Goal: Communication & Community: Answer question/provide support

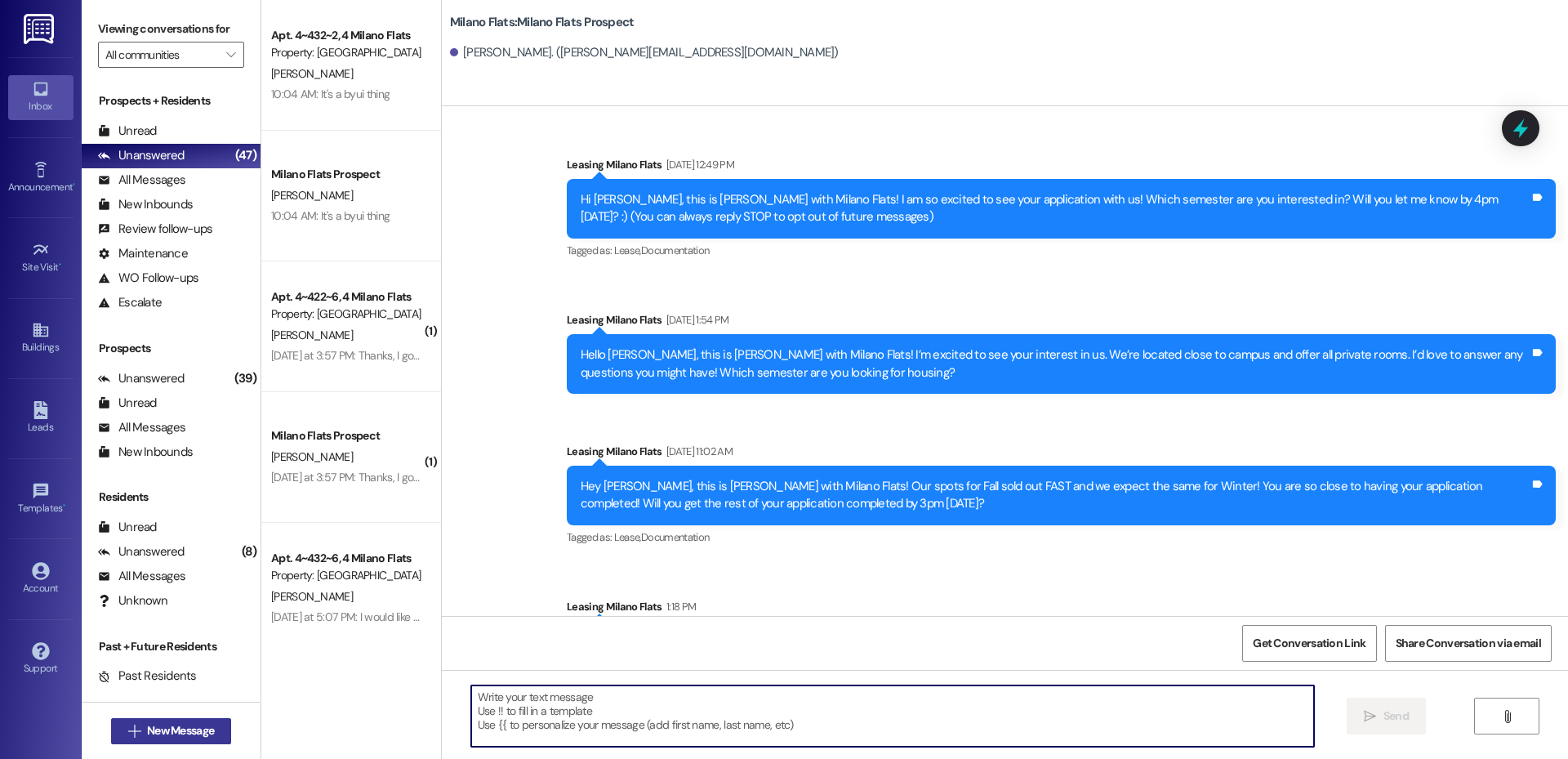
click at [203, 721] on button " New Message" at bounding box center [171, 731] width 121 height 26
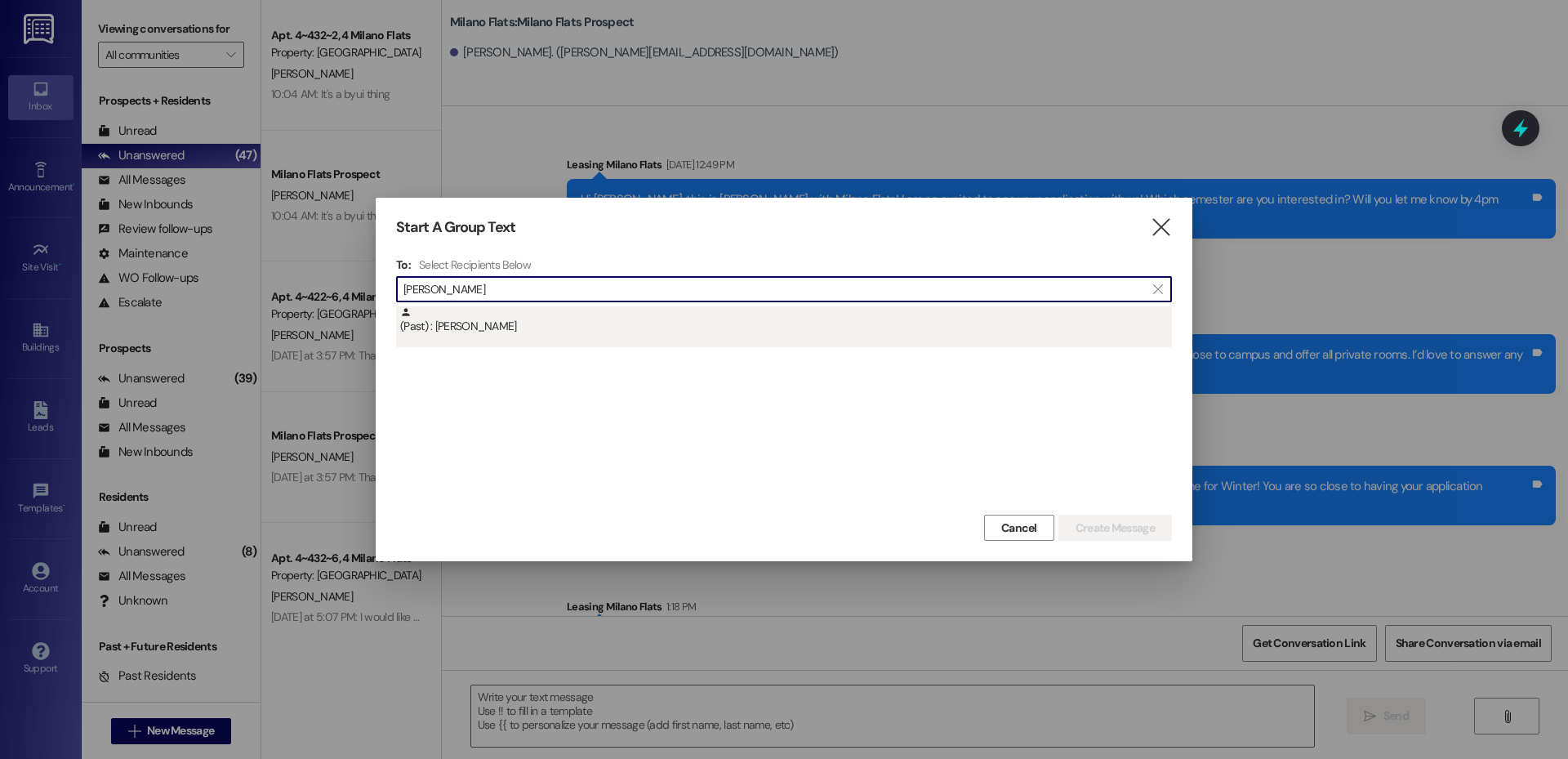
type input "[PERSON_NAME]"
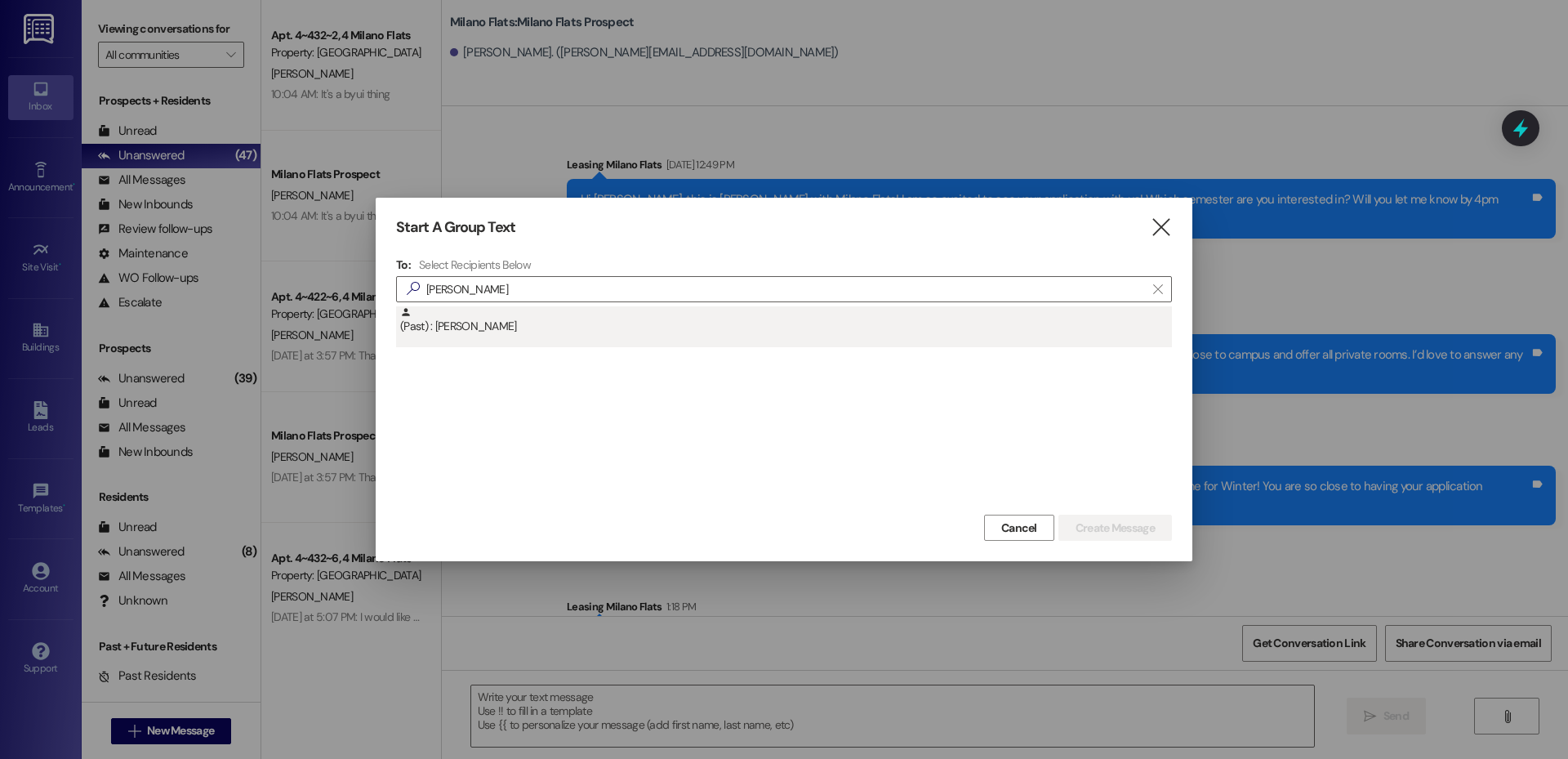
click at [432, 328] on div "(Past) : [PERSON_NAME]" at bounding box center [785, 320] width 772 height 29
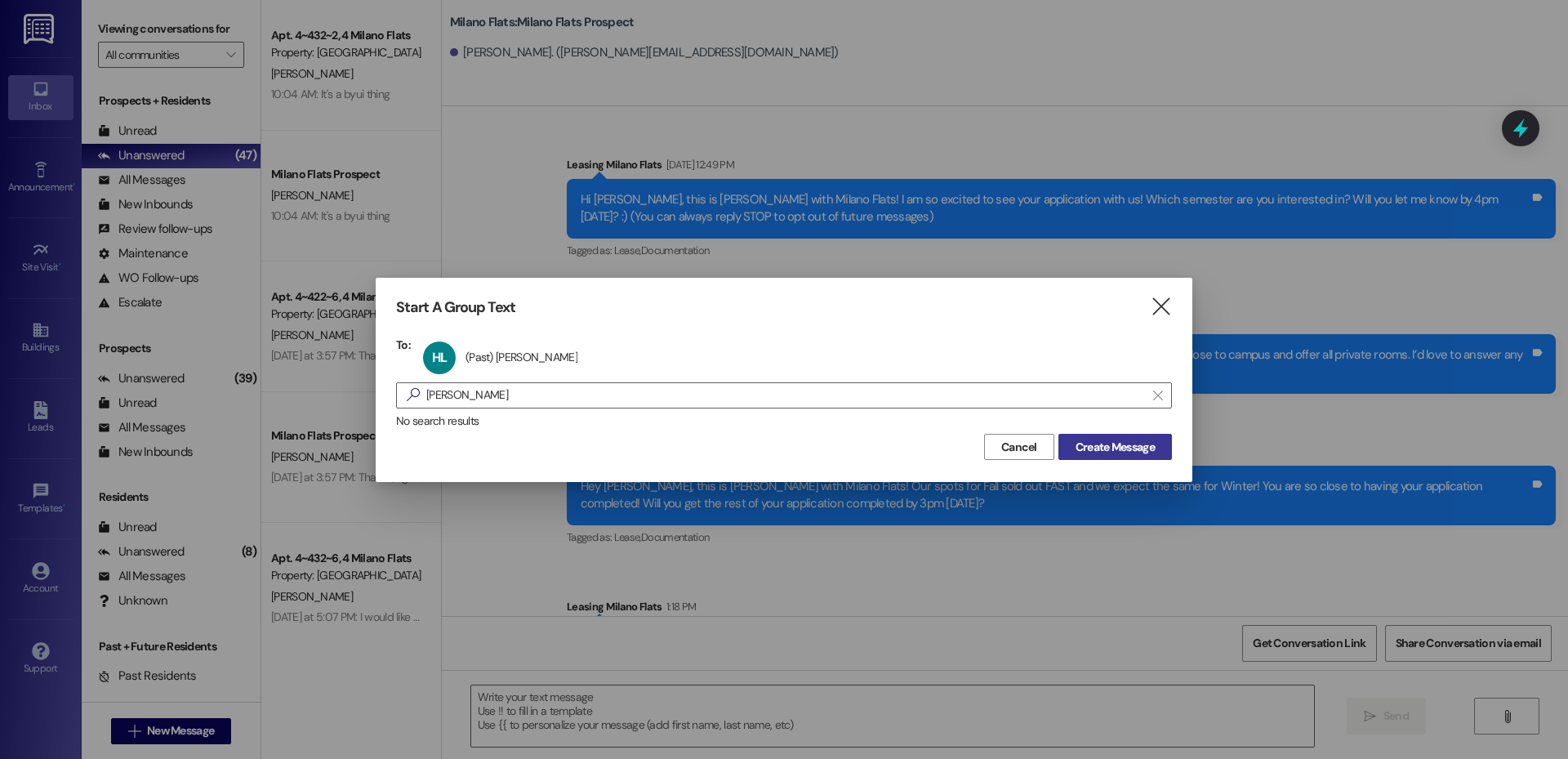
click at [1119, 453] on span "Create Message" at bounding box center [1115, 447] width 79 height 18
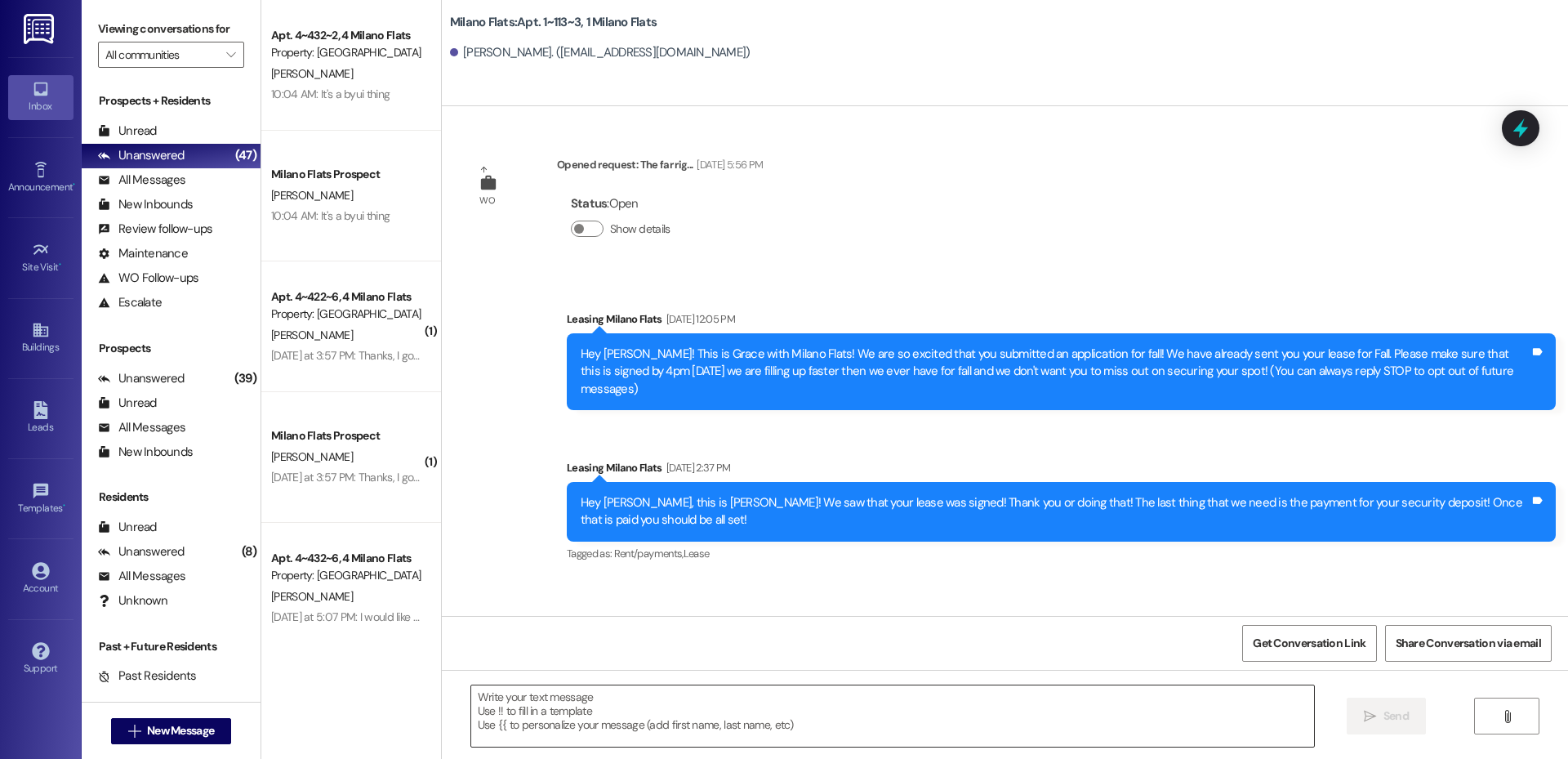
scroll to position [30678, 0]
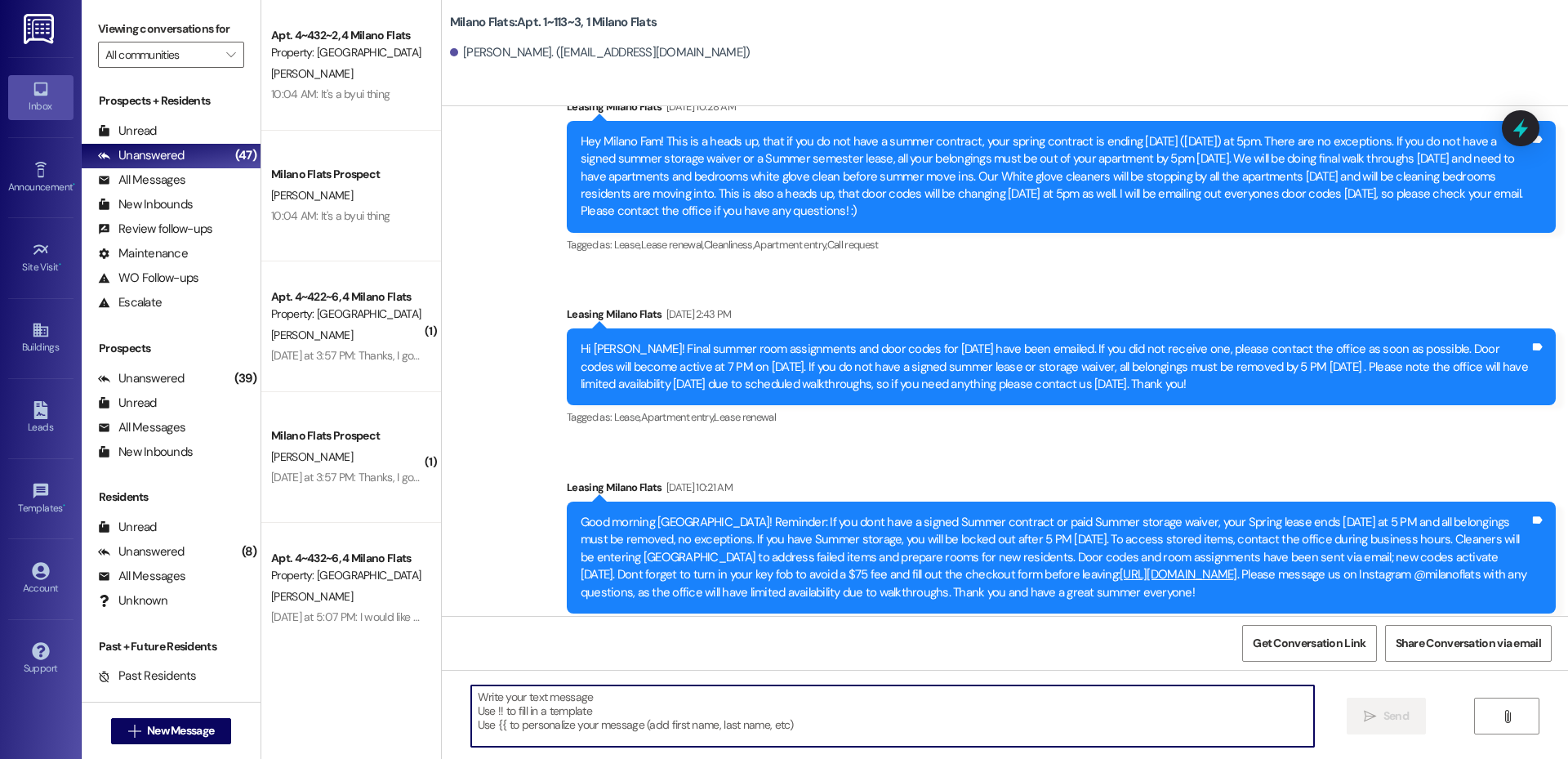
click at [620, 710] on textarea at bounding box center [893, 716] width 843 height 61
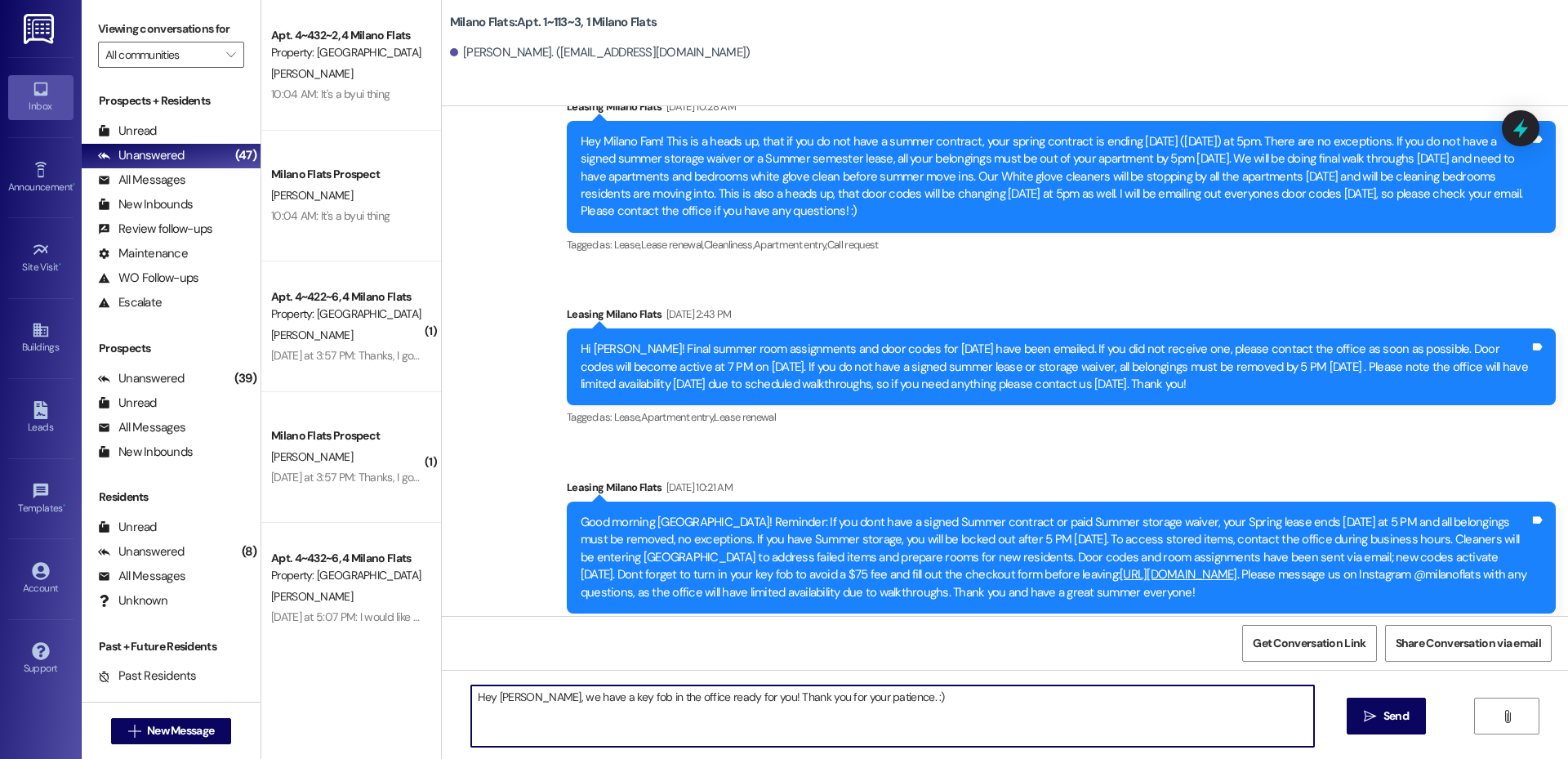
type textarea "Hey [PERSON_NAME], we have a key fob in the office ready for you! Thank you for…"
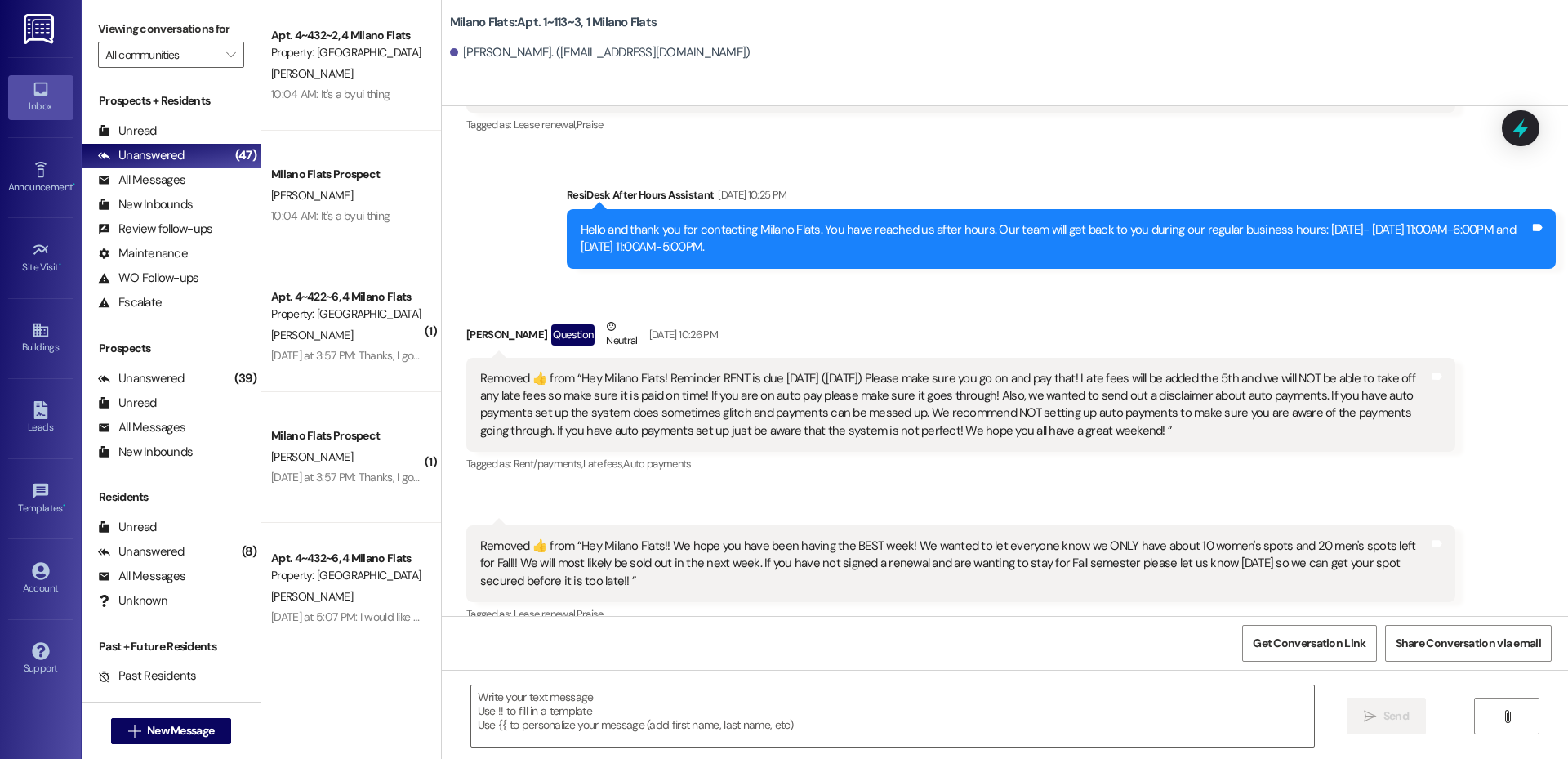
scroll to position [26377, 0]
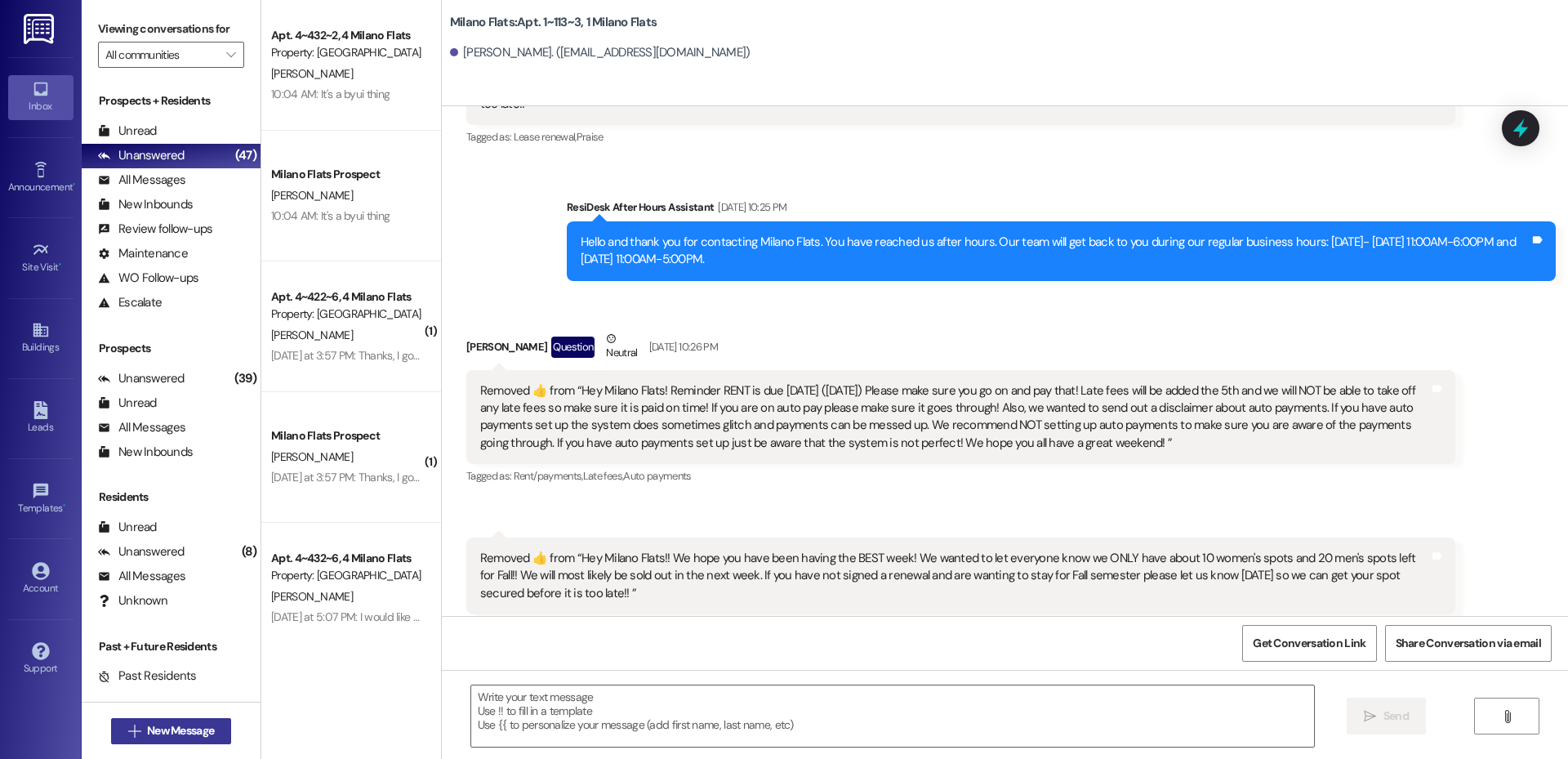
click at [165, 728] on span "New Message" at bounding box center [180, 730] width 67 height 18
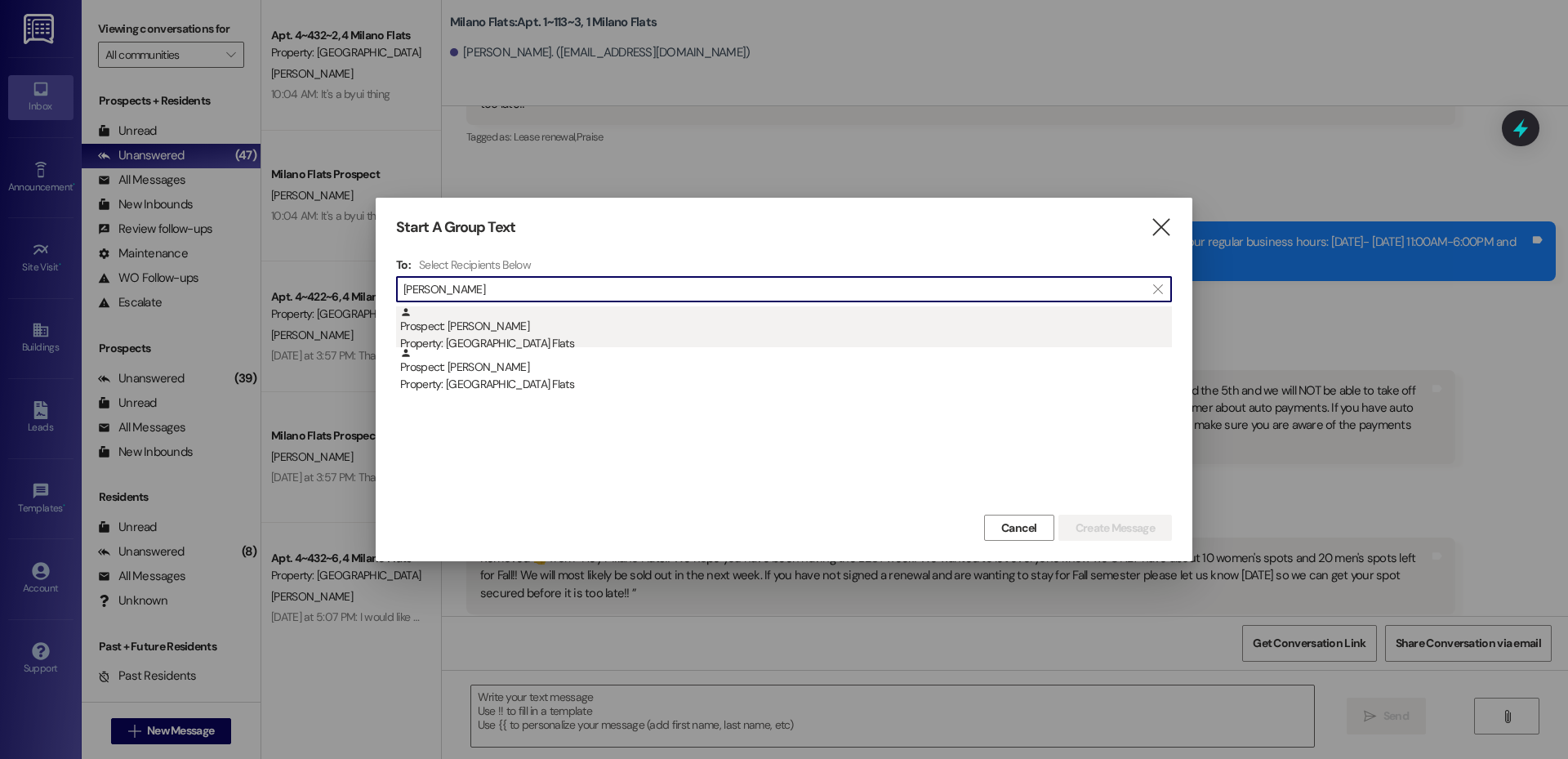
type input "[PERSON_NAME]"
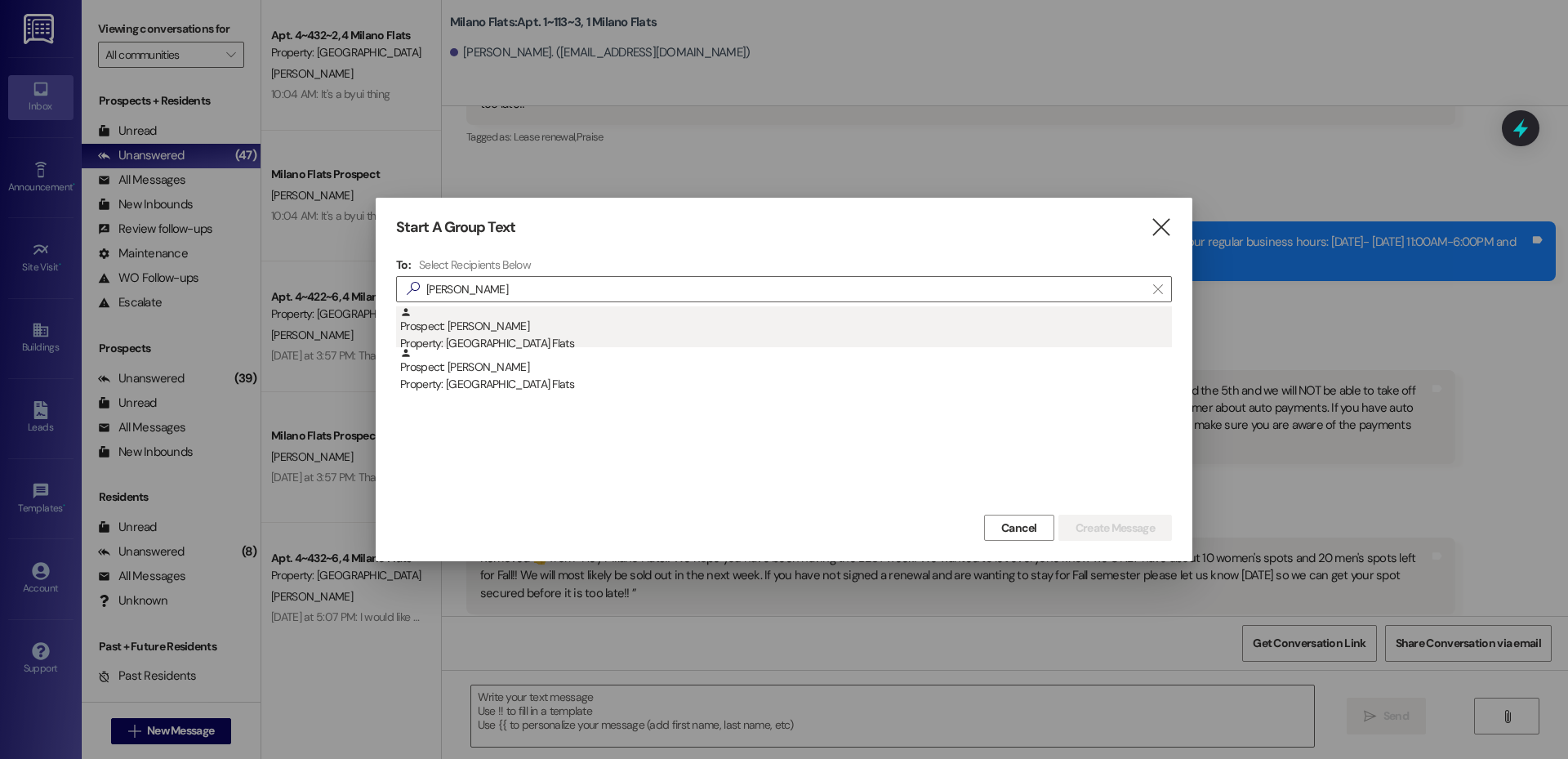
click at [519, 337] on div "Property: [GEOGRAPHIC_DATA] Flats" at bounding box center [785, 343] width 772 height 18
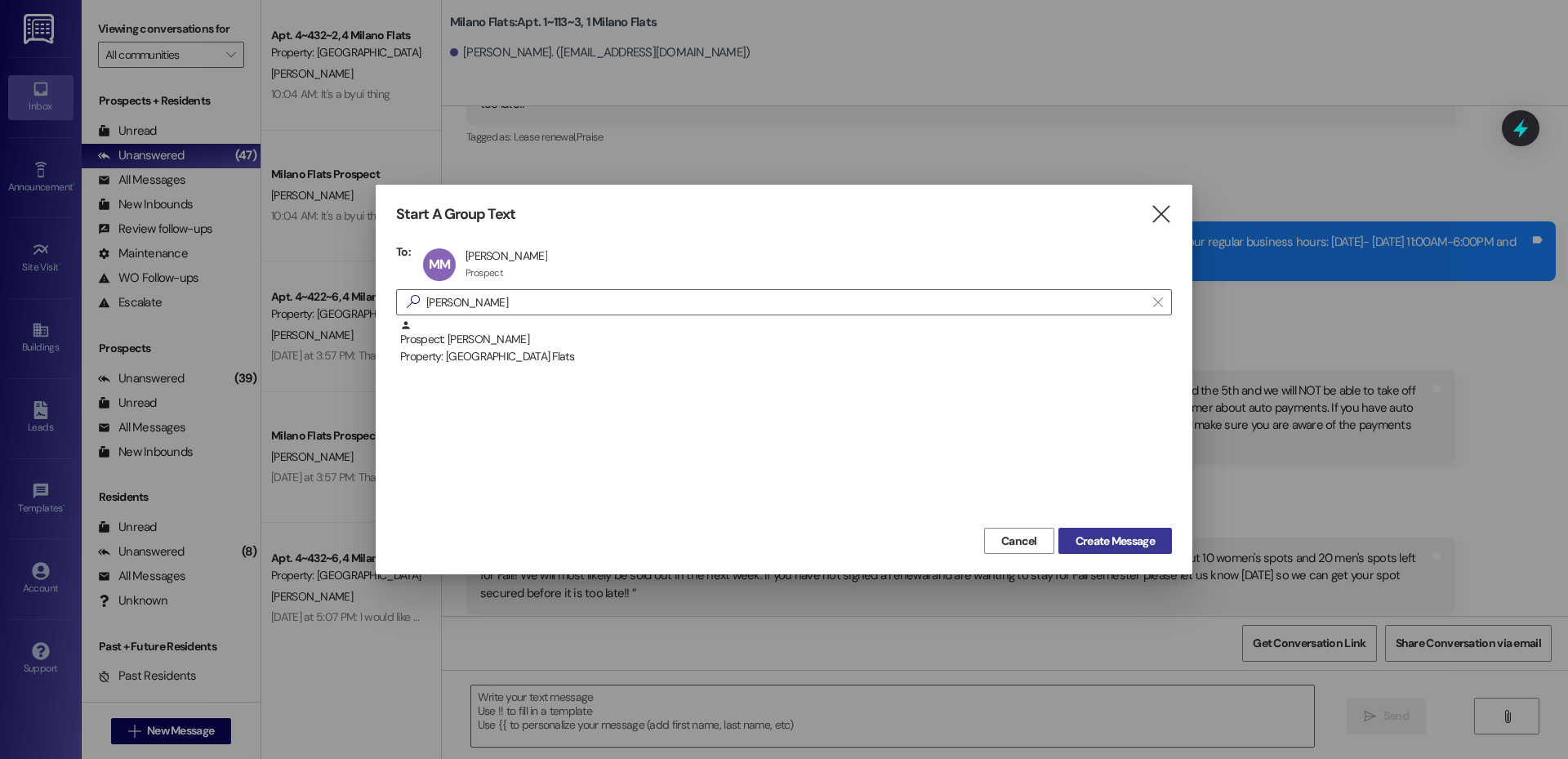
click at [1148, 547] on span "Create Message" at bounding box center [1115, 541] width 79 height 18
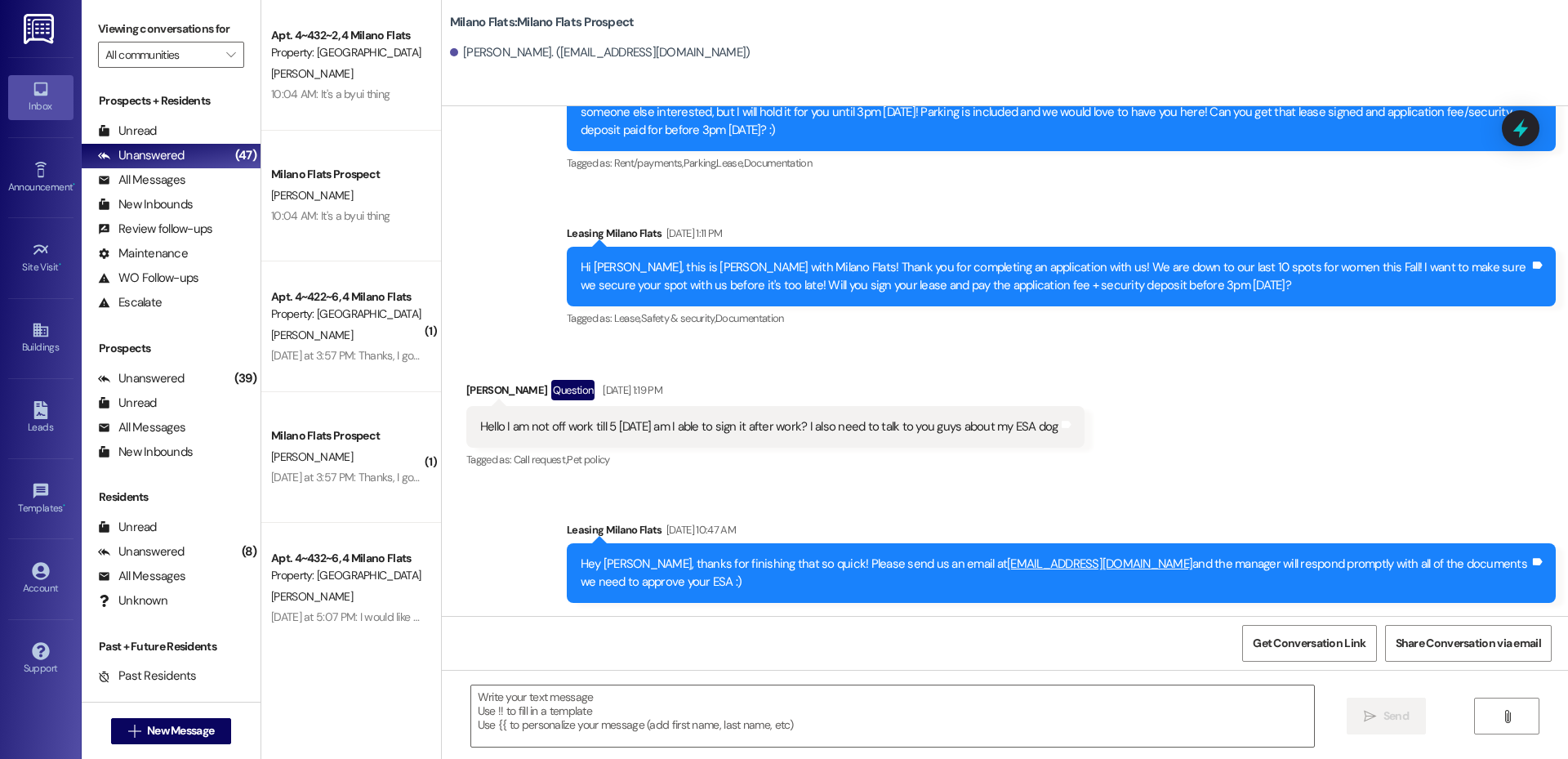
scroll to position [384, 0]
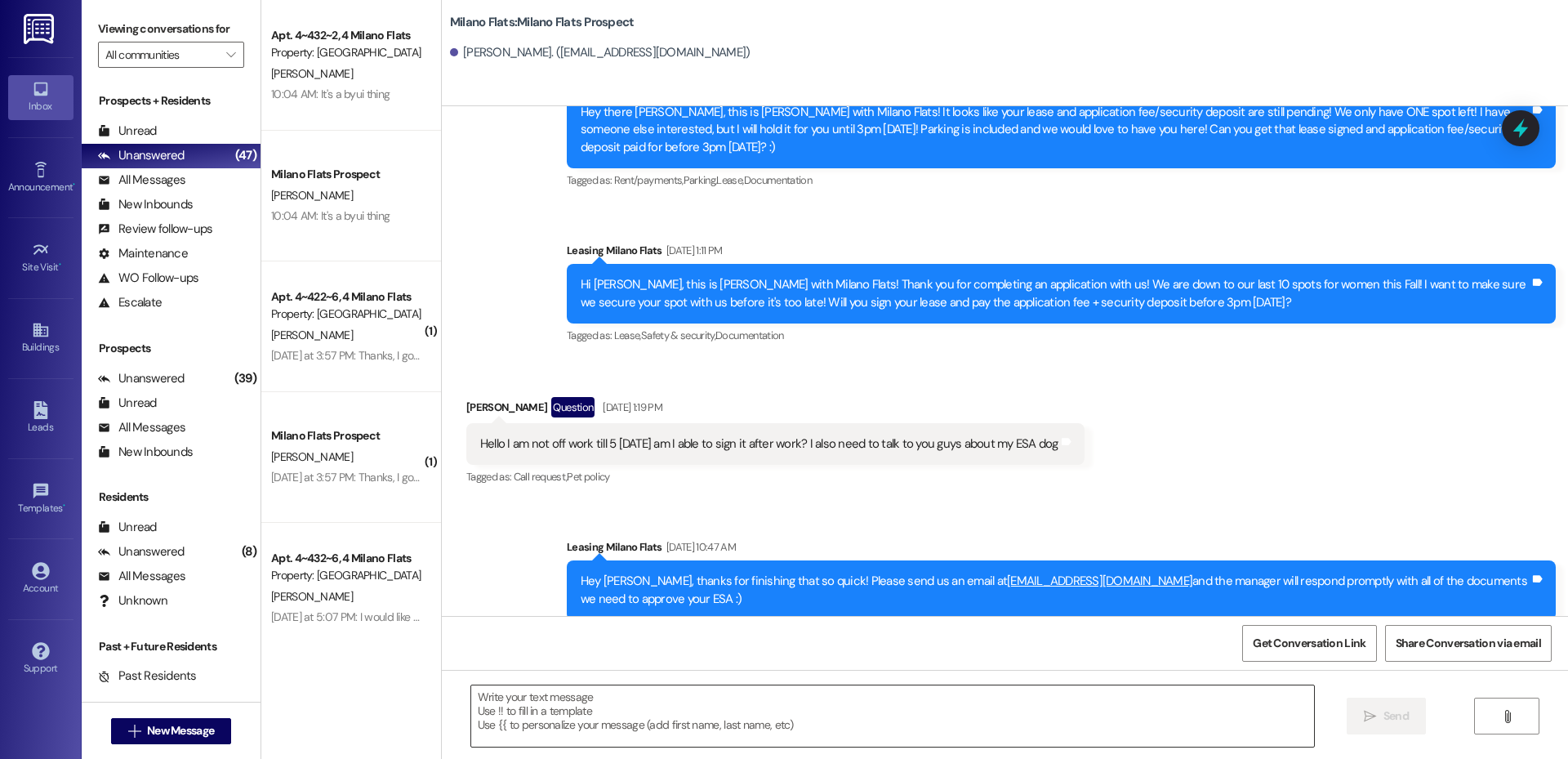
click at [545, 704] on textarea at bounding box center [893, 716] width 843 height 61
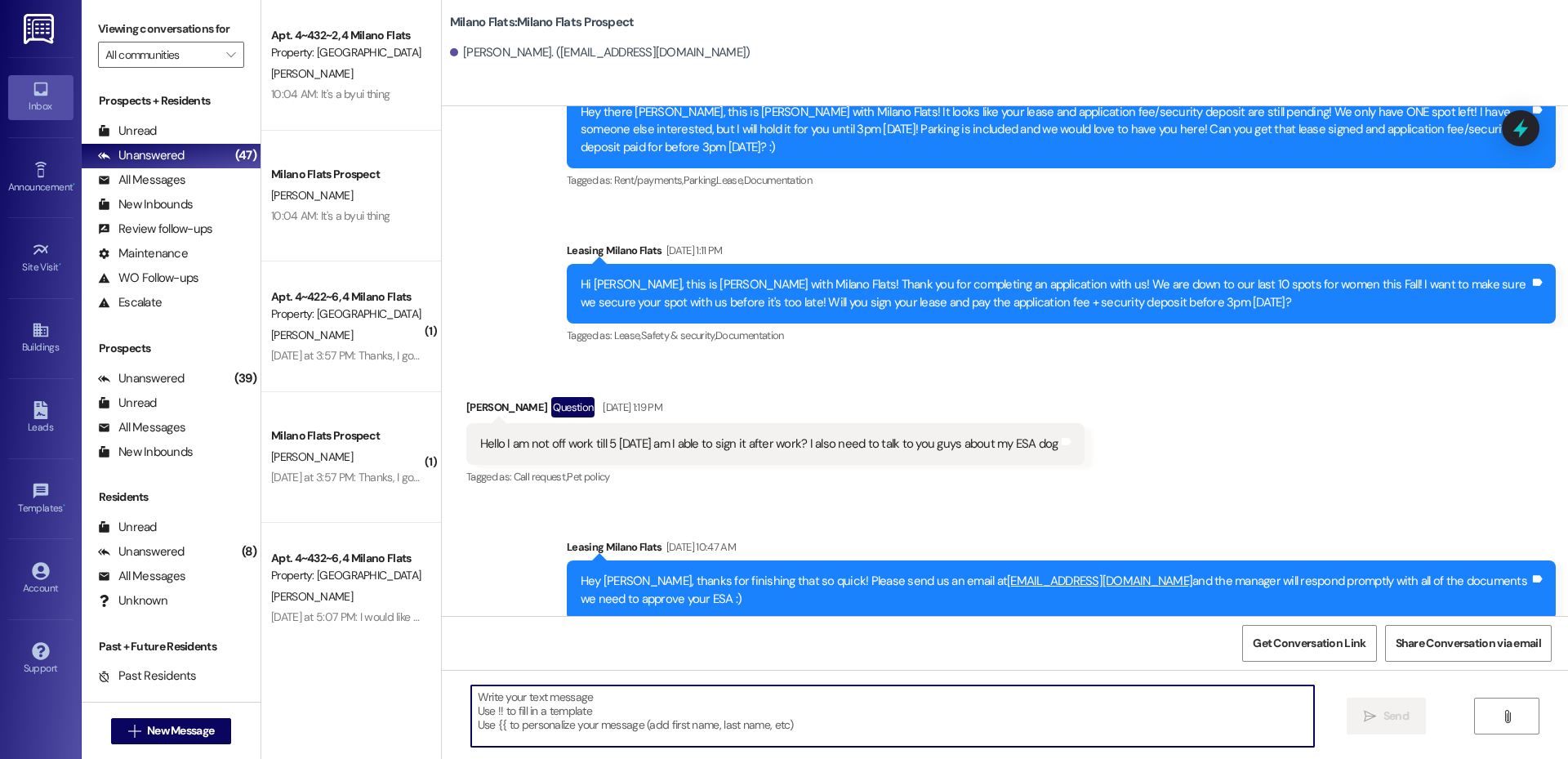
click at [505, 693] on textarea at bounding box center [893, 716] width 843 height 61
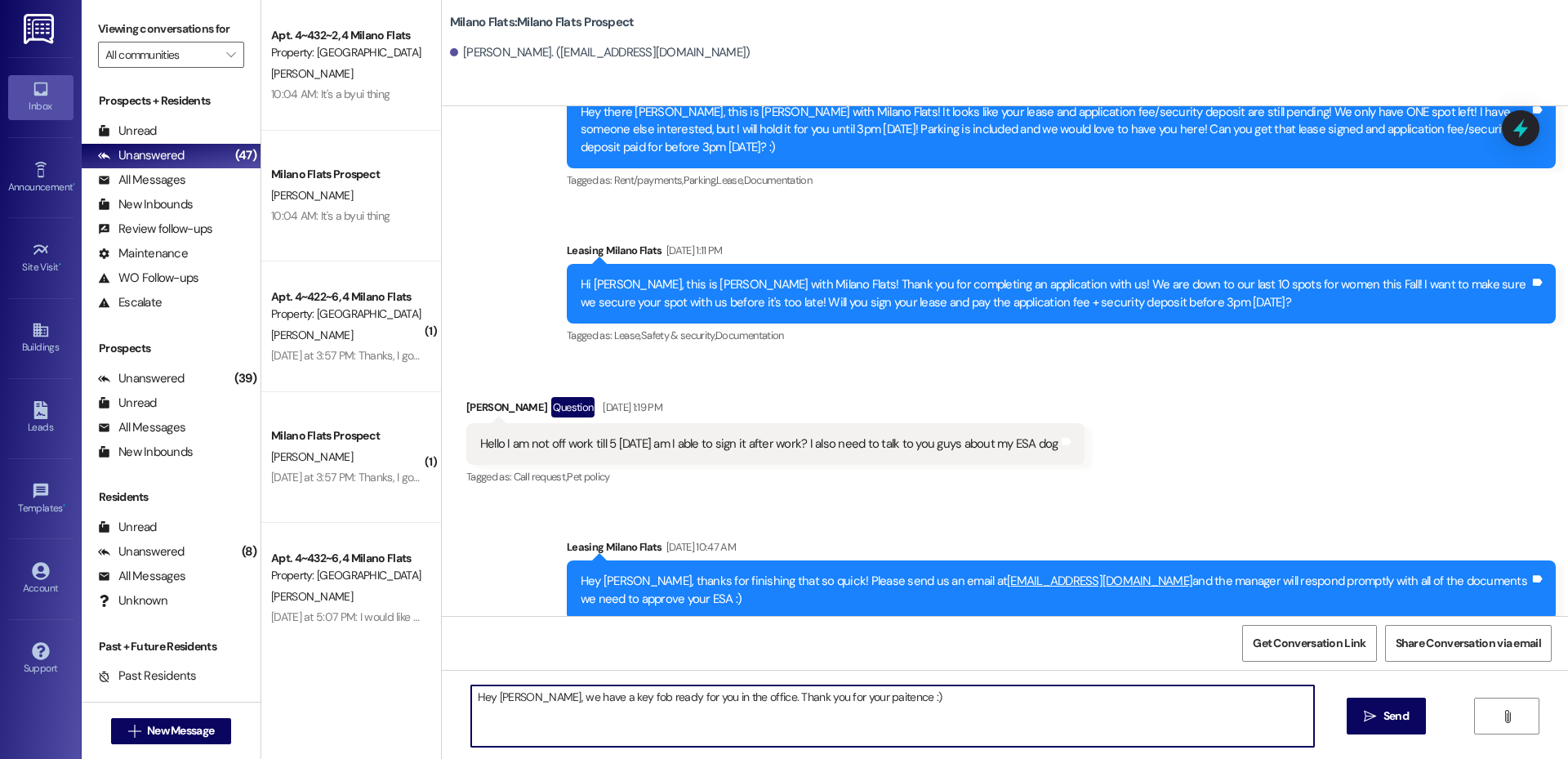
click at [848, 704] on textarea "Hey [PERSON_NAME], we have a key fob ready for you in the office. Thank you for…" at bounding box center [893, 716] width 843 height 61
drag, startPoint x: 911, startPoint y: 699, endPoint x: 397, endPoint y: 667, distance: 515.0
click at [397, 667] on div "Apt. 4~432~2, 4 Milano Flats Property: [GEOGRAPHIC_DATA] Flats [PERSON_NAME] 10…" at bounding box center [915, 379] width 1307 height 759
type textarea "Hey [PERSON_NAME], we have a key fob ready for you in the office. Thank you for…"
click at [1397, 727] on button " Send" at bounding box center [1387, 716] width 79 height 37
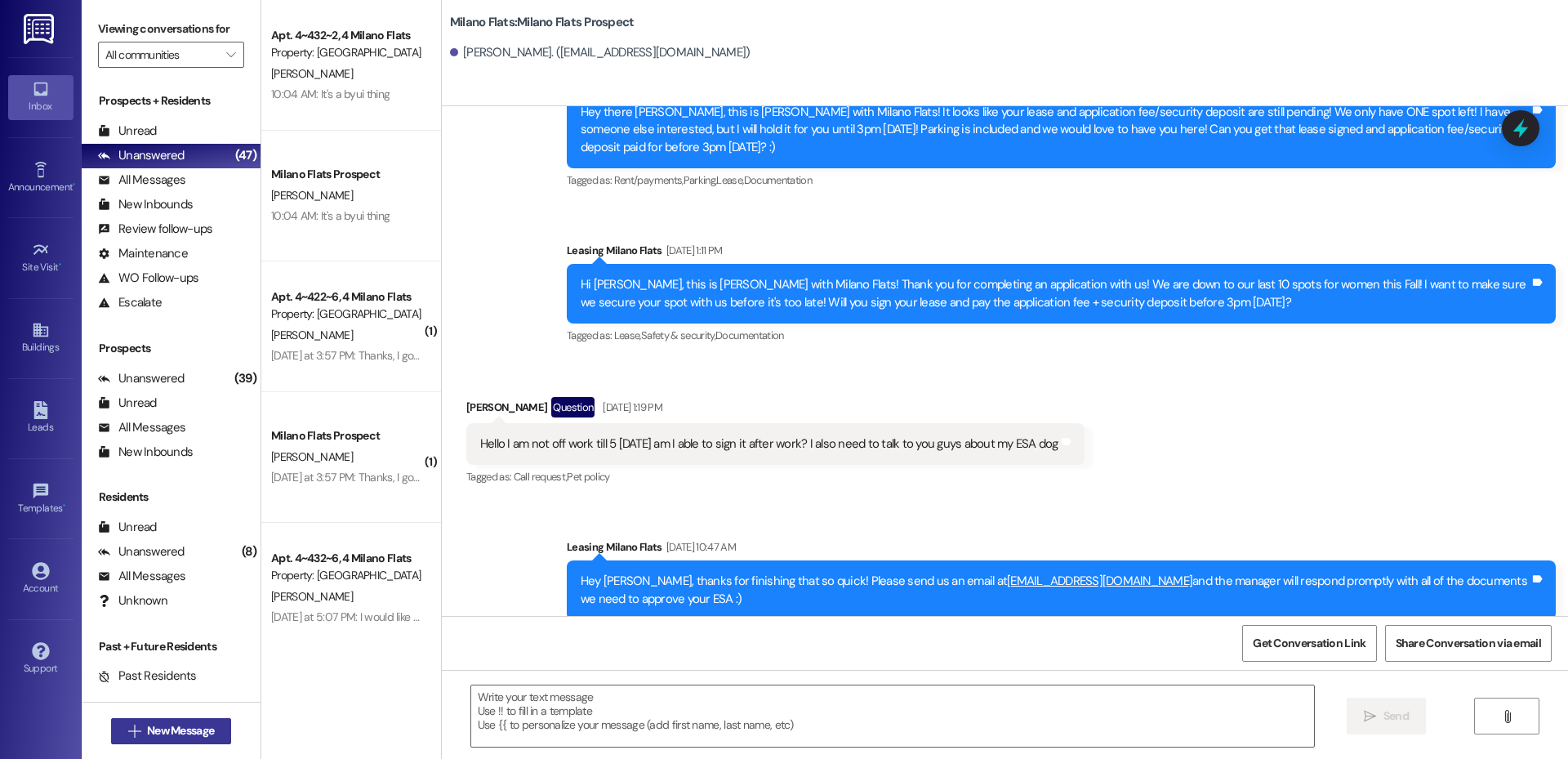
click at [207, 733] on span "New Message" at bounding box center [180, 730] width 67 height 18
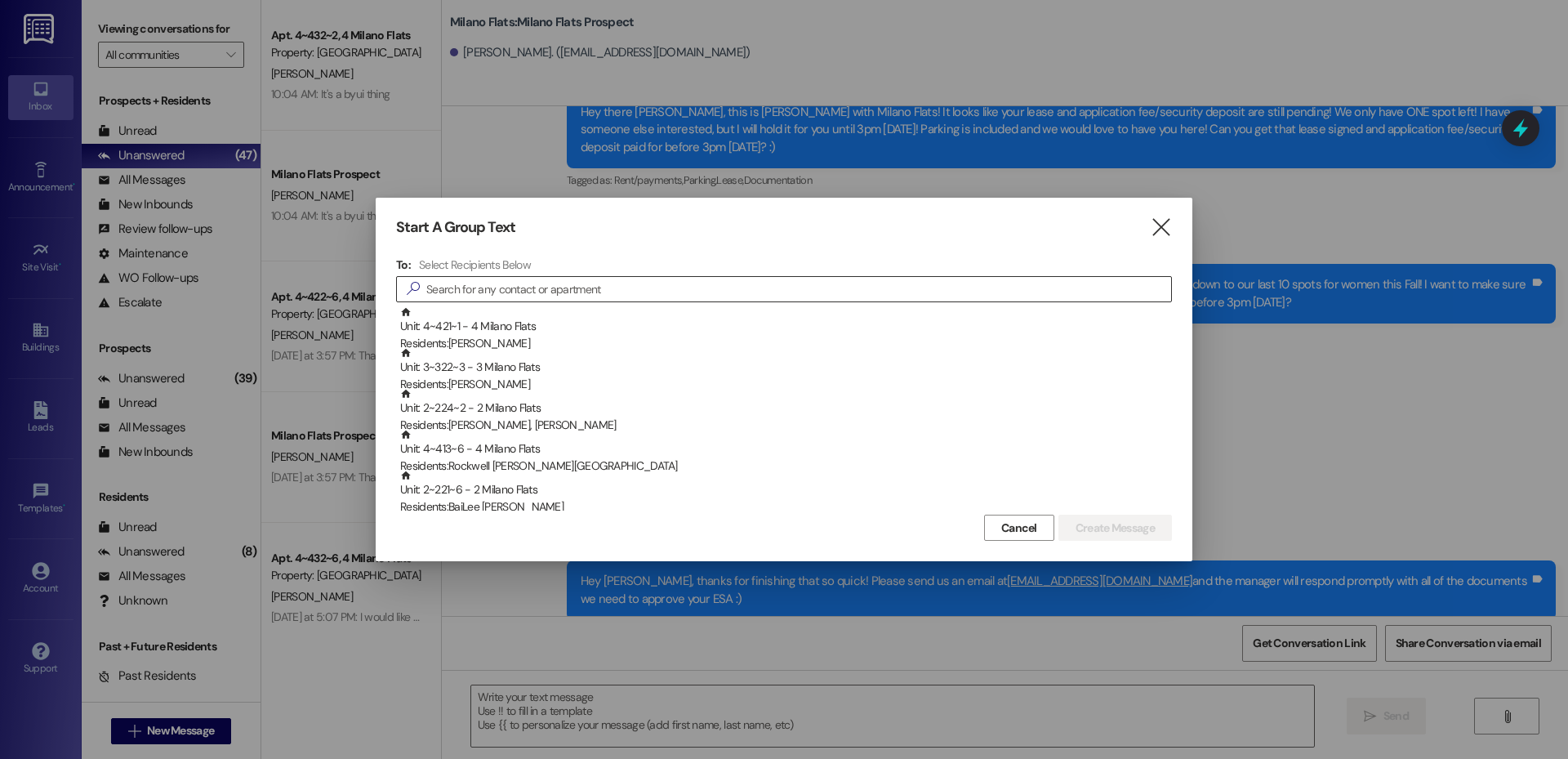
click at [504, 299] on input at bounding box center [798, 289] width 745 height 23
click at [549, 281] on input at bounding box center [787, 289] width 768 height 23
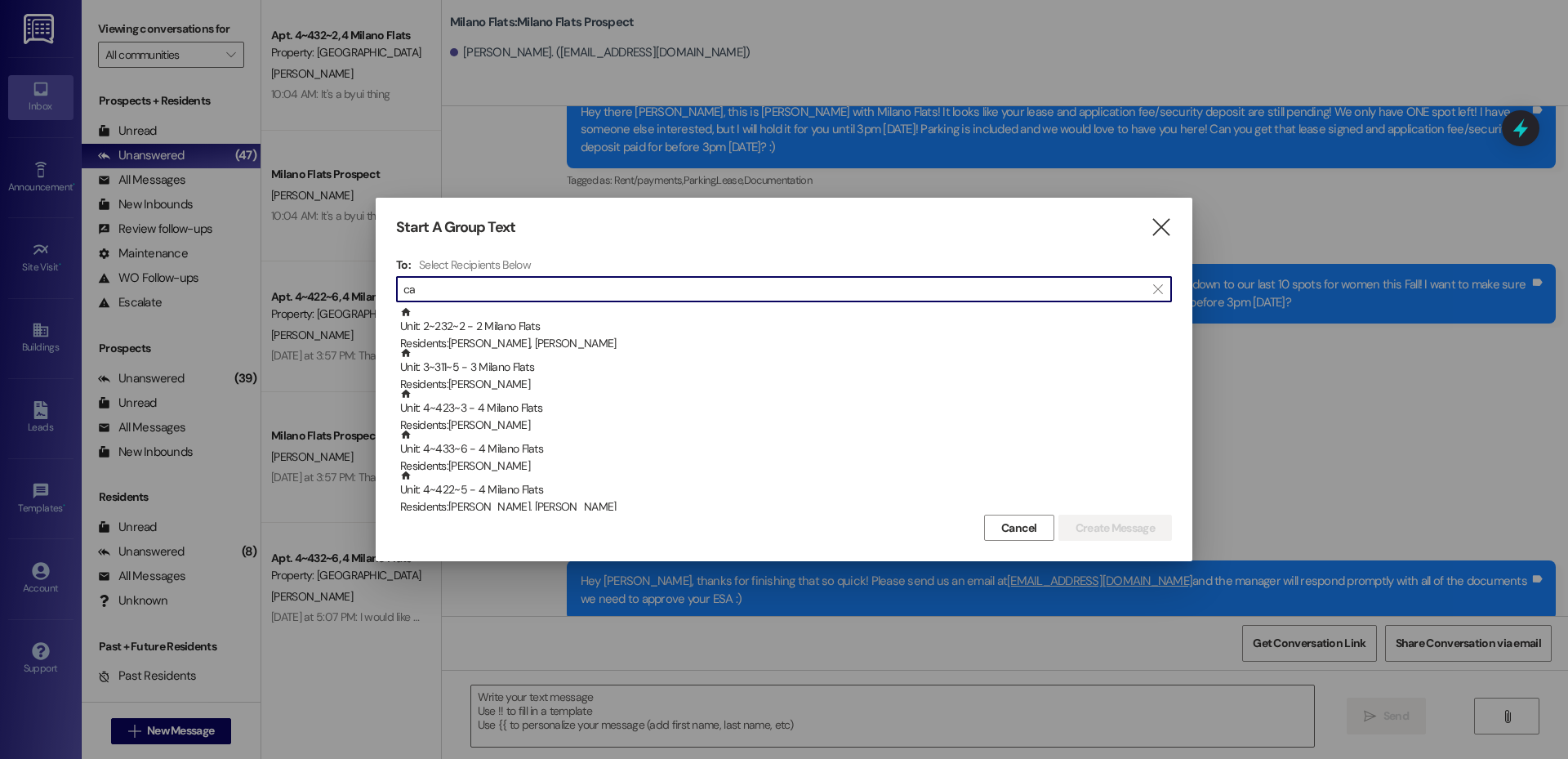
type input "c"
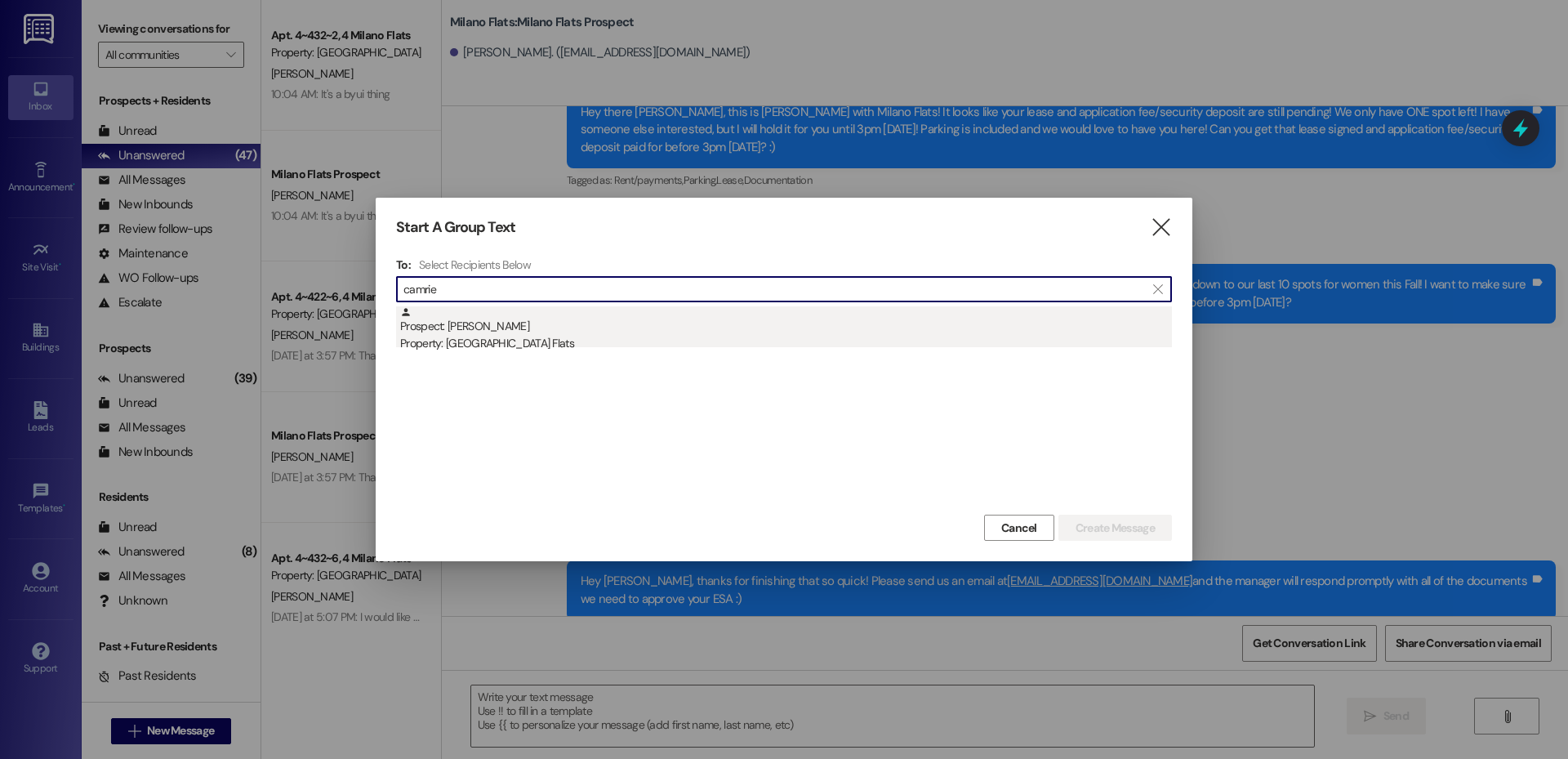
type input "camrie"
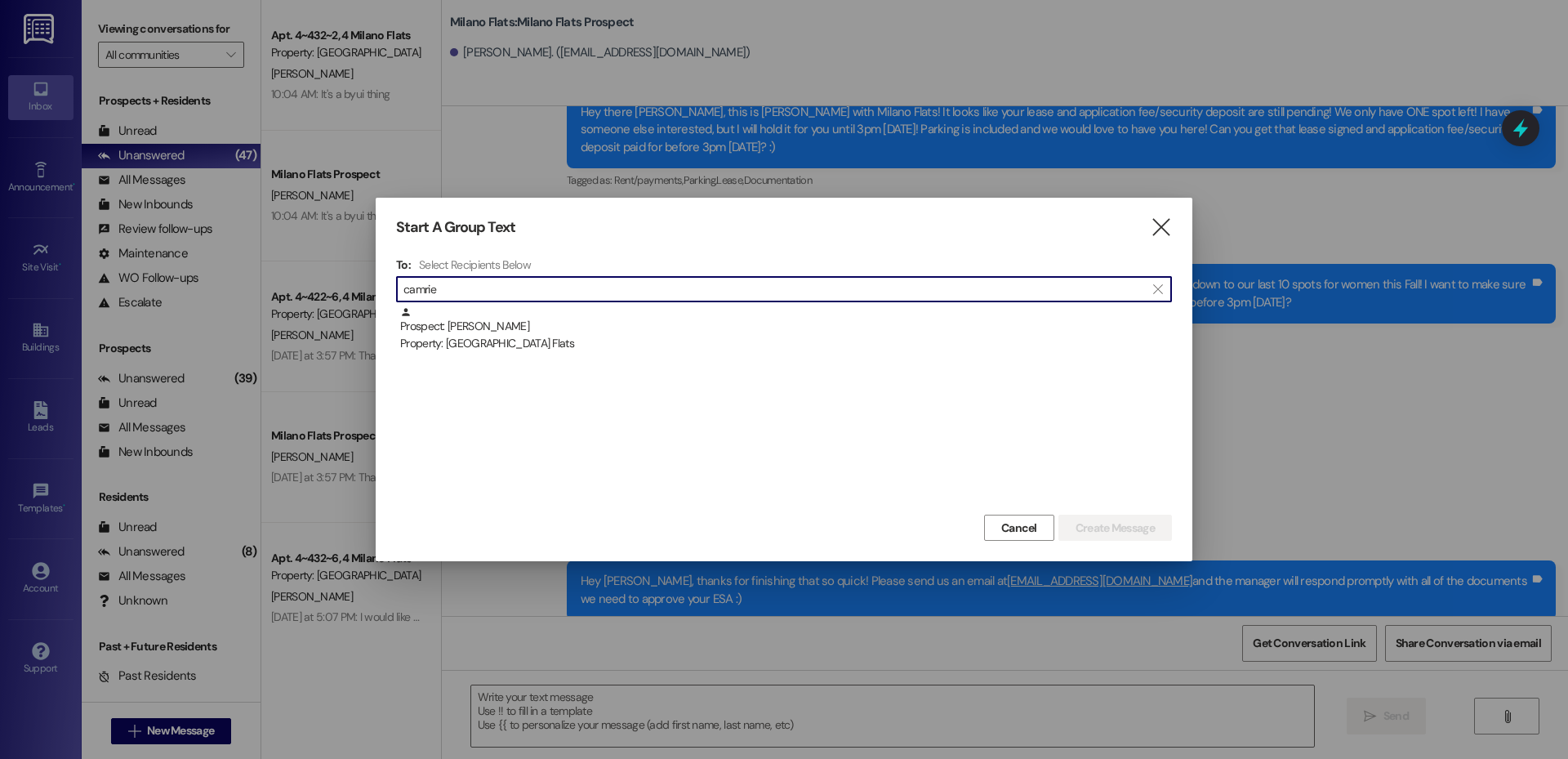
click at [777, 341] on div "Property: [GEOGRAPHIC_DATA] Flats" at bounding box center [785, 343] width 772 height 18
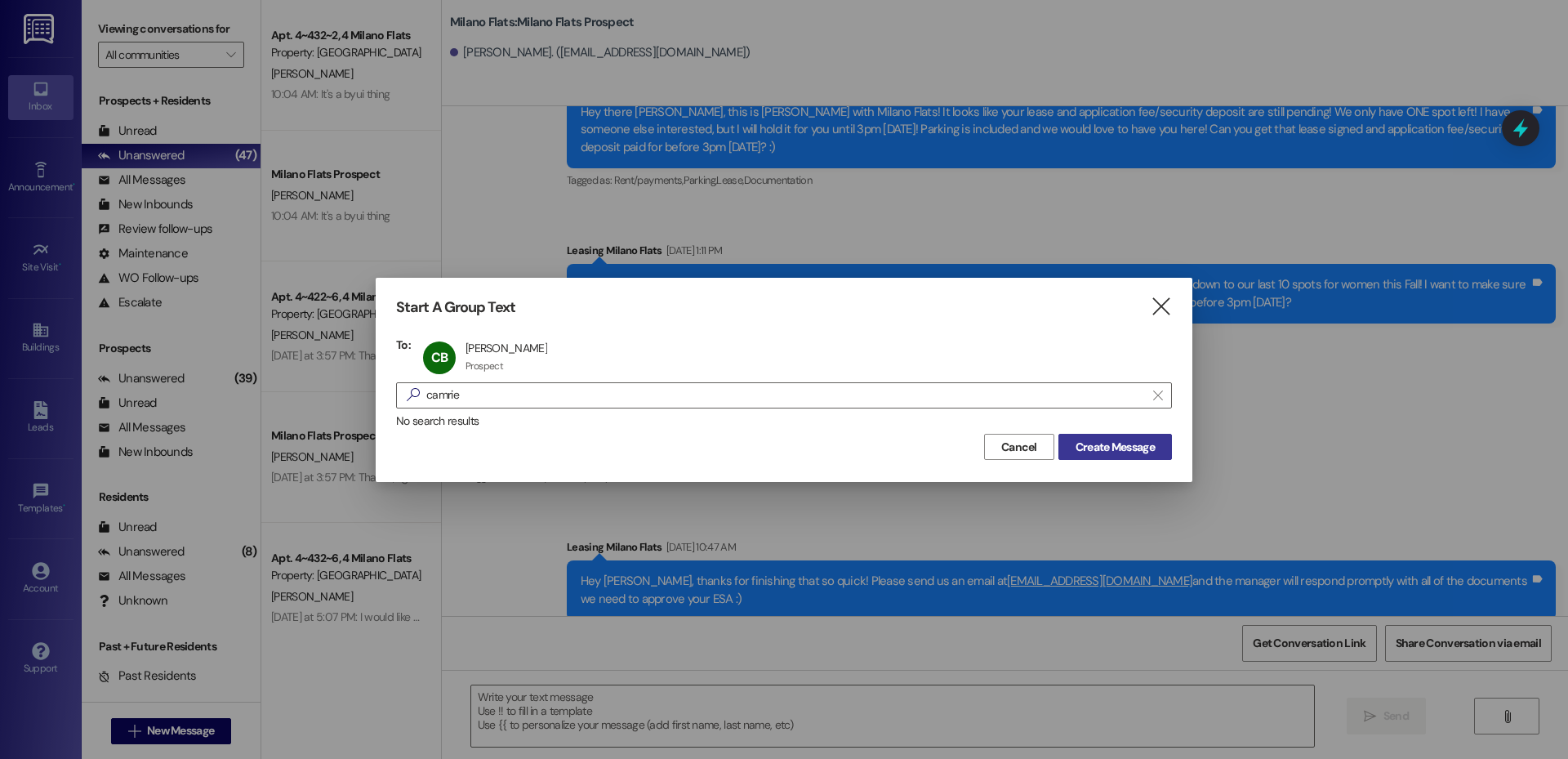
click at [1110, 447] on span "Create Message" at bounding box center [1115, 447] width 79 height 18
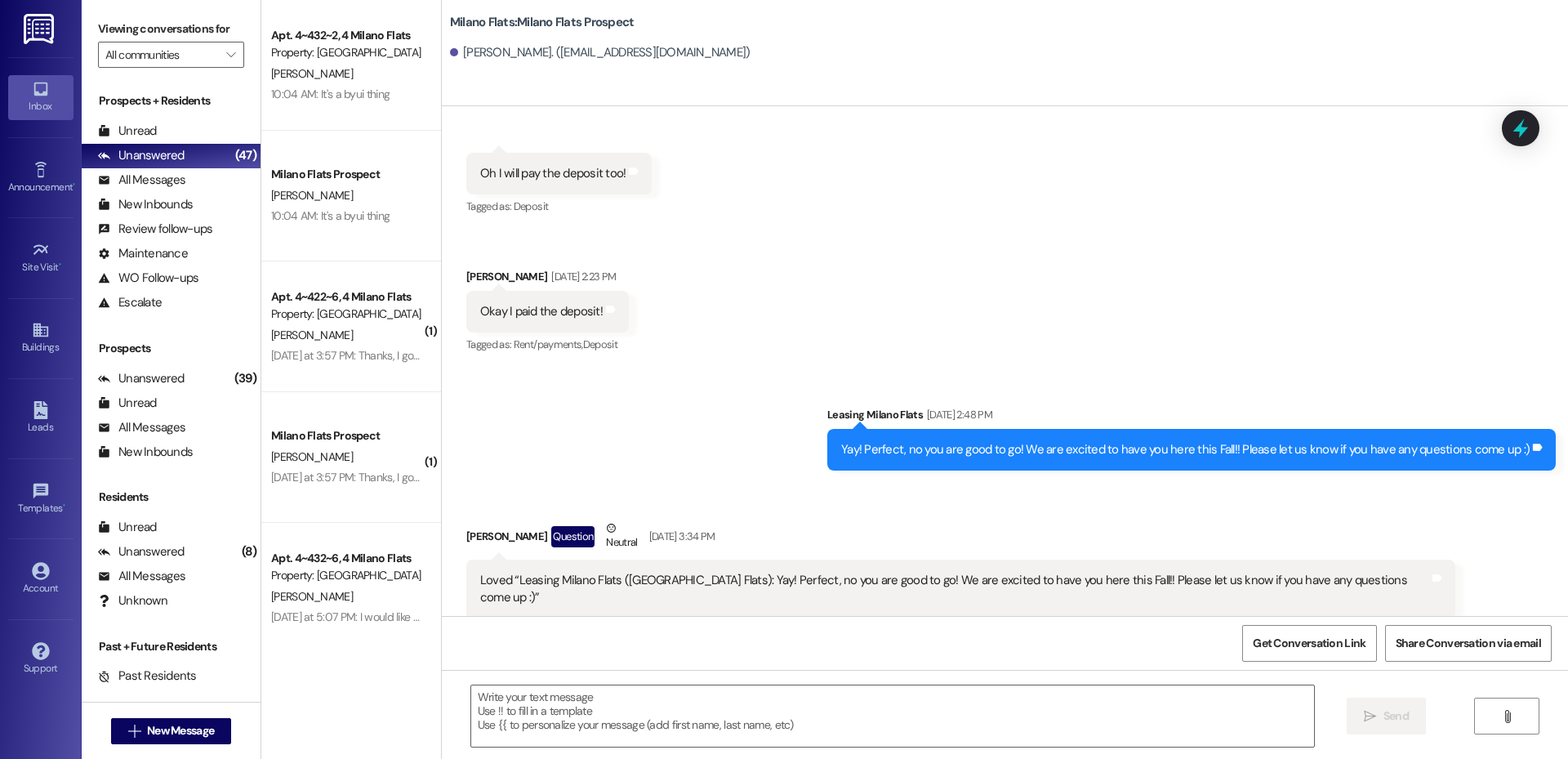
scroll to position [1346, 0]
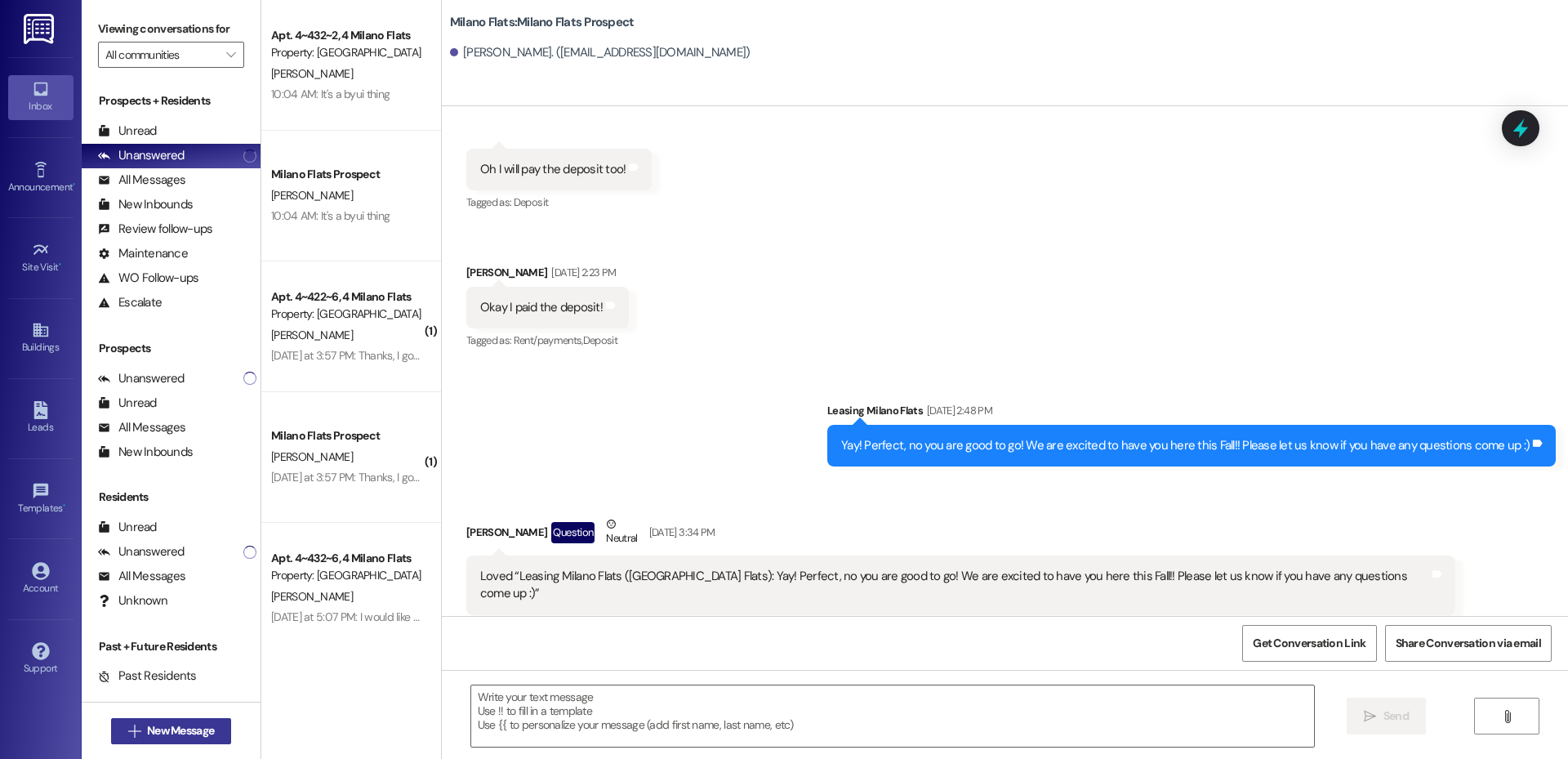
click at [181, 741] on button " New Message" at bounding box center [171, 731] width 121 height 26
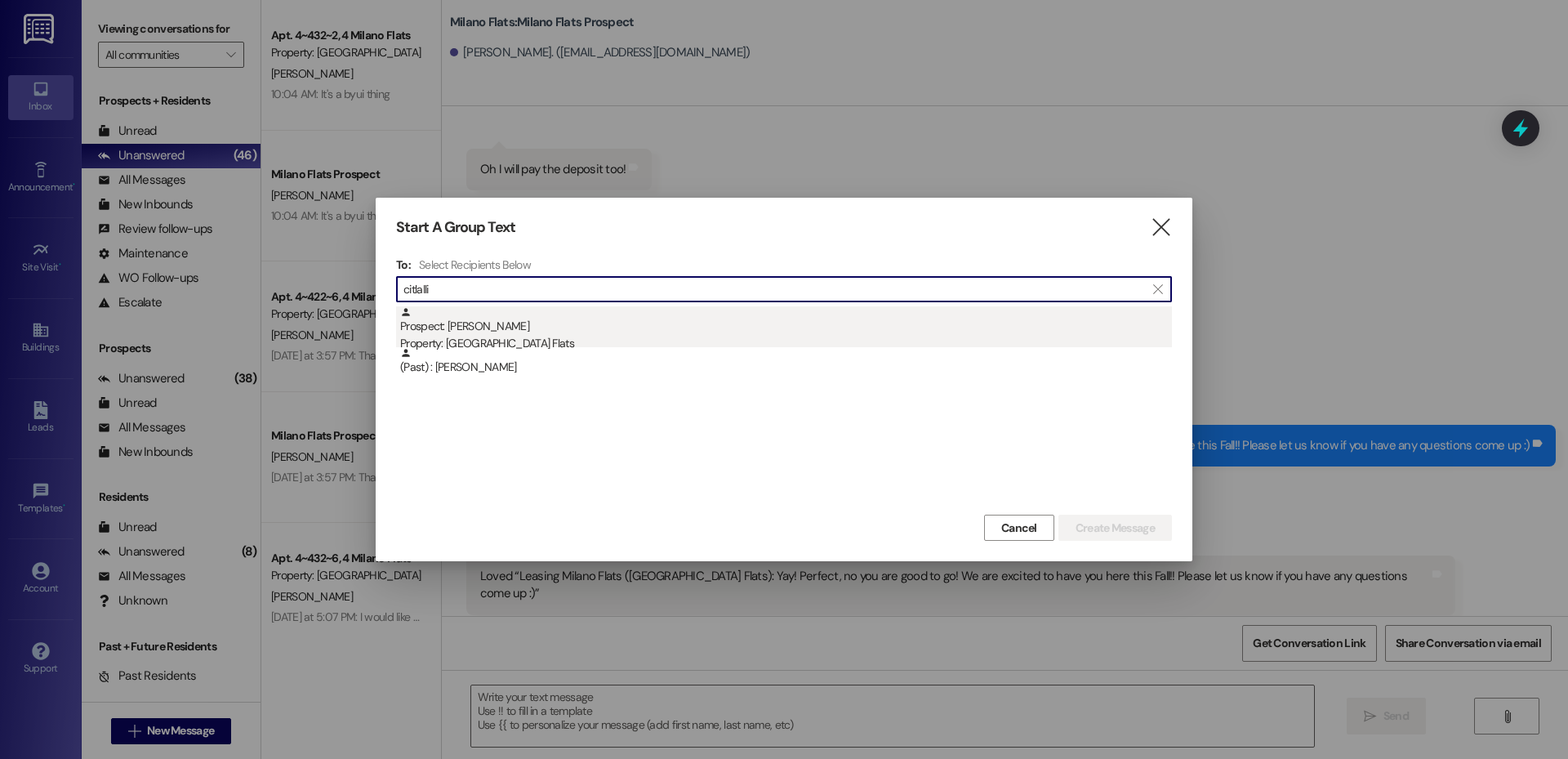
type input "citlalli"
click at [479, 324] on div "Prospect: [PERSON_NAME] Property: [GEOGRAPHIC_DATA] Flats" at bounding box center [785, 329] width 772 height 46
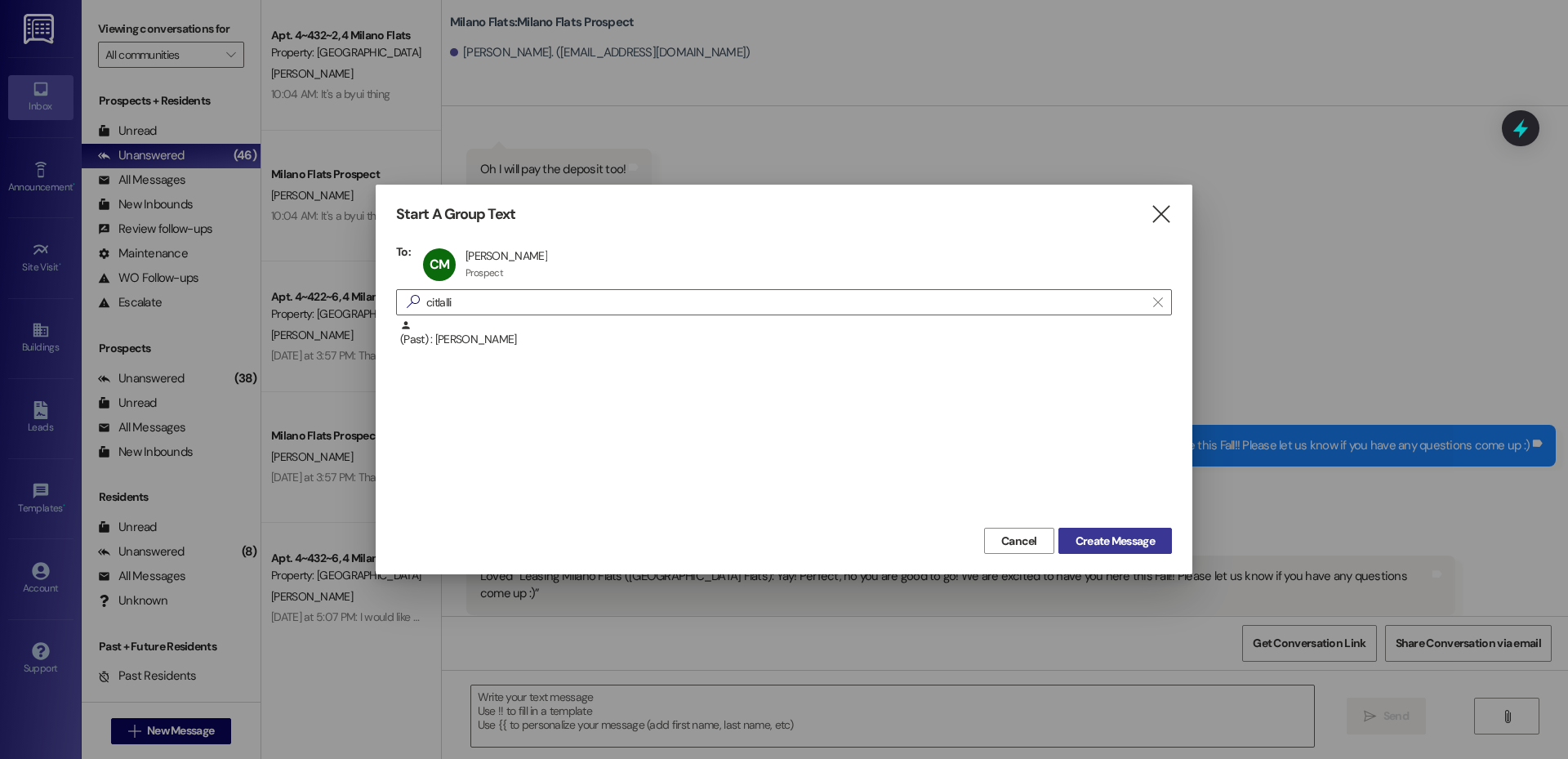
click at [1146, 537] on span "Create Message" at bounding box center [1115, 541] width 79 height 18
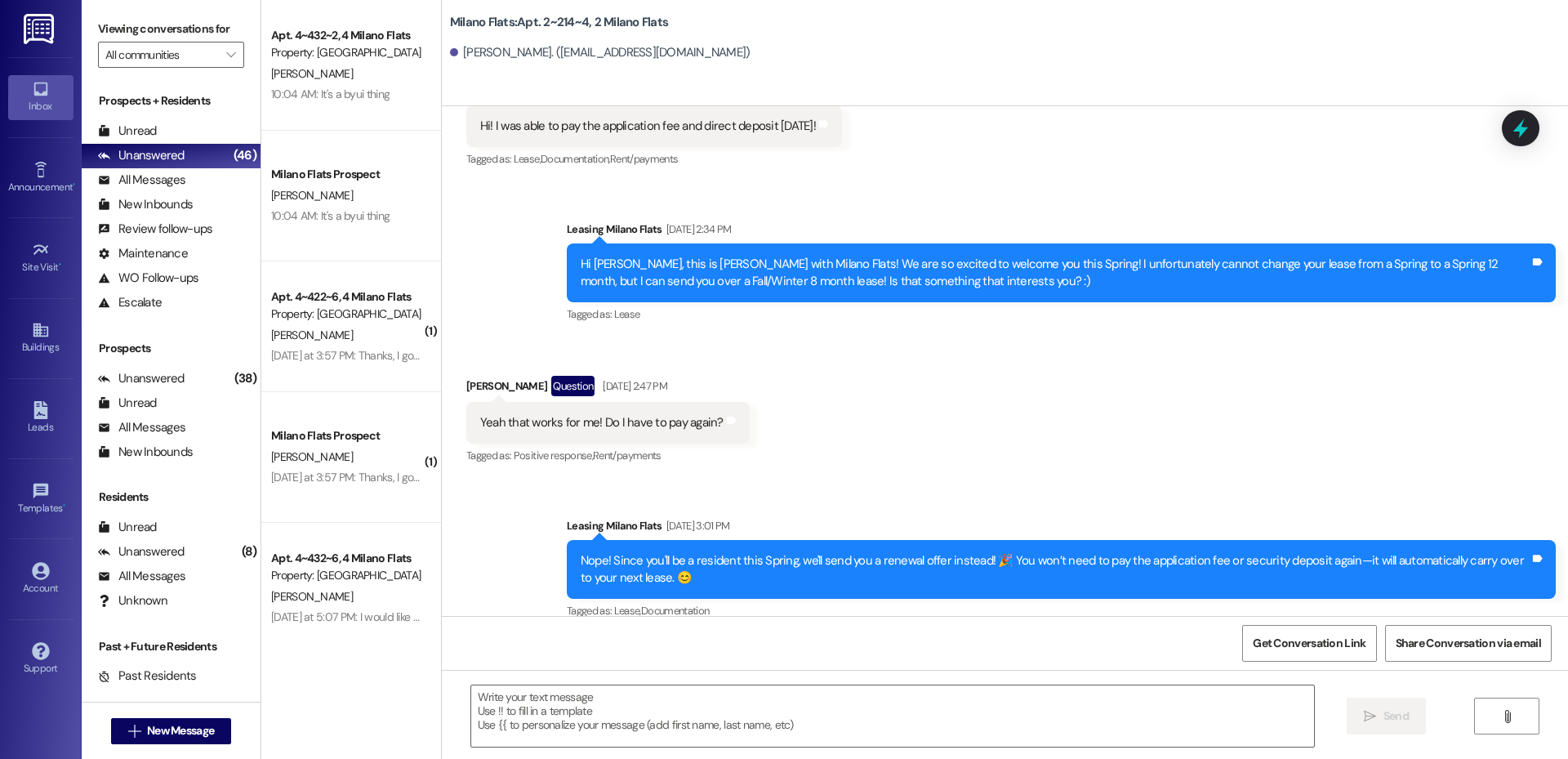
scroll to position [13668, 0]
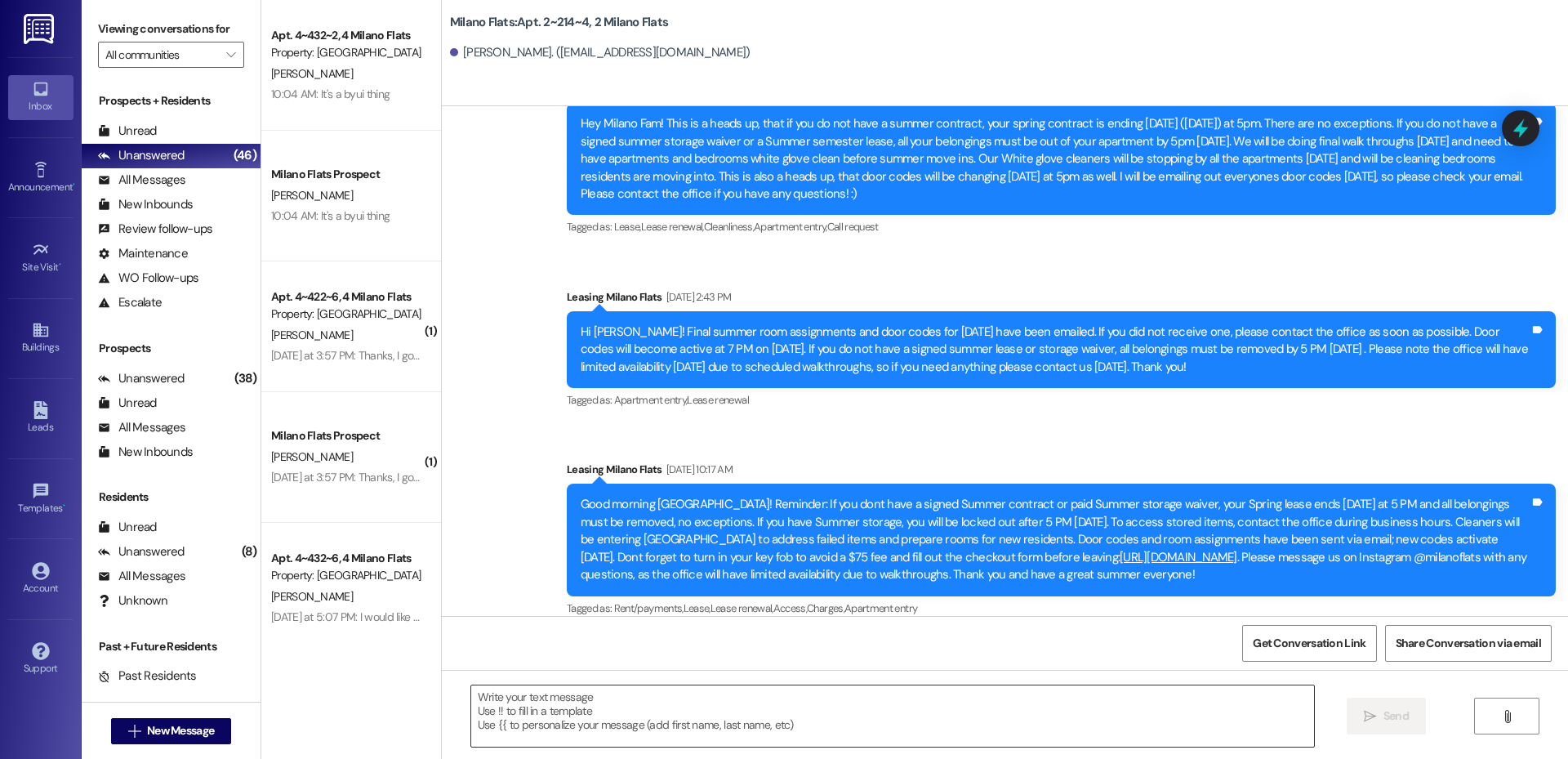
click at [531, 724] on textarea at bounding box center [893, 716] width 843 height 61
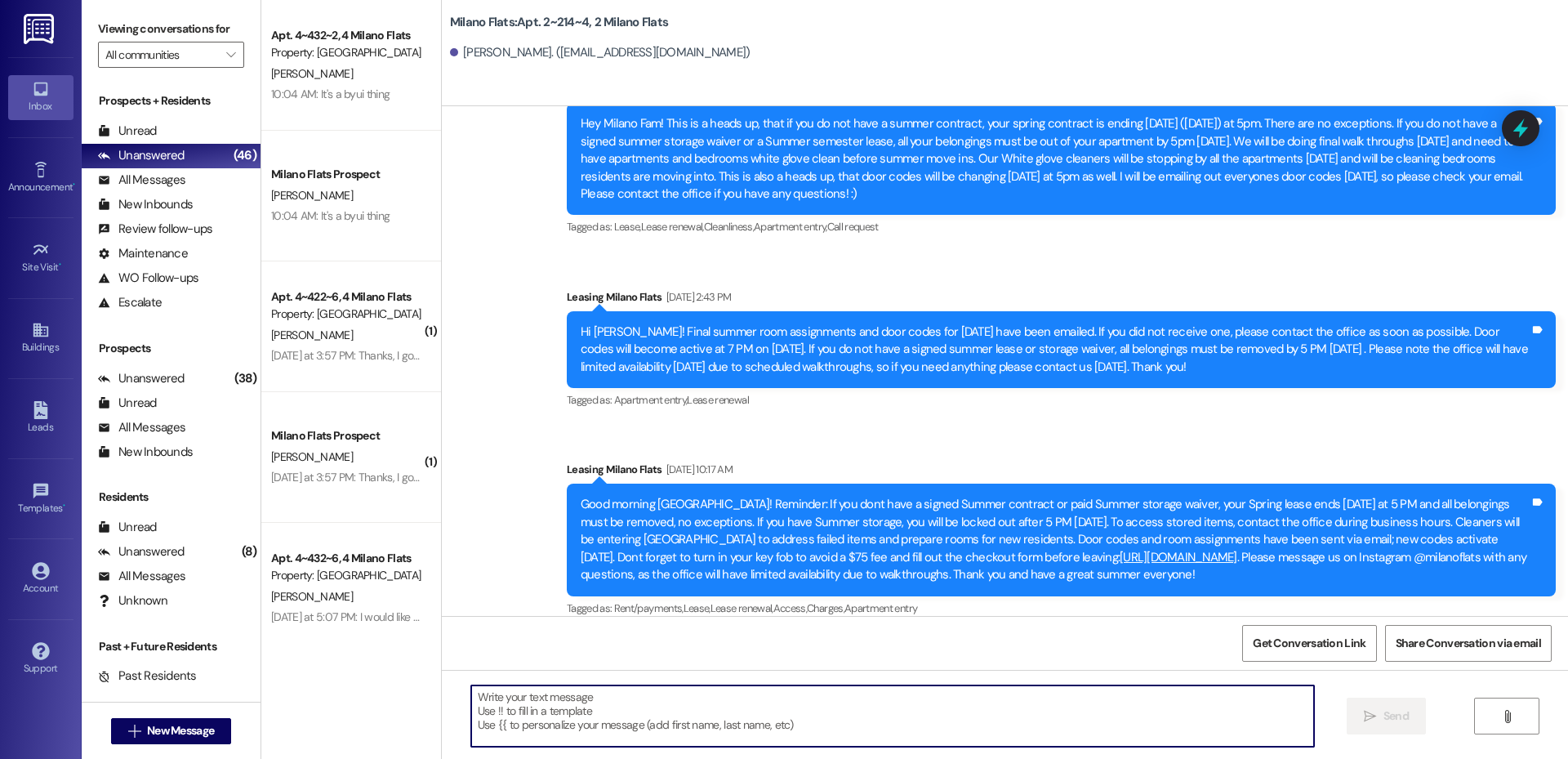
paste textarea "Hey [PERSON_NAME], we have a key fob ready for you in the office. Thank you for…"
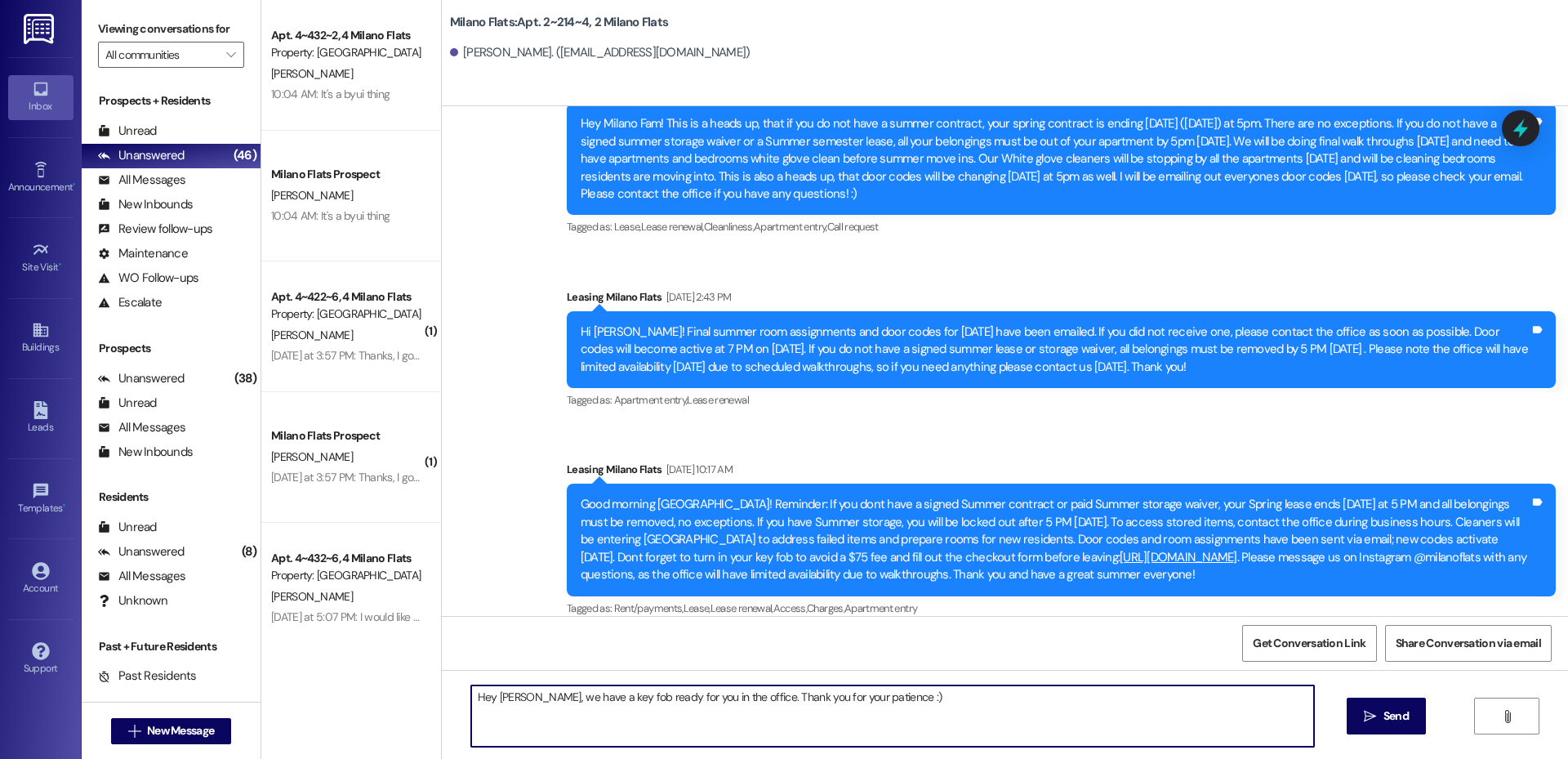
click at [527, 696] on textarea "Hey [PERSON_NAME], we have a key fob ready for you in the office. Thank you for…" at bounding box center [893, 716] width 843 height 61
type textarea "Hey [PERSON_NAME], we have a key fob ready for you in the office. Thank you for…"
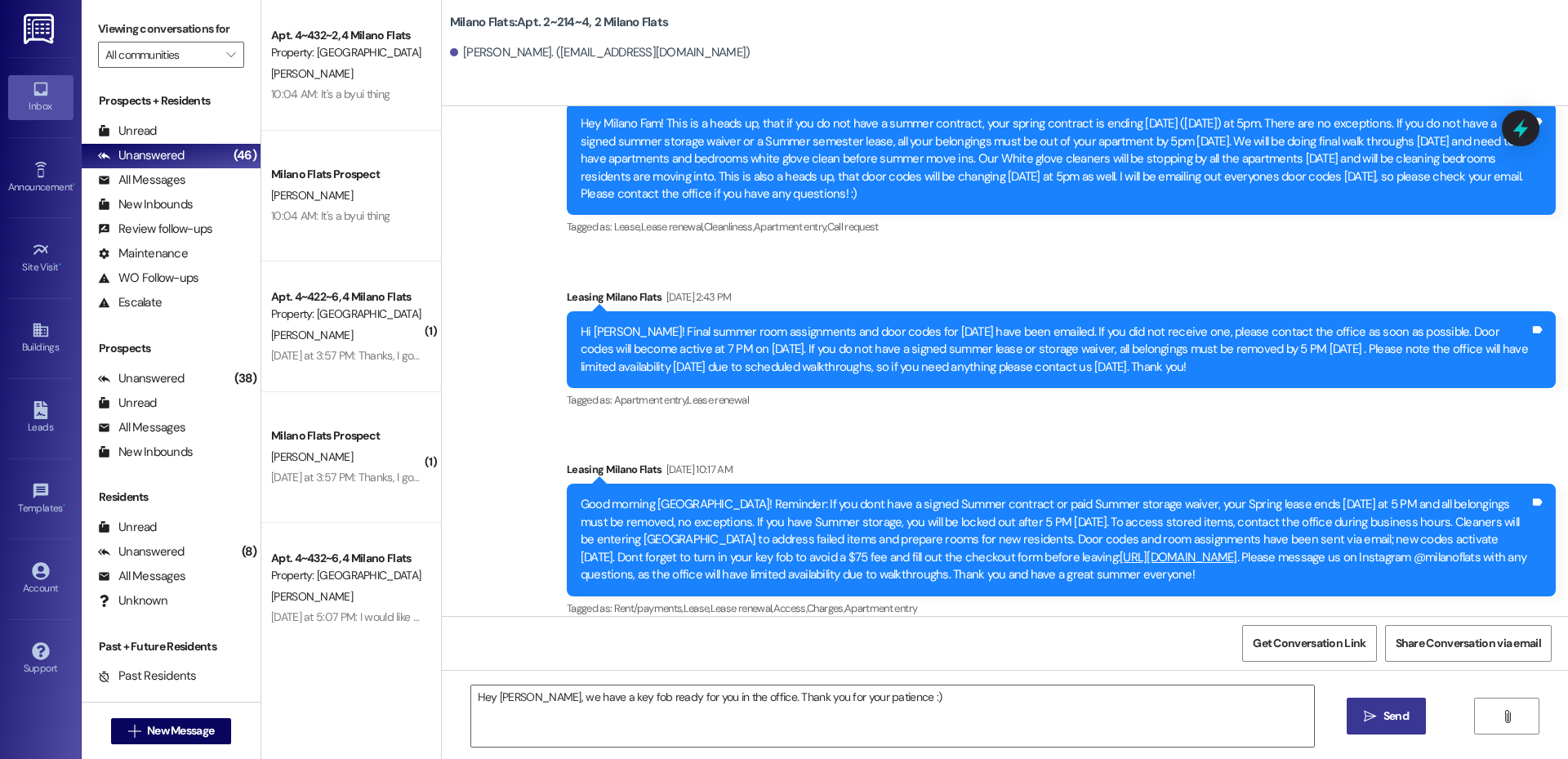
click at [1393, 708] on span "Send" at bounding box center [1395, 716] width 25 height 18
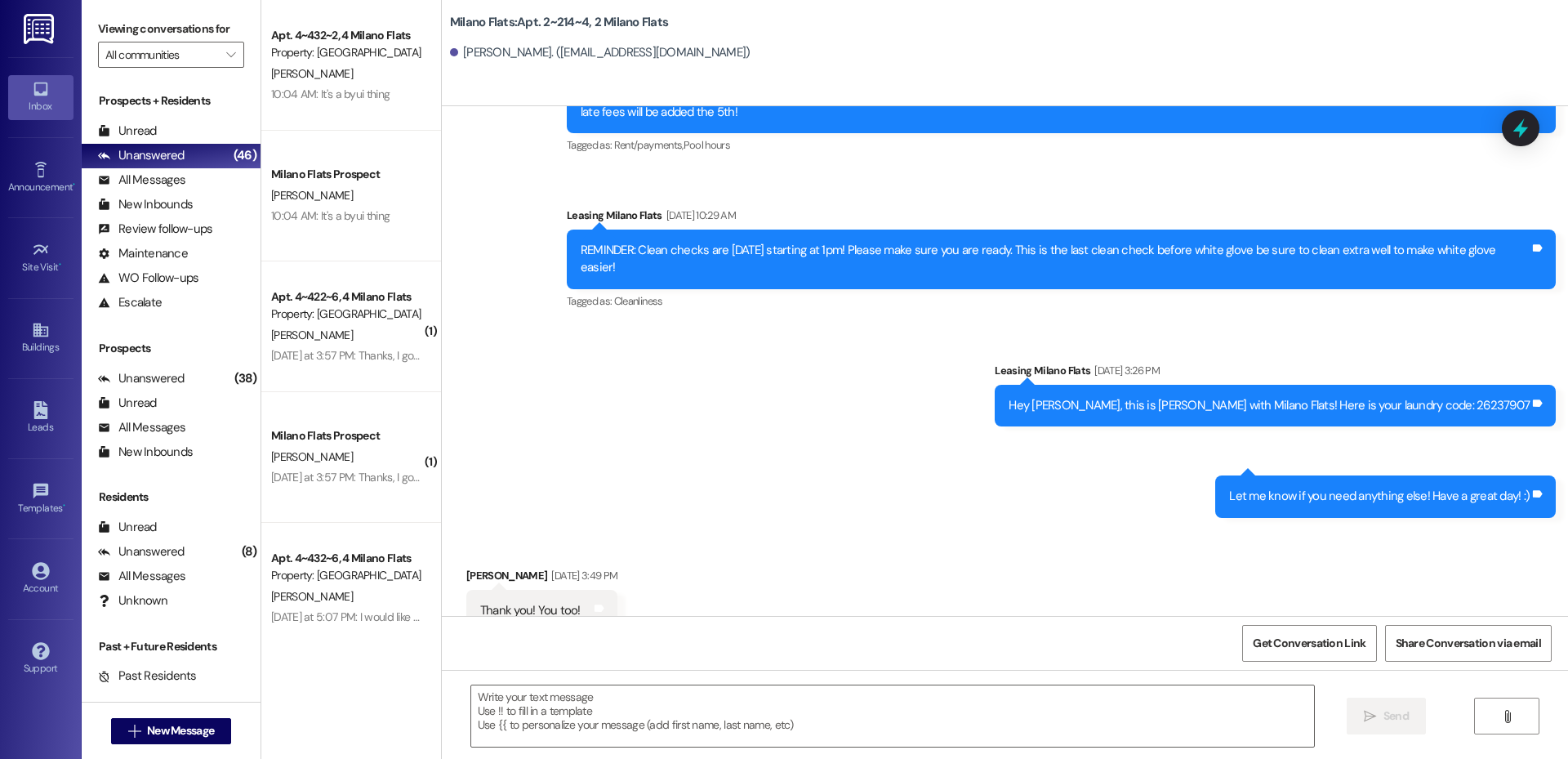
scroll to position [11403, 0]
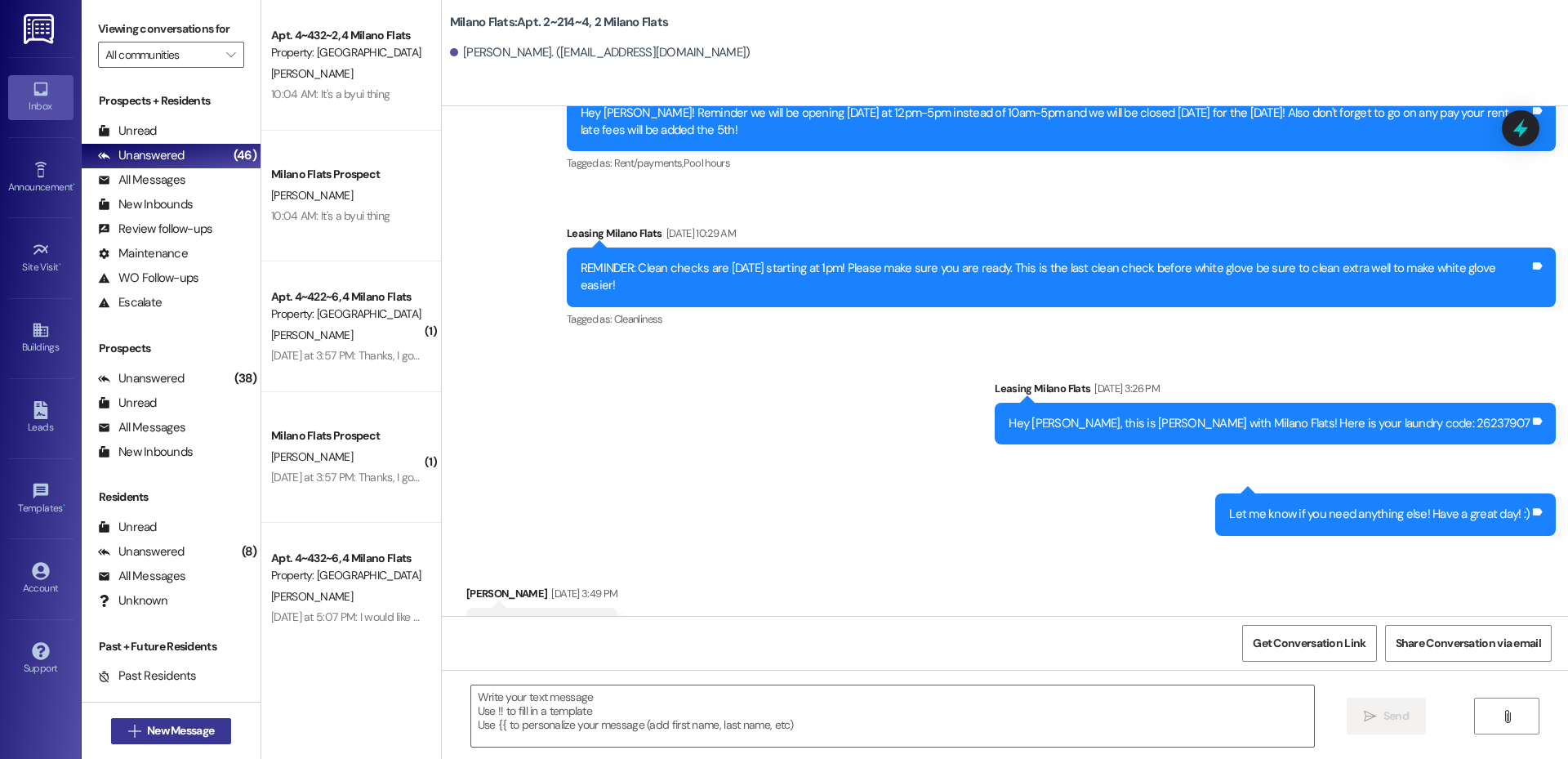
click at [209, 722] on span "New Message" at bounding box center [180, 730] width 67 height 18
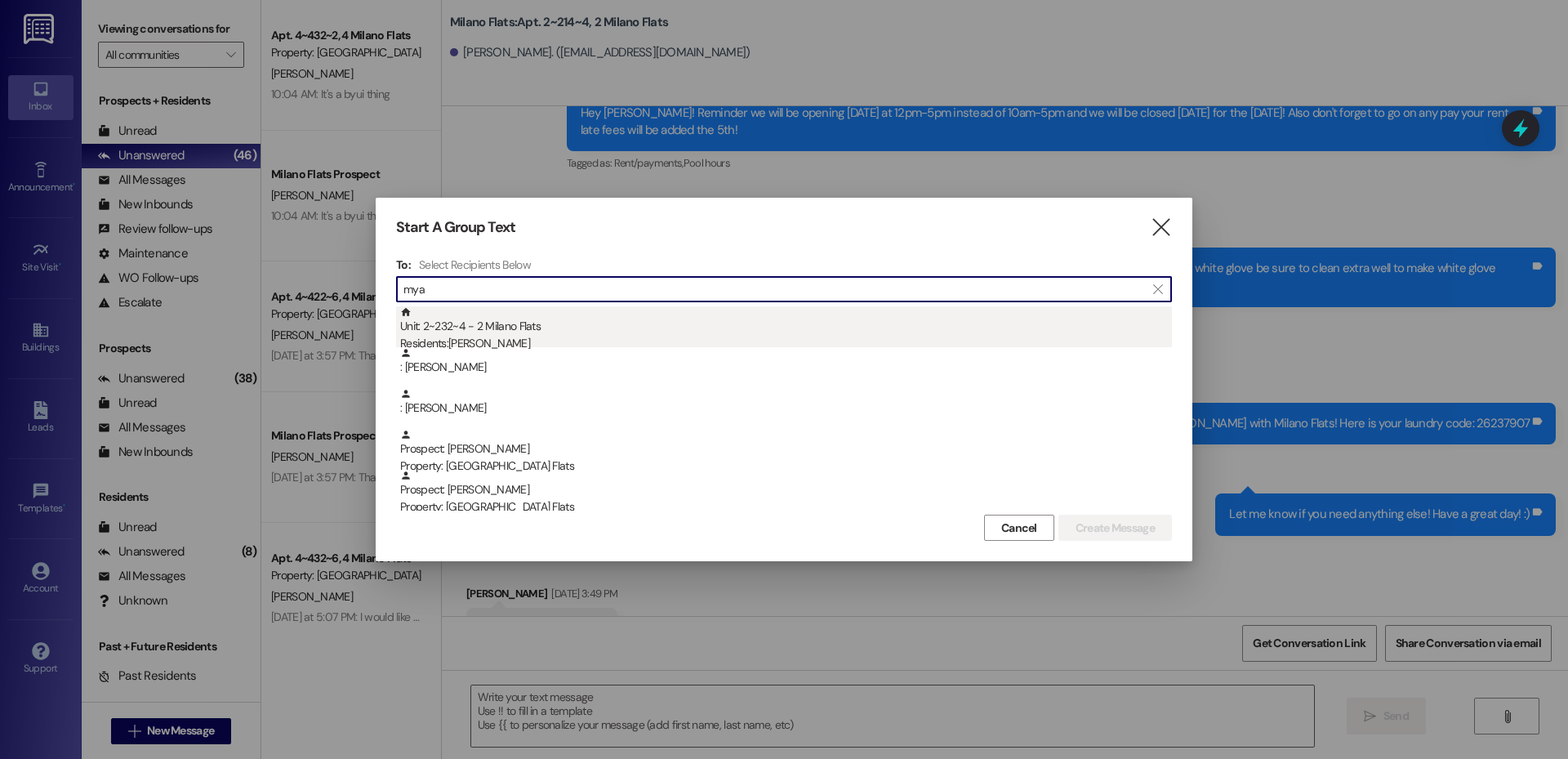
type input "mya"
click at [505, 335] on div "Unit: 2~232~4 - 2 Milano Flats Residents: [PERSON_NAME]" at bounding box center [785, 329] width 772 height 46
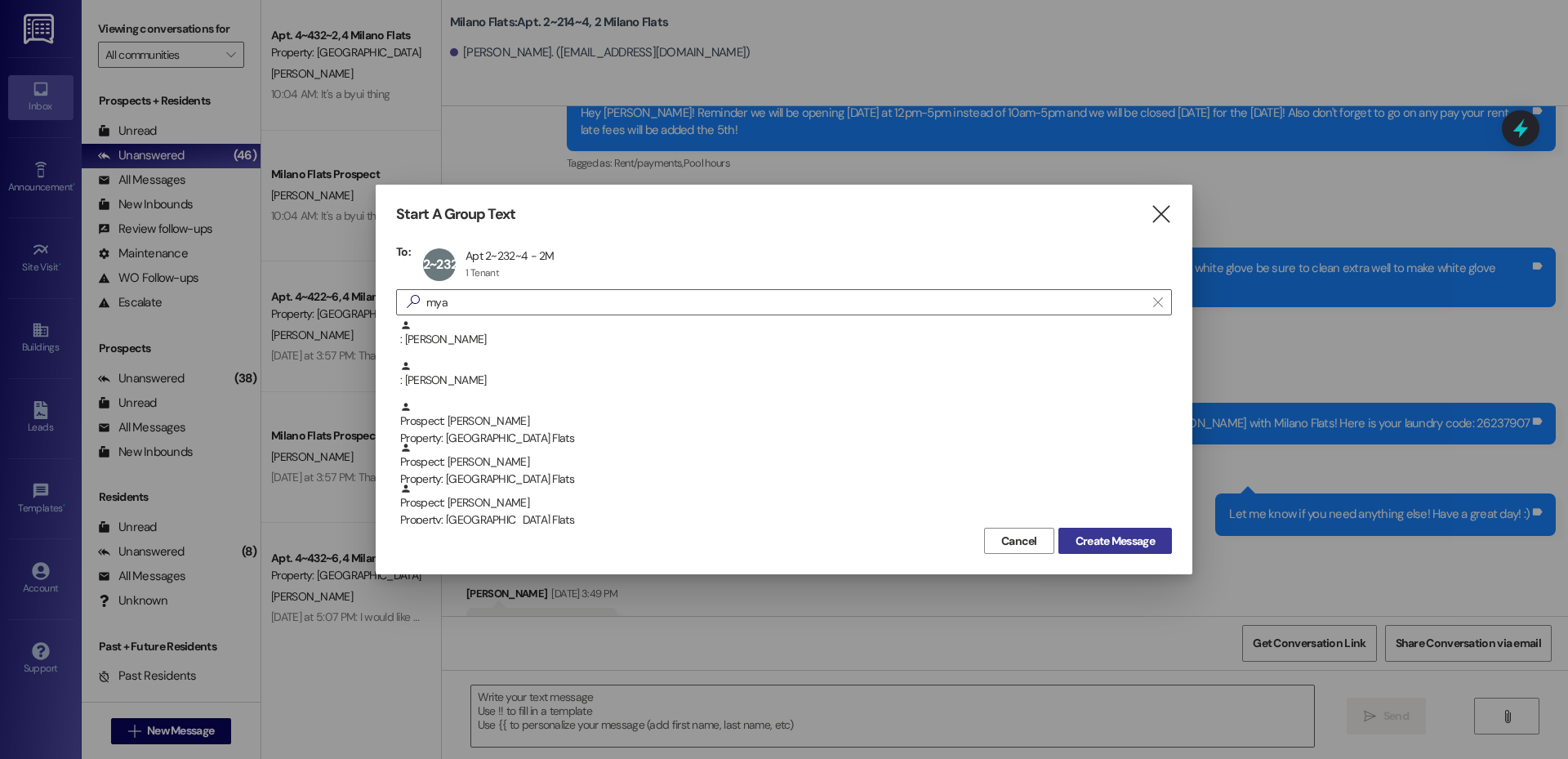
click at [1144, 547] on span "Create Message" at bounding box center [1115, 541] width 79 height 18
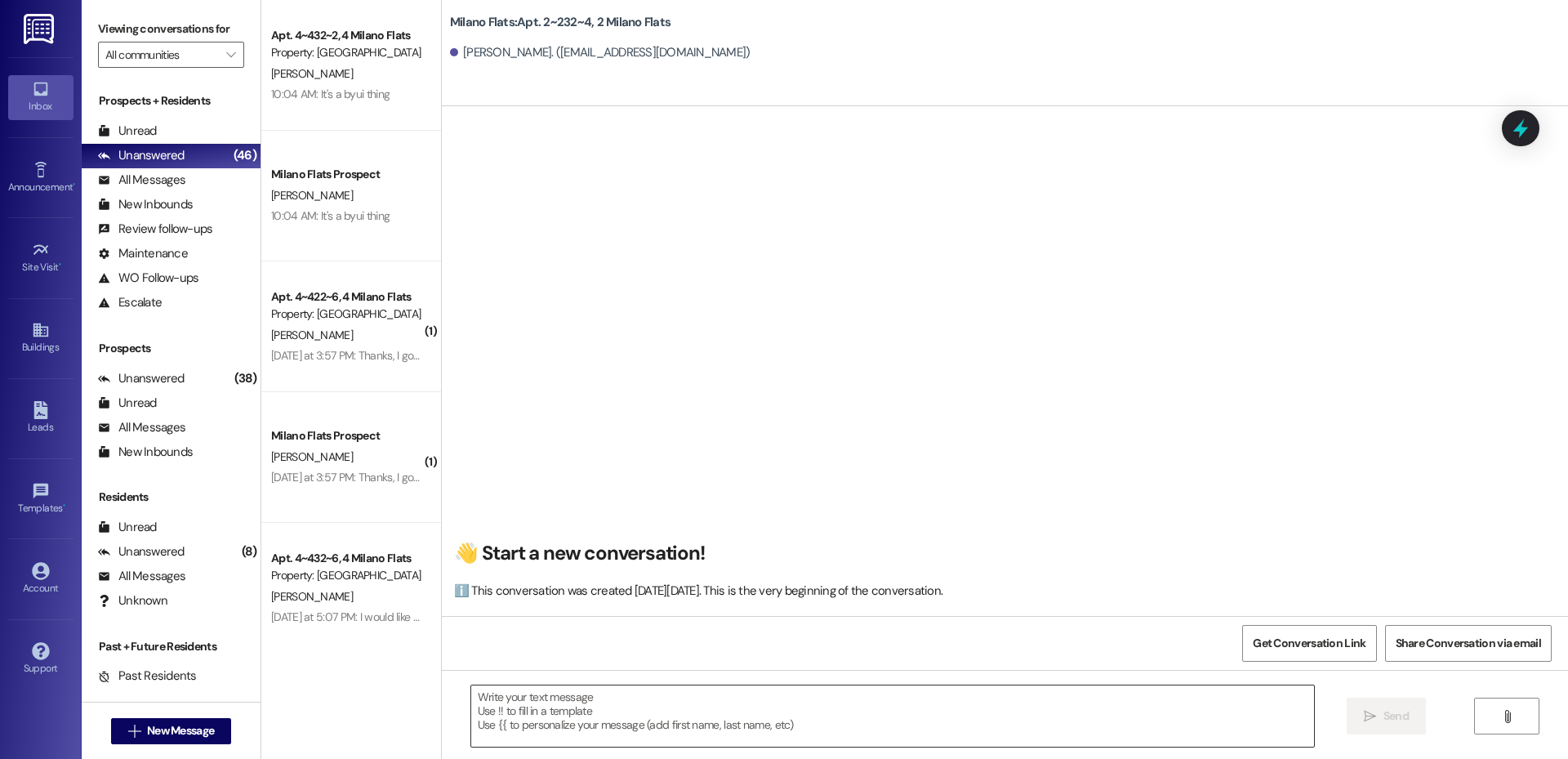
click at [748, 716] on textarea at bounding box center [893, 716] width 843 height 61
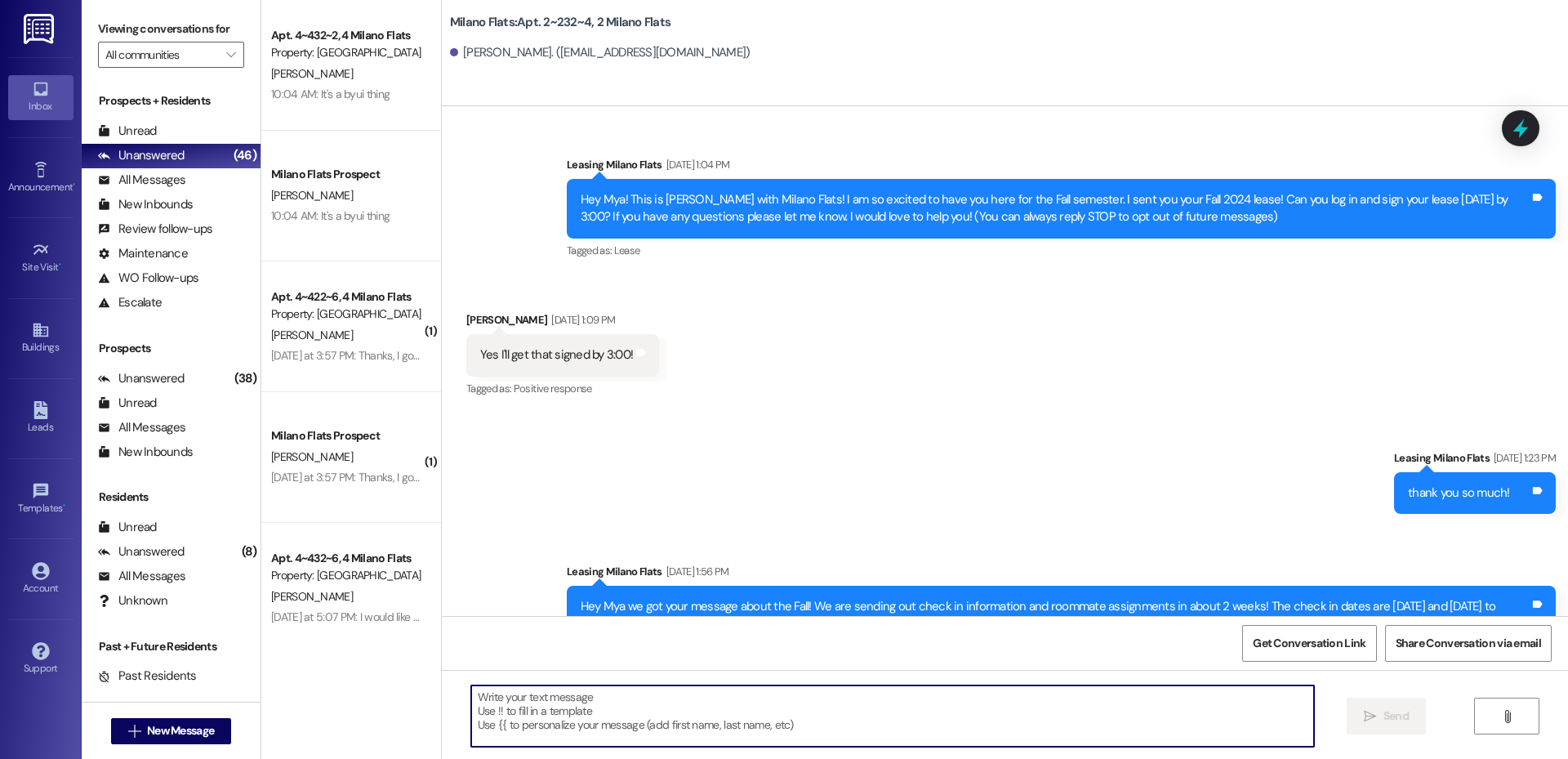
paste textarea "Hey [PERSON_NAME], we have a key fob ready for you in the office. Thank you for…"
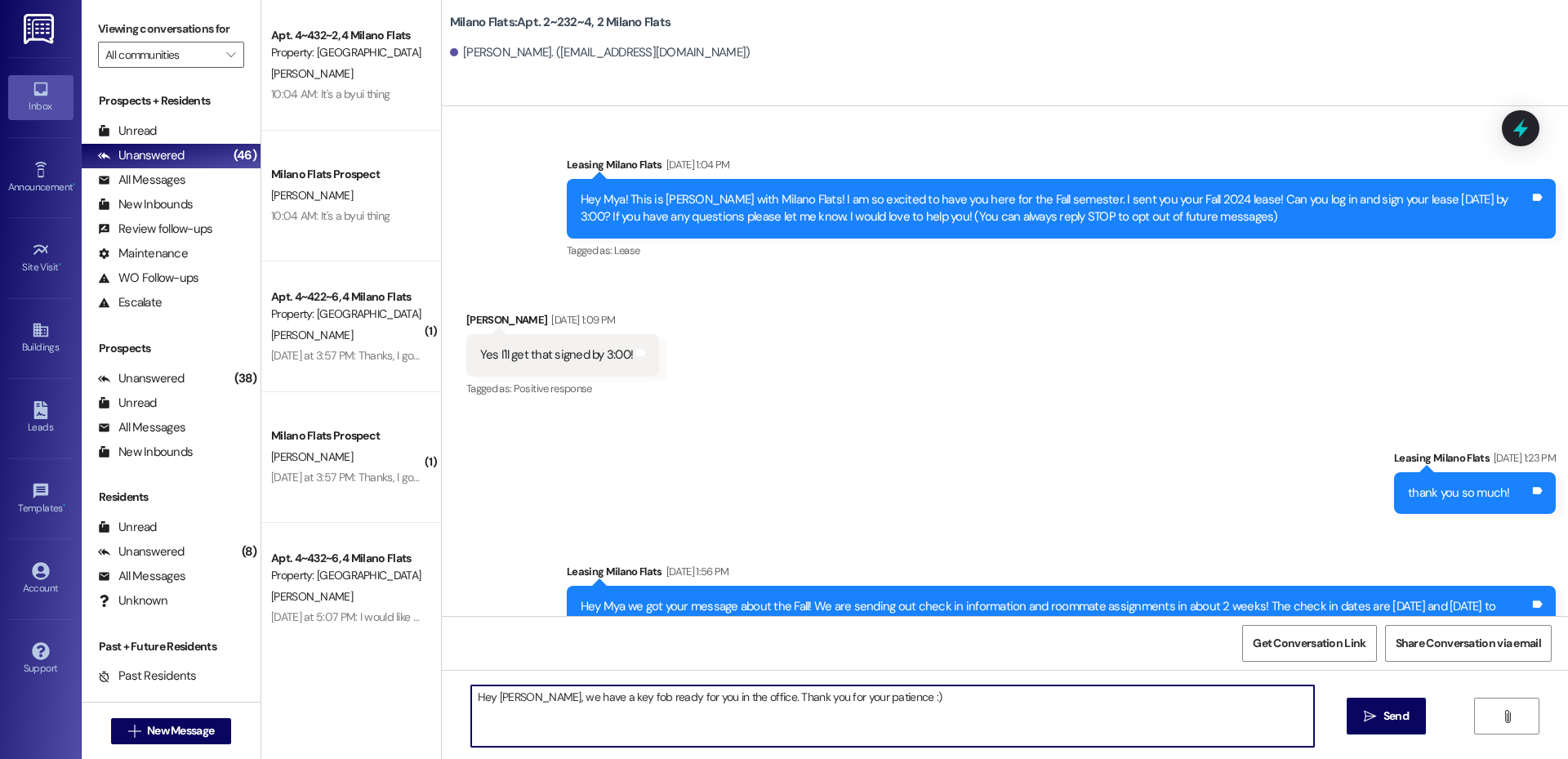
scroll to position [28897, 0]
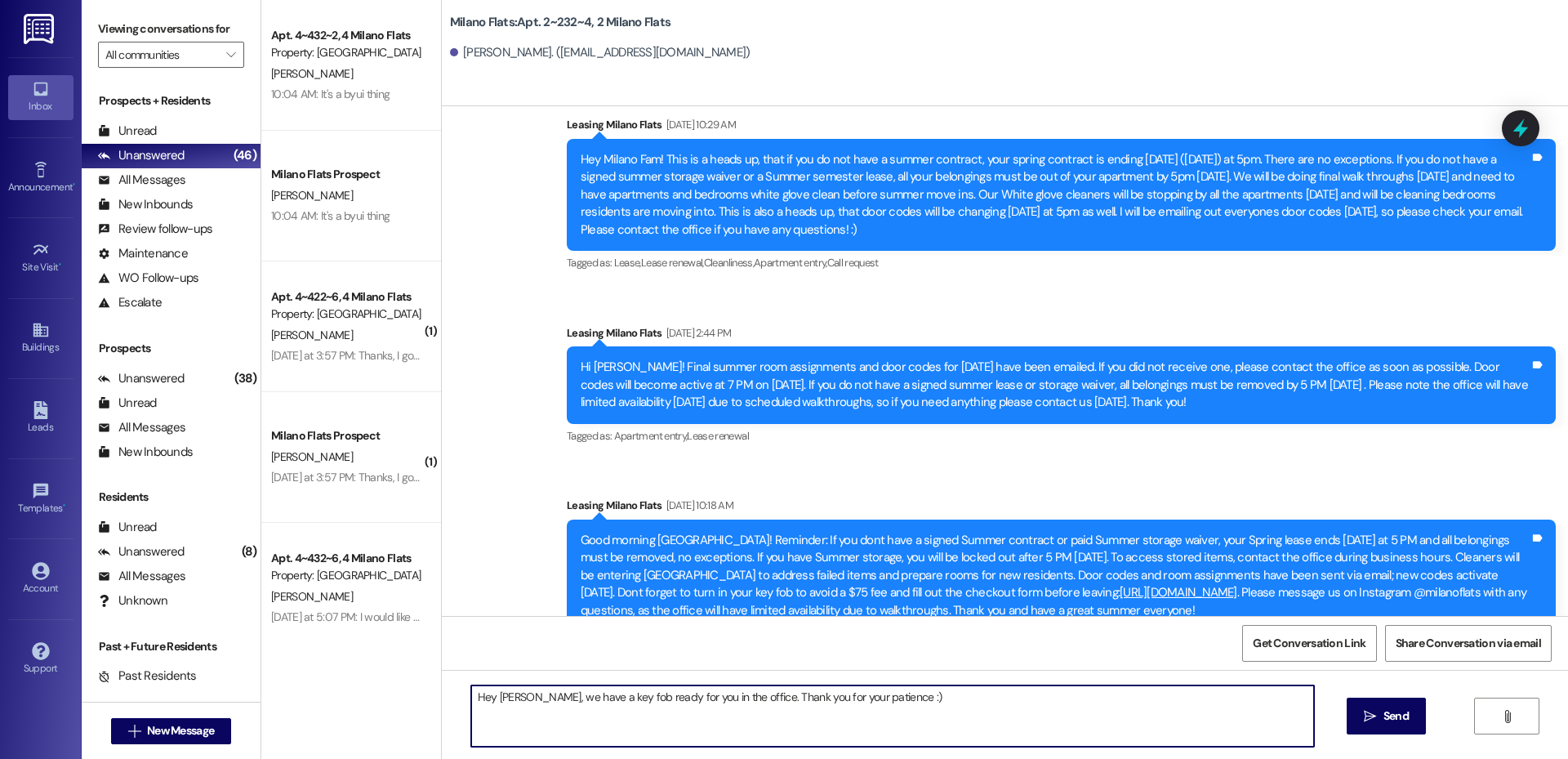
click at [522, 693] on textarea "Hey [PERSON_NAME], we have a key fob ready for you in the office. Thank you for…" at bounding box center [893, 716] width 843 height 61
type textarea "Hey Mya, we have a key fob ready for you in the office. Thank you for your pati…"
click at [1383, 723] on span "Send" at bounding box center [1395, 716] width 25 height 18
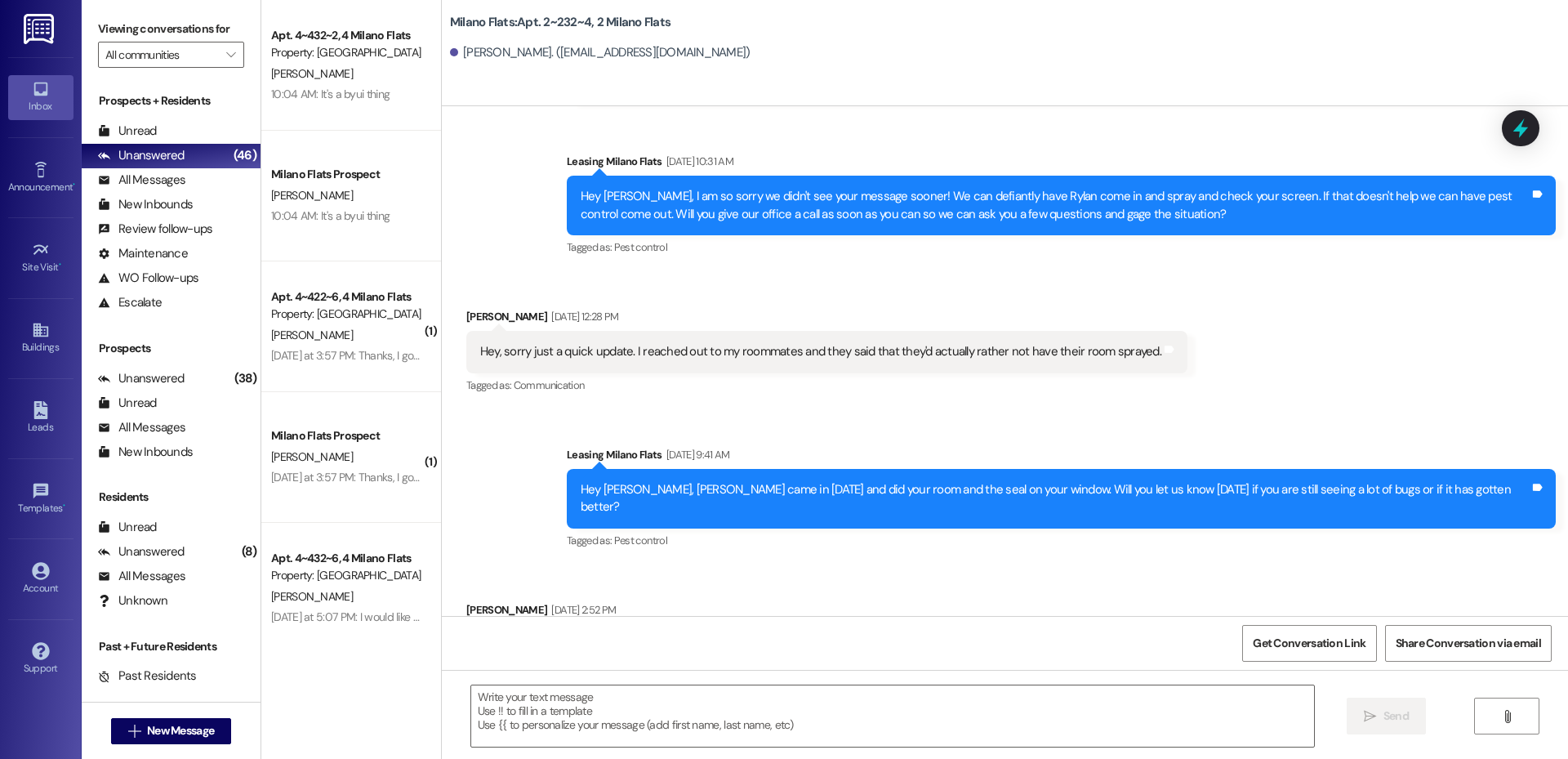
scroll to position [26963, 0]
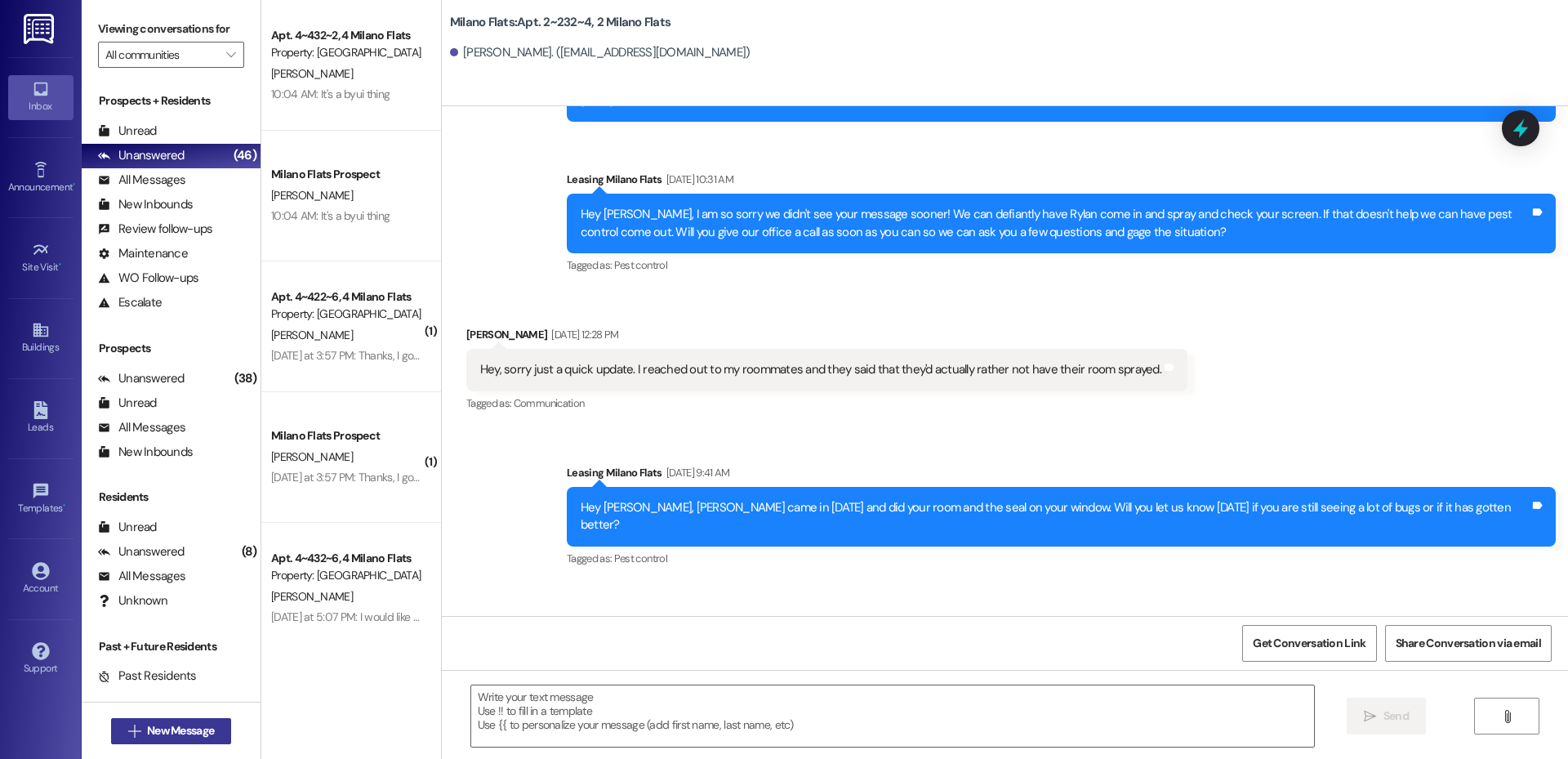
click at [147, 728] on span "New Message" at bounding box center [180, 730] width 67 height 18
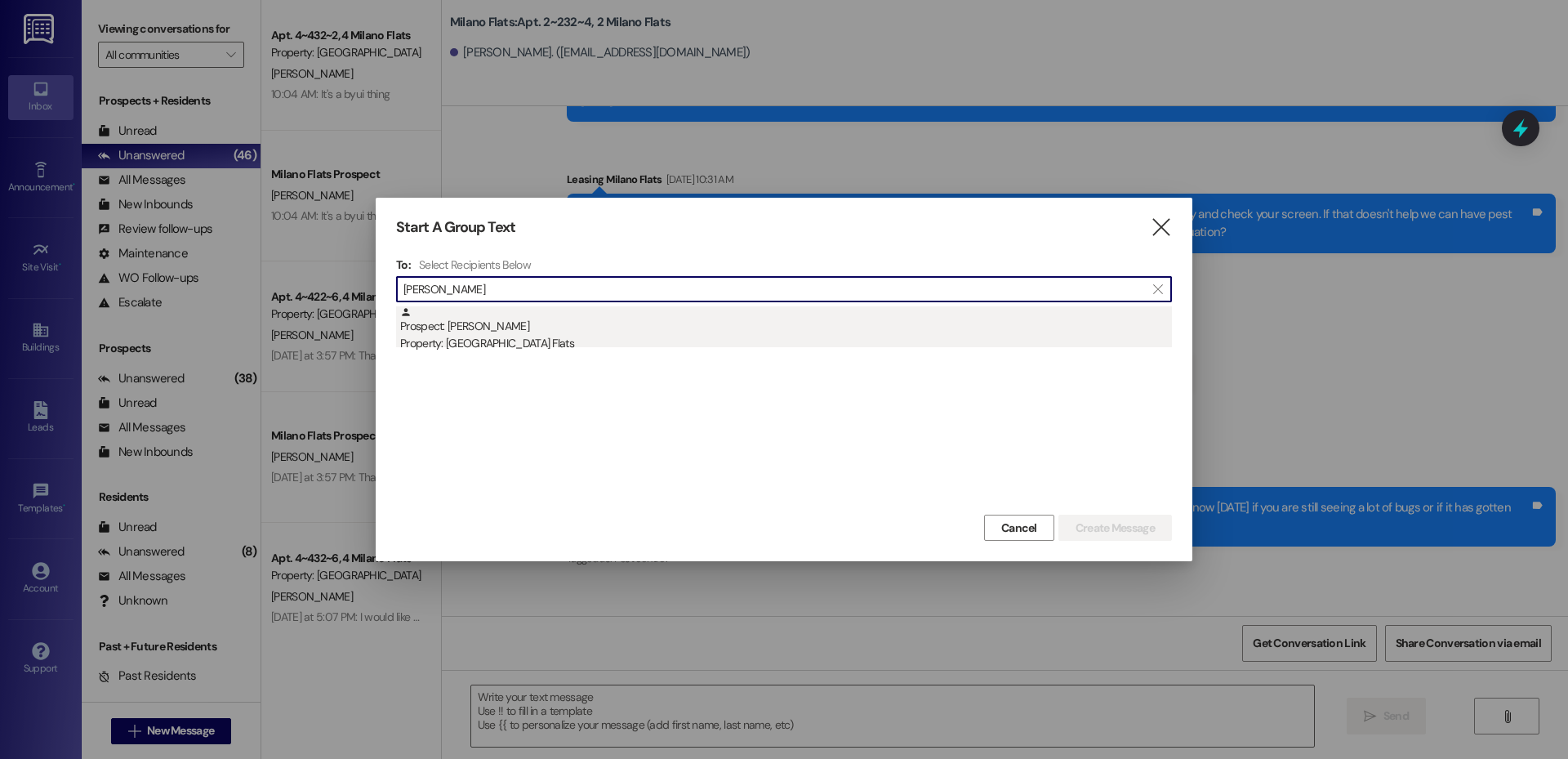
type input "[PERSON_NAME]"
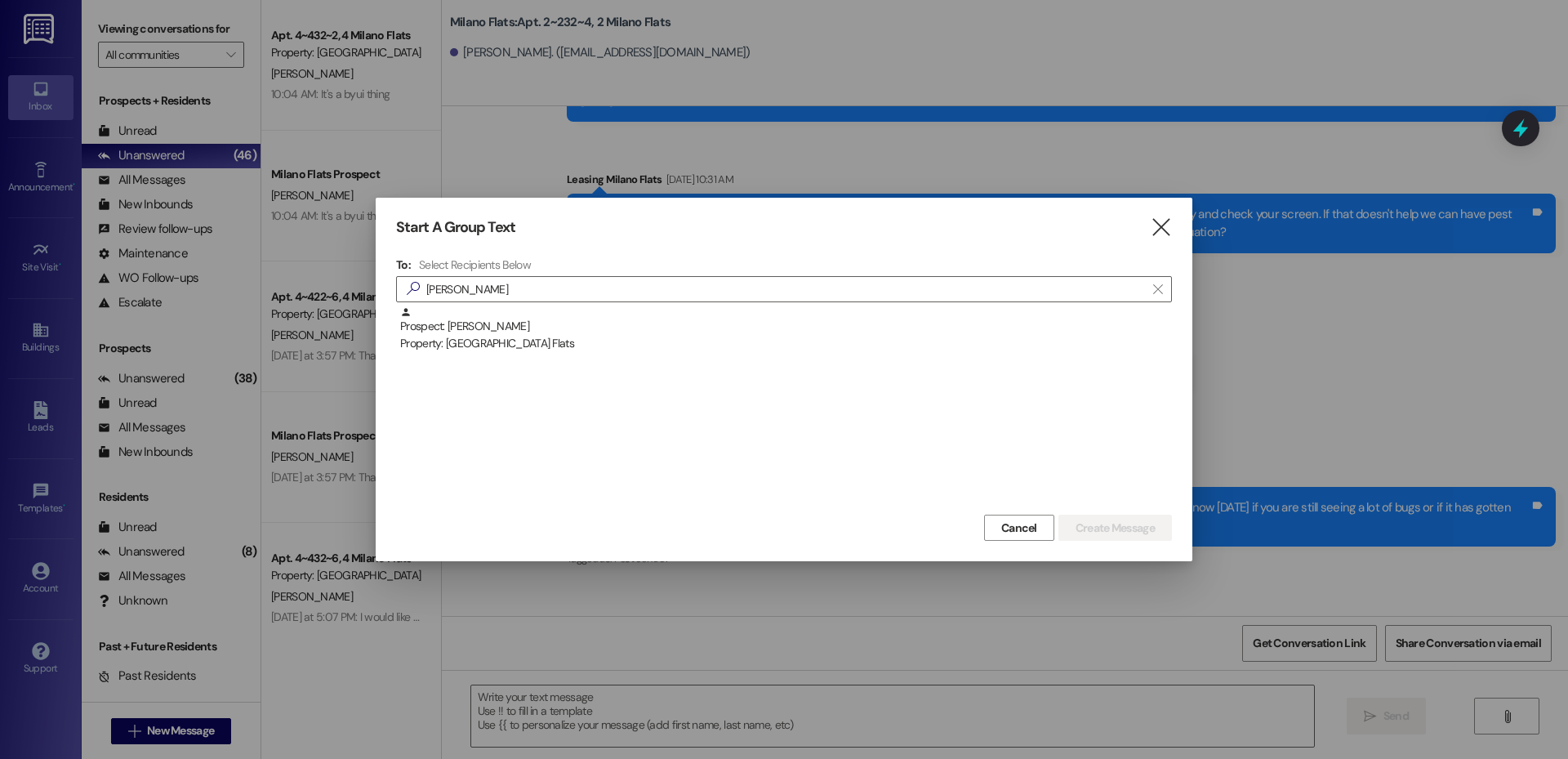
drag, startPoint x: 628, startPoint y: 337, endPoint x: 699, endPoint y: 356, distance: 73.5
click at [628, 336] on div "Property: [GEOGRAPHIC_DATA] Flats" at bounding box center [785, 343] width 772 height 18
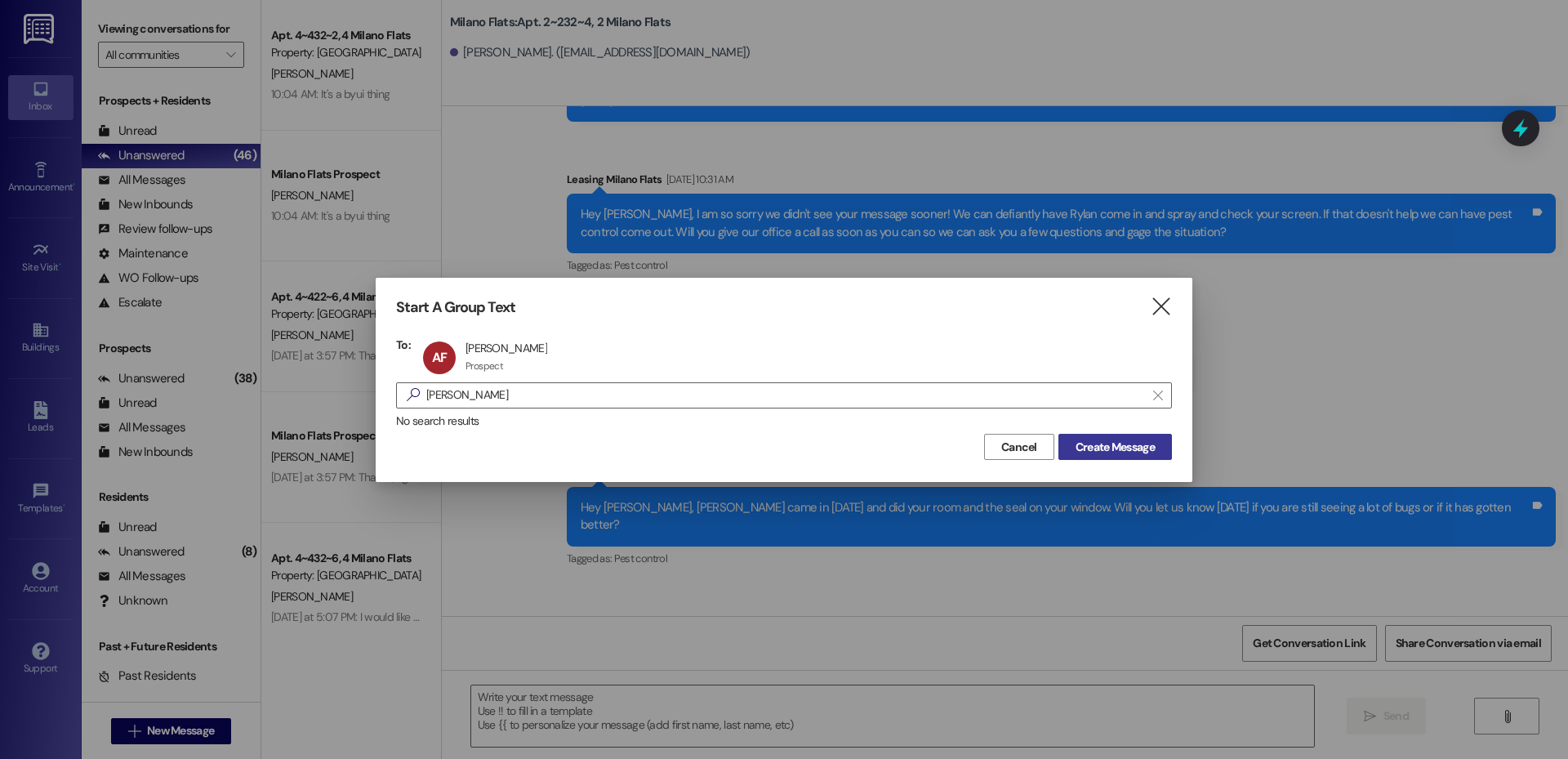
click at [1129, 454] on span "Create Message" at bounding box center [1115, 447] width 79 height 18
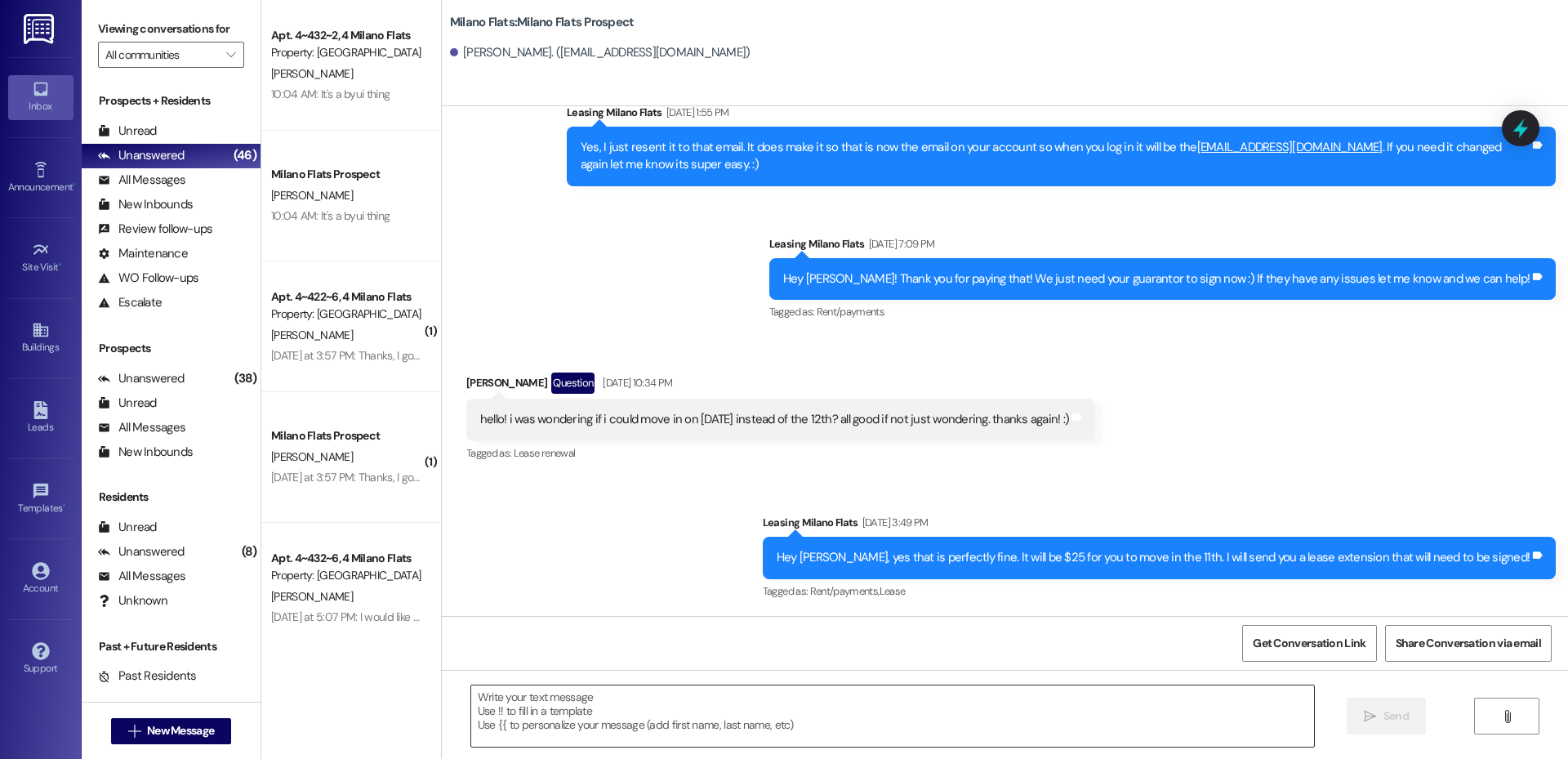
scroll to position [1752, 0]
click at [551, 700] on textarea at bounding box center [893, 716] width 843 height 61
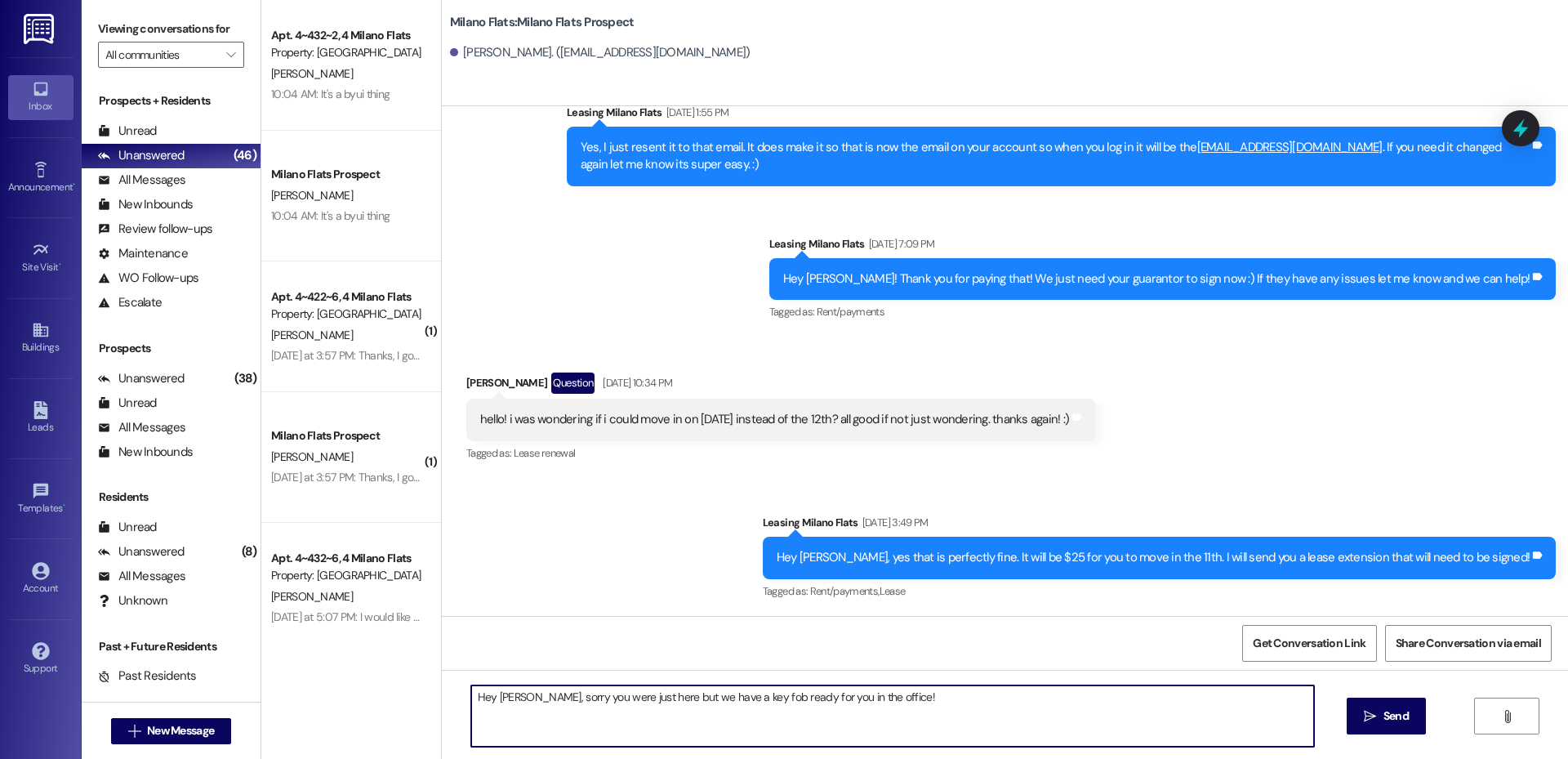
type textarea "Hey [PERSON_NAME], sorry you were just here but we have a key fob ready for you…"
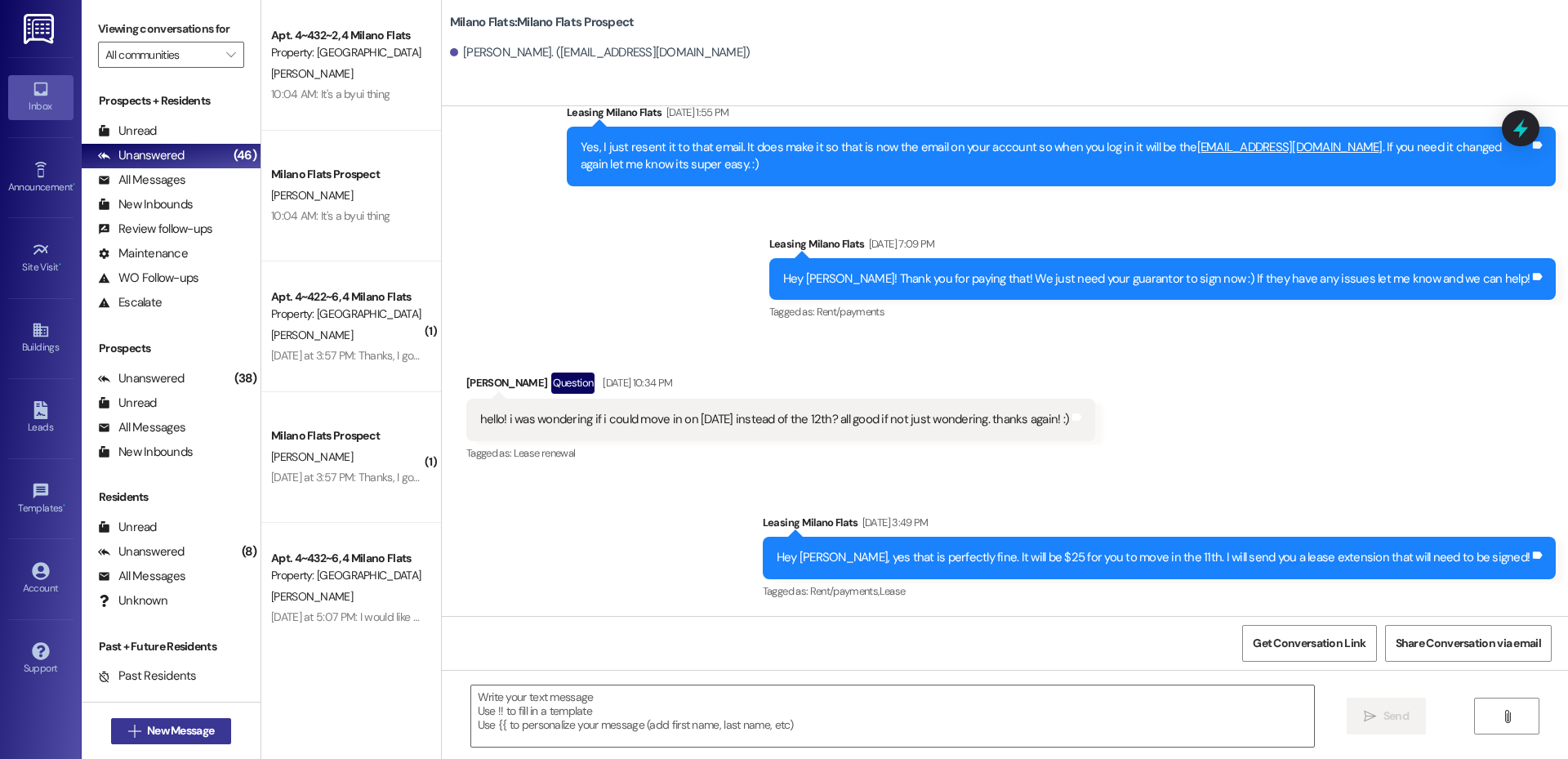
click at [188, 735] on span "New Message" at bounding box center [180, 730] width 67 height 18
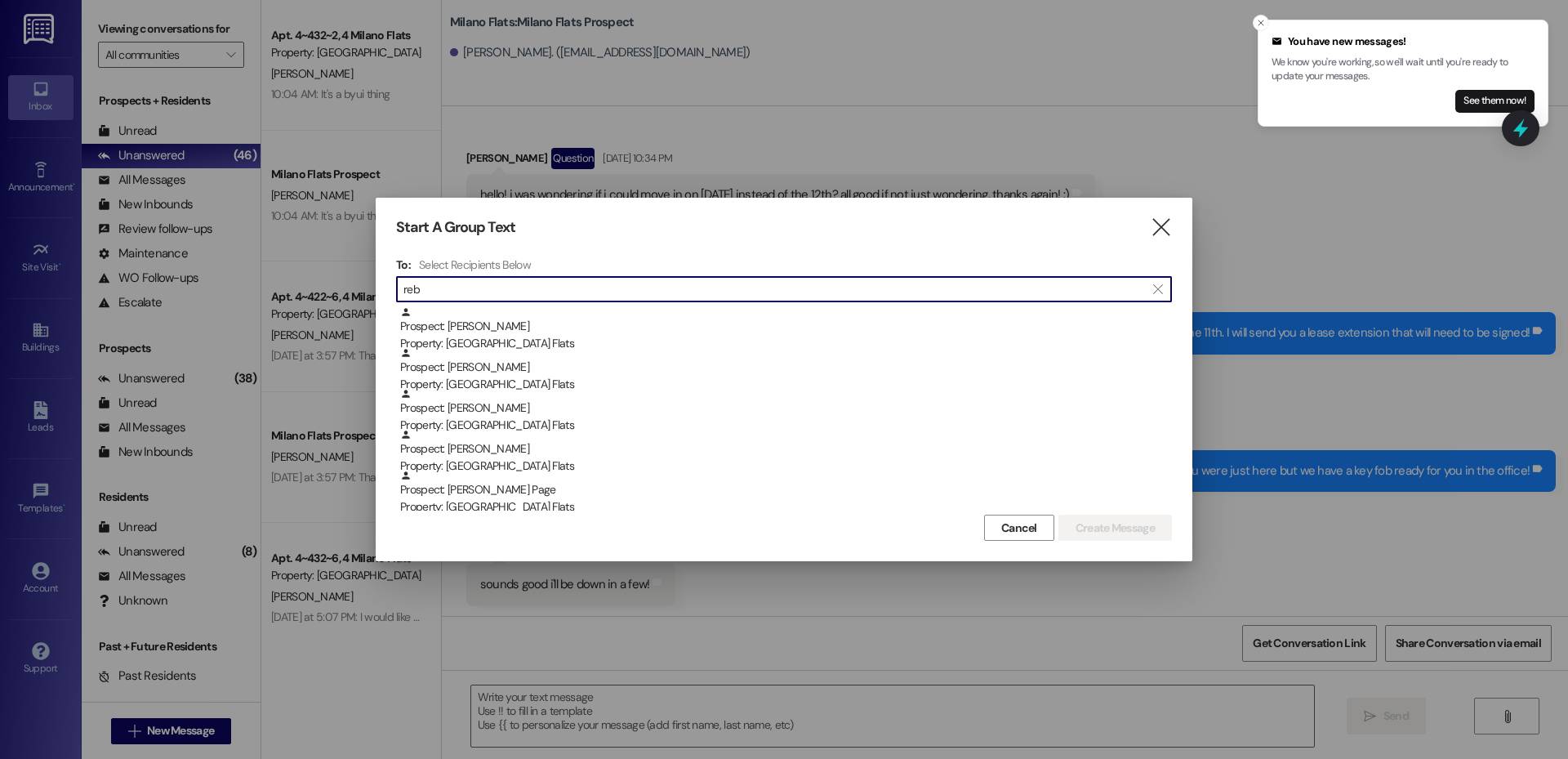
scroll to position [1979, 0]
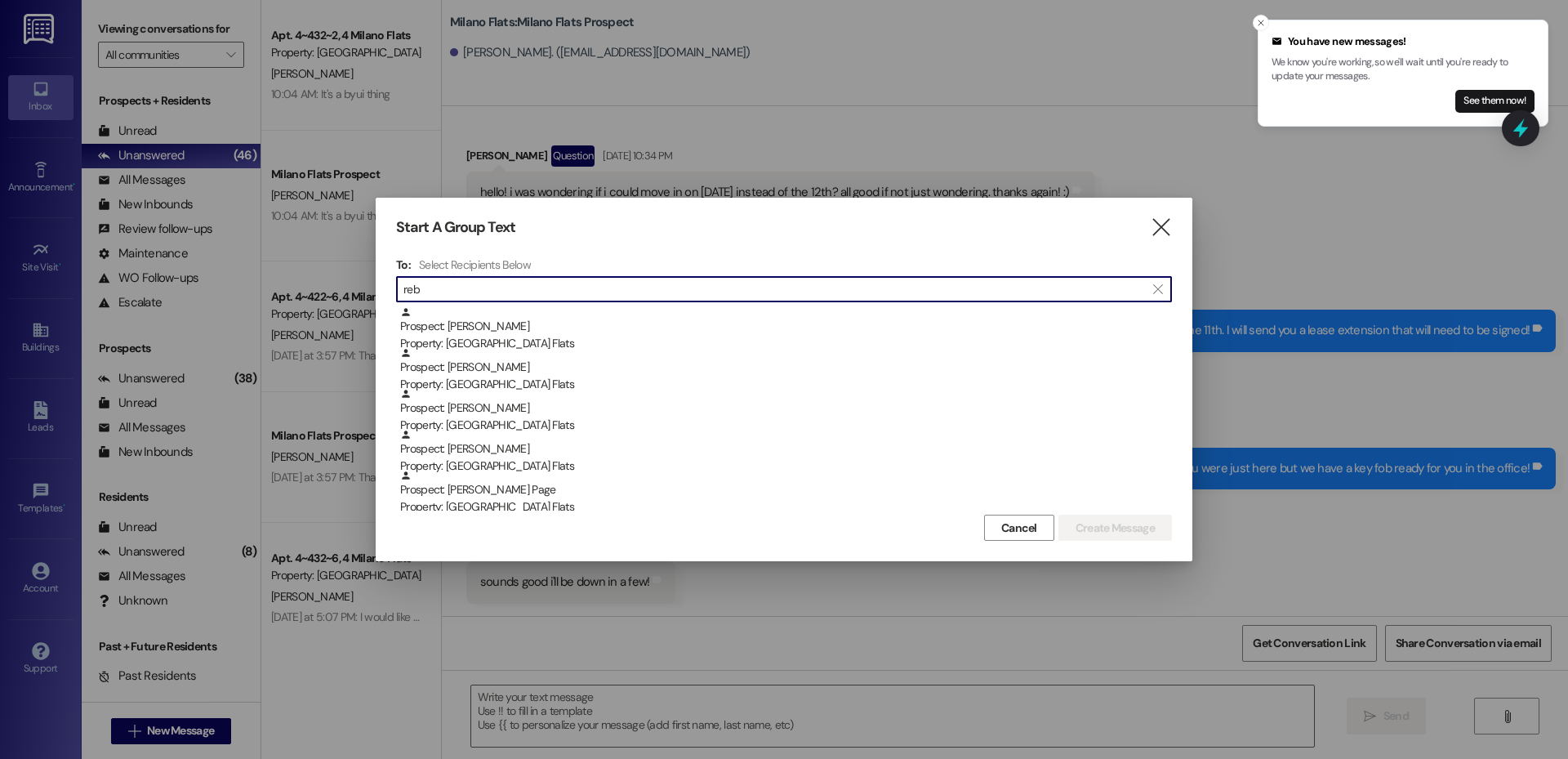
type input "reb"
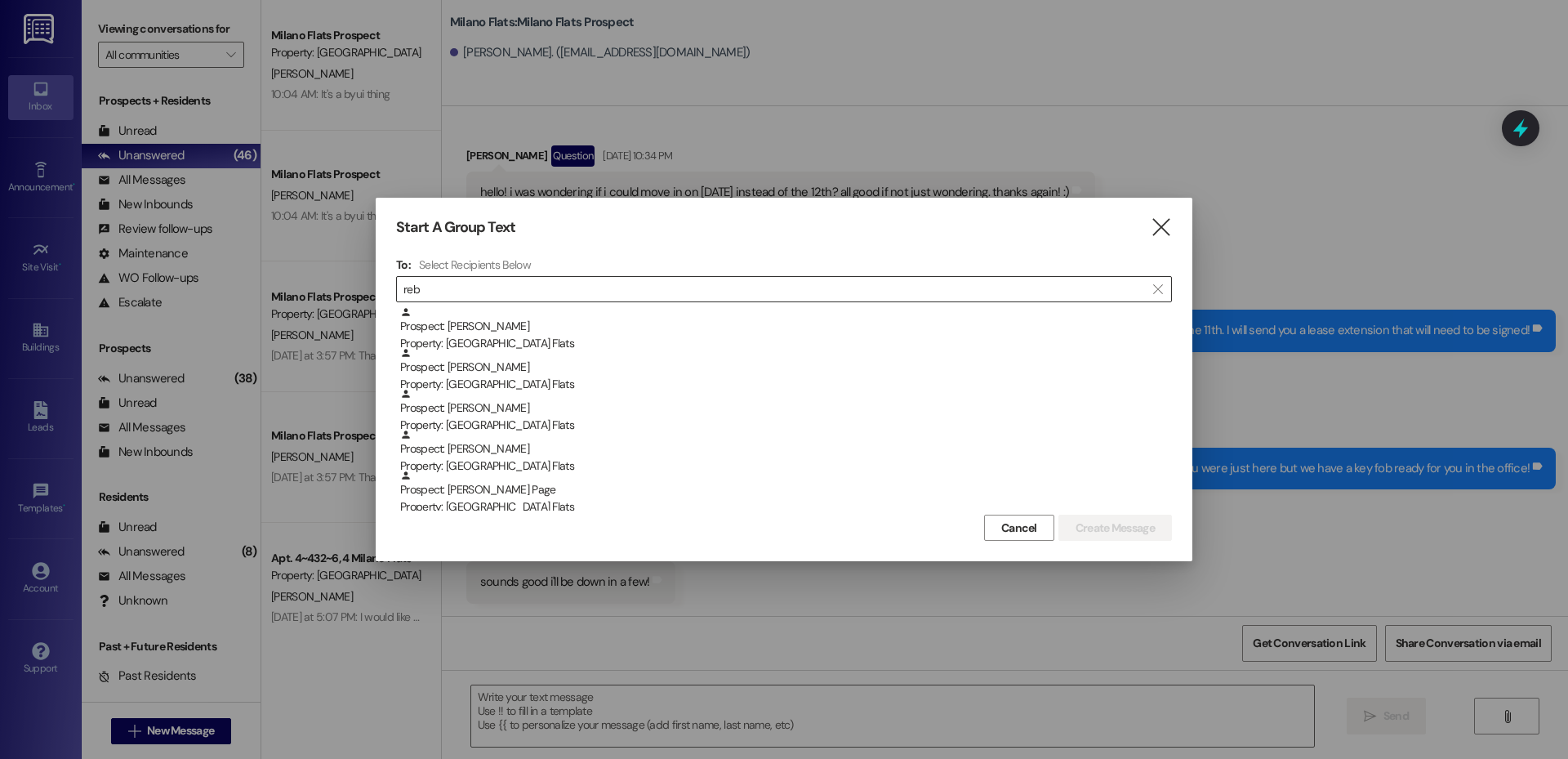
click at [447, 283] on input "reb" at bounding box center [774, 289] width 742 height 23
drag, startPoint x: 488, startPoint y: 288, endPoint x: 395, endPoint y: 279, distance: 93.4
click at [395, 279] on div "Start A Group Text  To: Select Recipients Below  reb  Prospect: [PERSON_NAME…" at bounding box center [784, 379] width 817 height 363
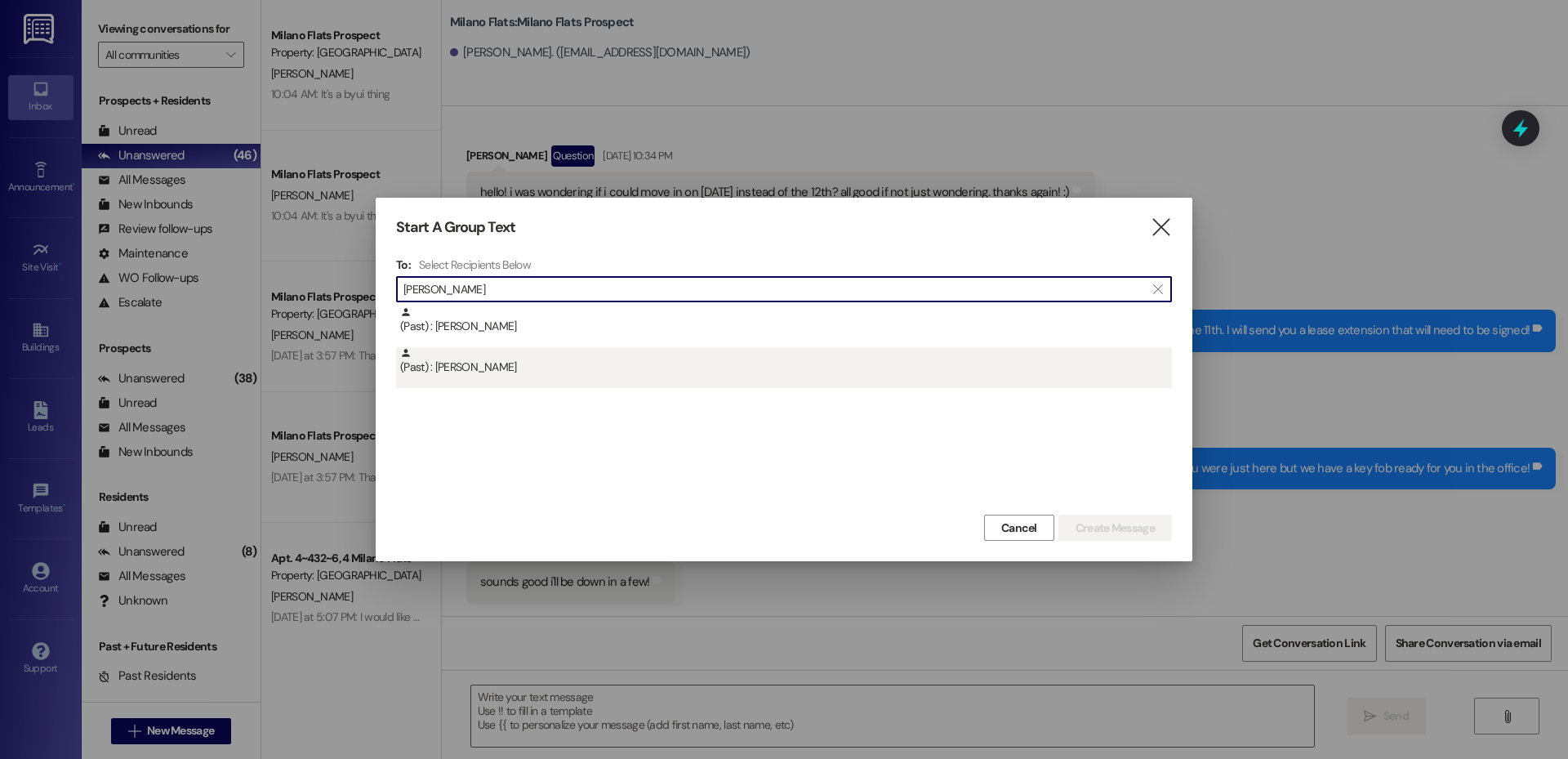
type input "[PERSON_NAME]"
click at [482, 361] on div "(Past) : [PERSON_NAME]" at bounding box center [785, 361] width 772 height 29
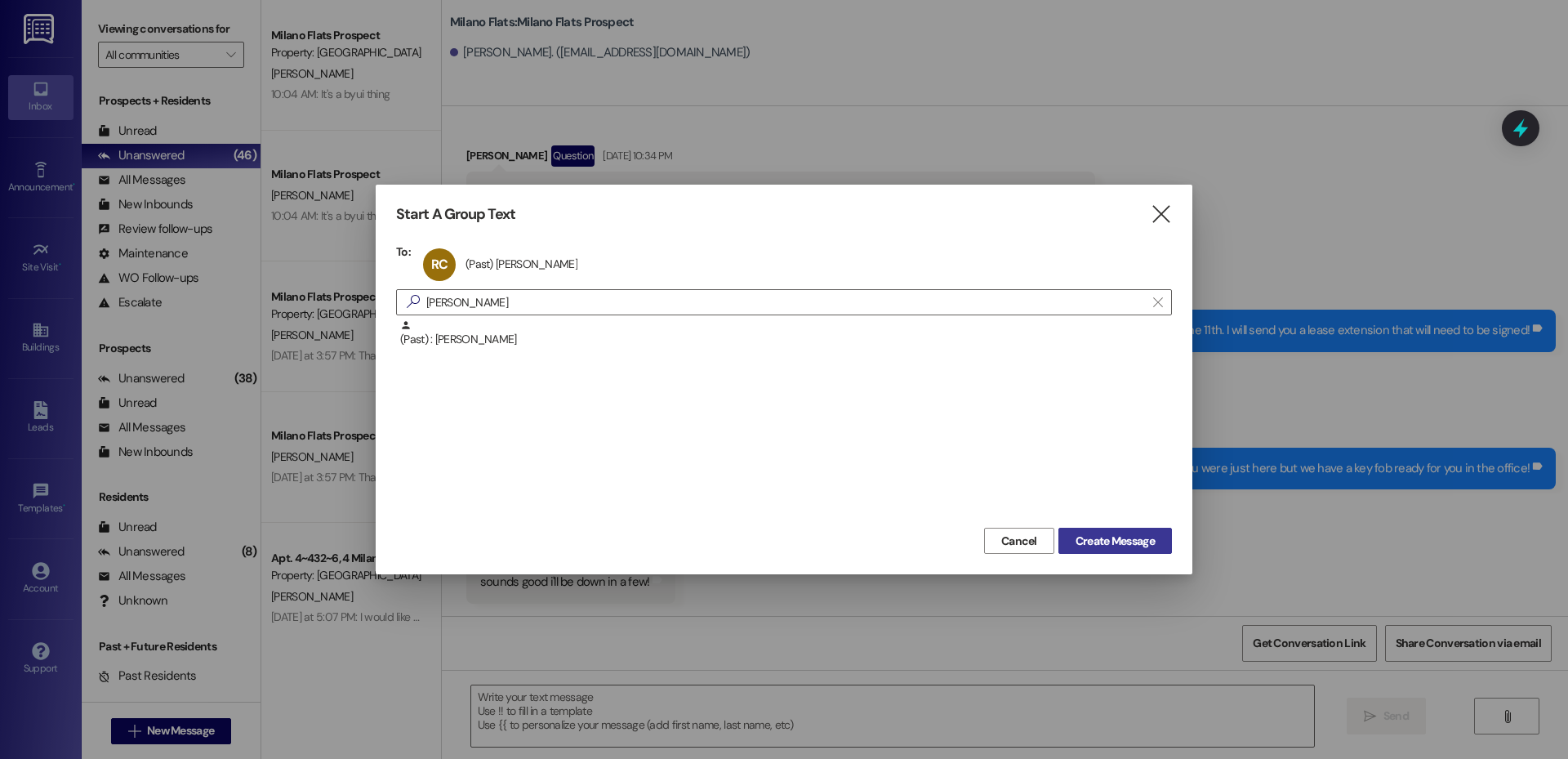
click at [1104, 532] on button "Create Message" at bounding box center [1115, 541] width 114 height 26
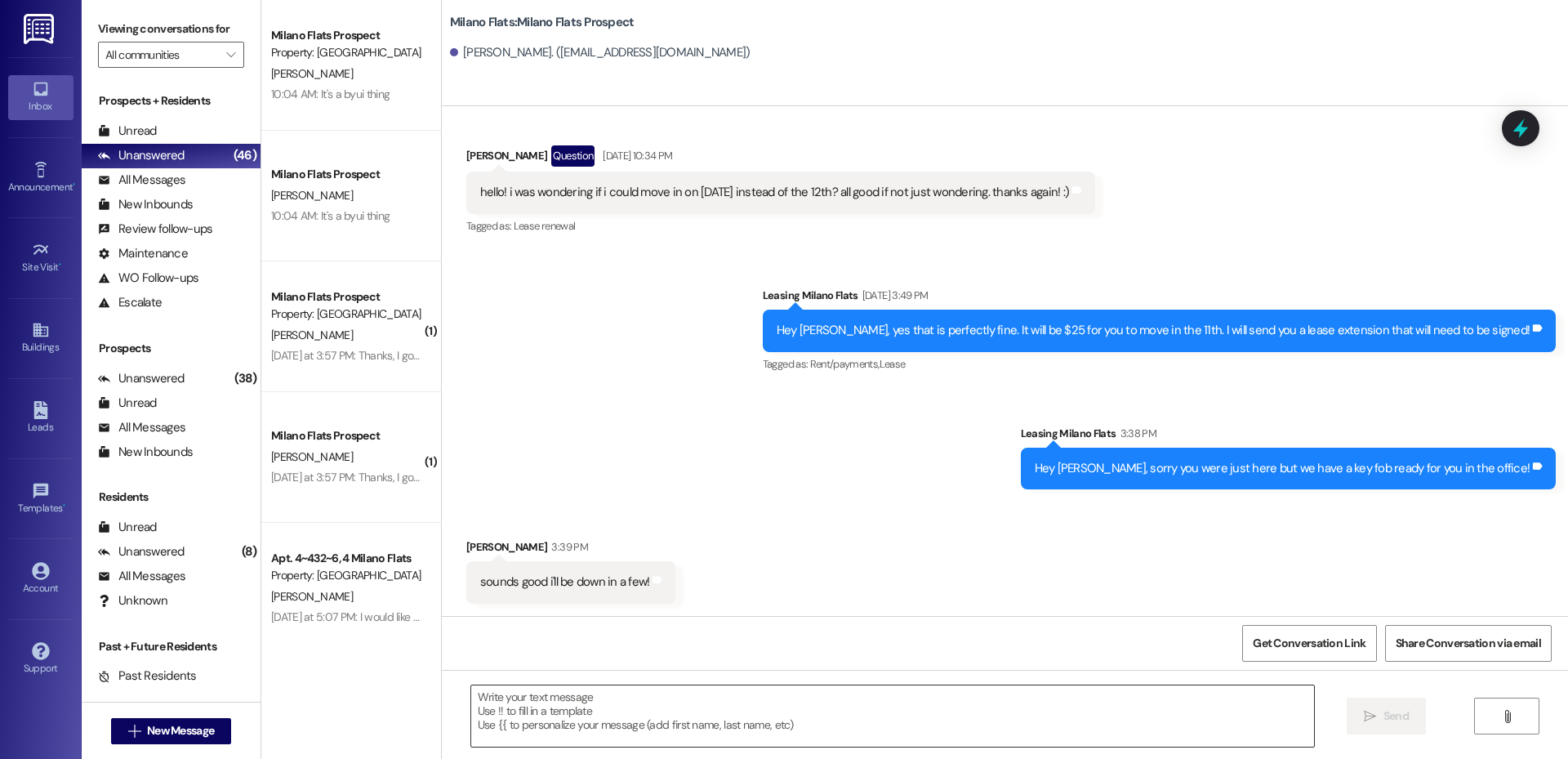
click at [492, 729] on textarea at bounding box center [893, 716] width 843 height 61
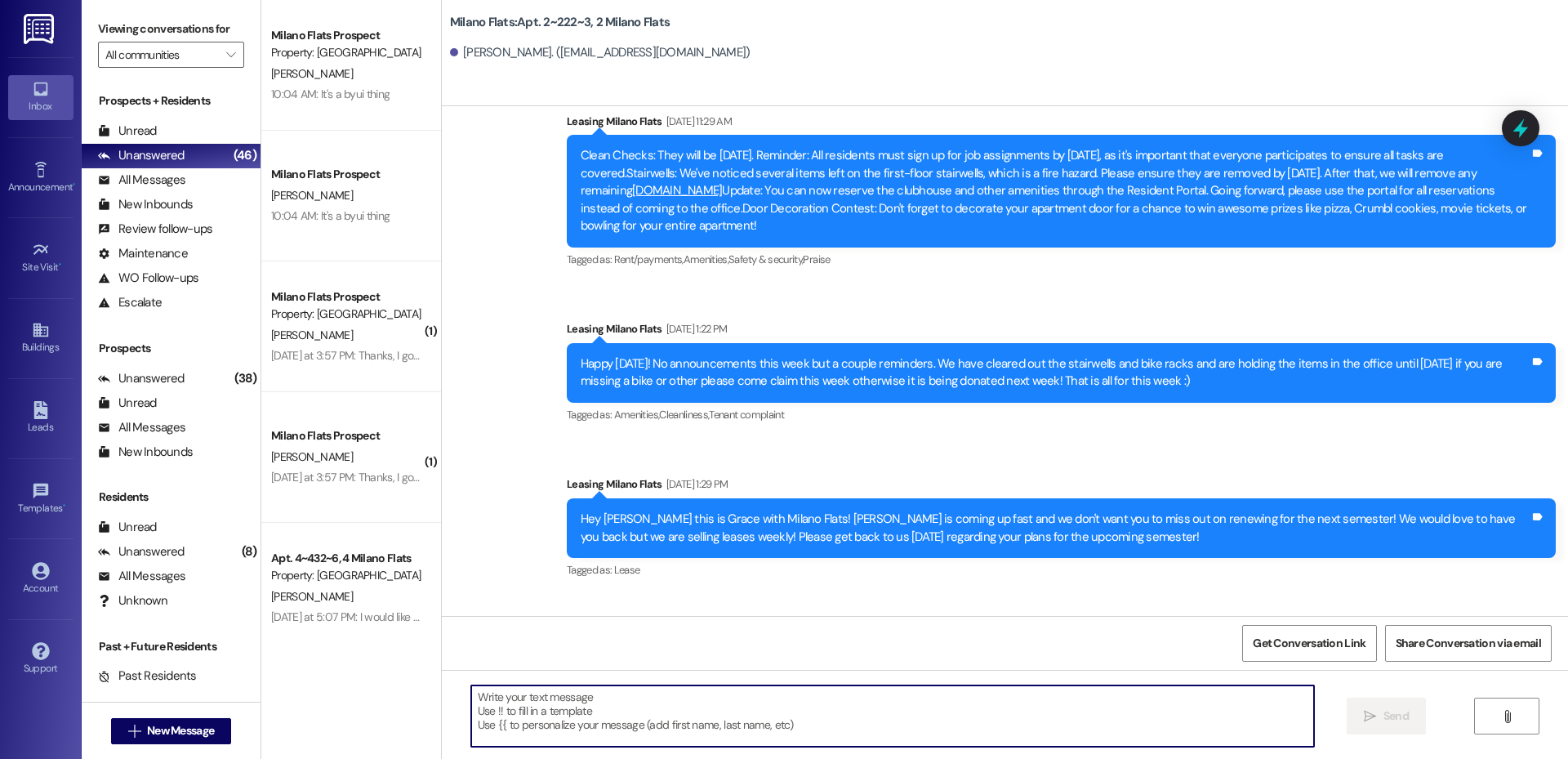
type textarea "v"
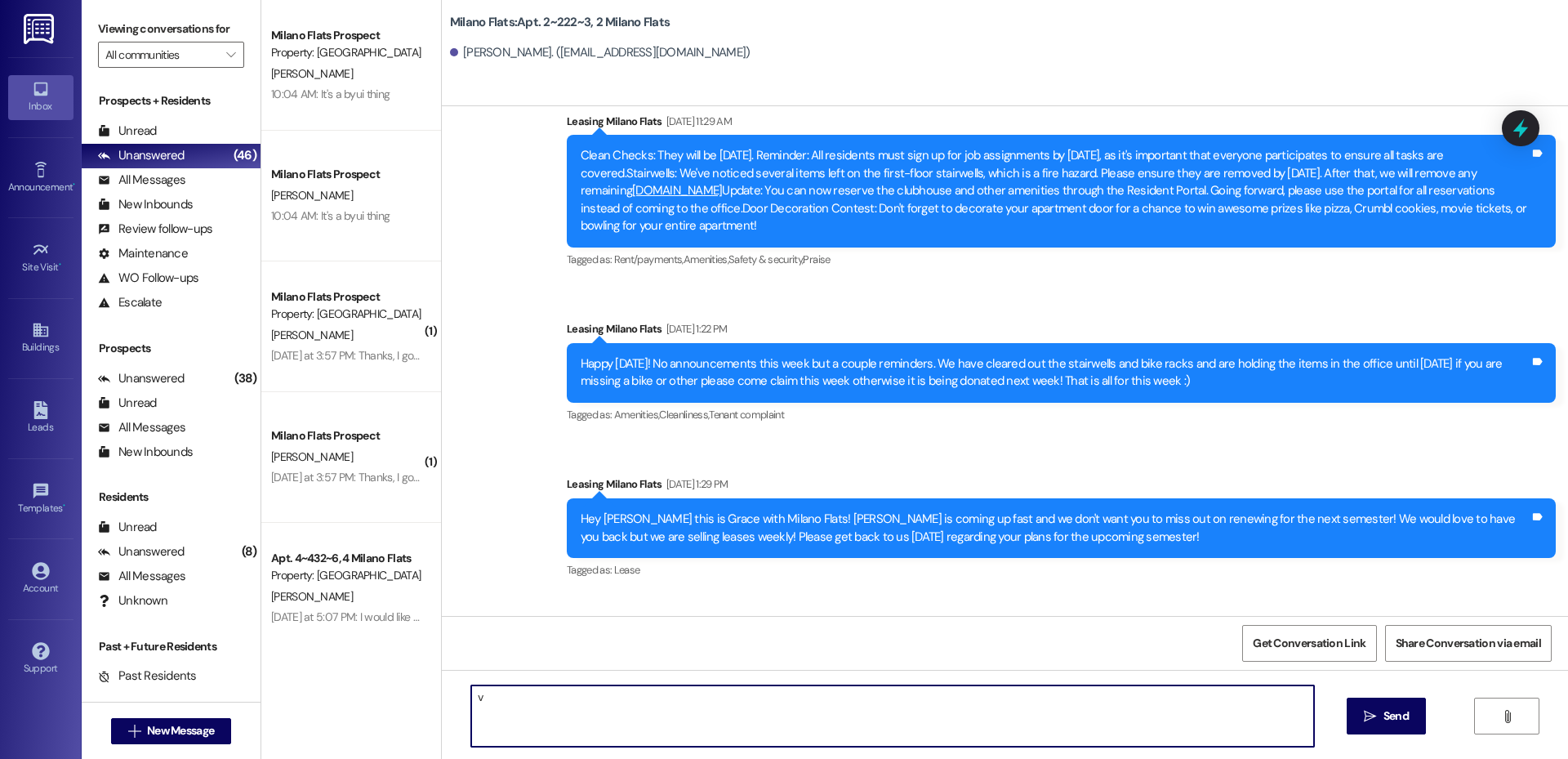
scroll to position [27289, 0]
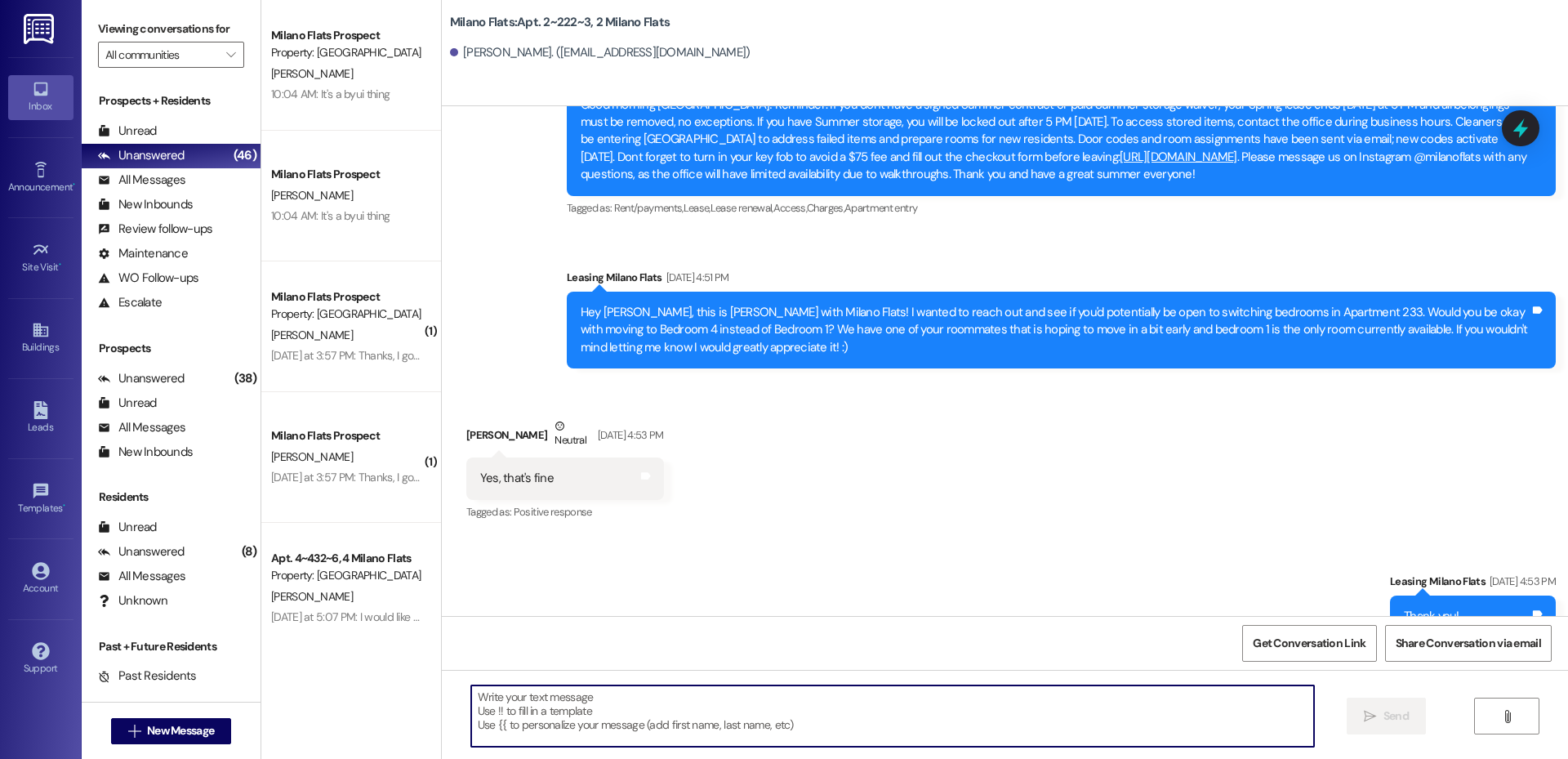
paste textarea "Hey [PERSON_NAME], we have a key fob ready for you in the office. Thank you for…"
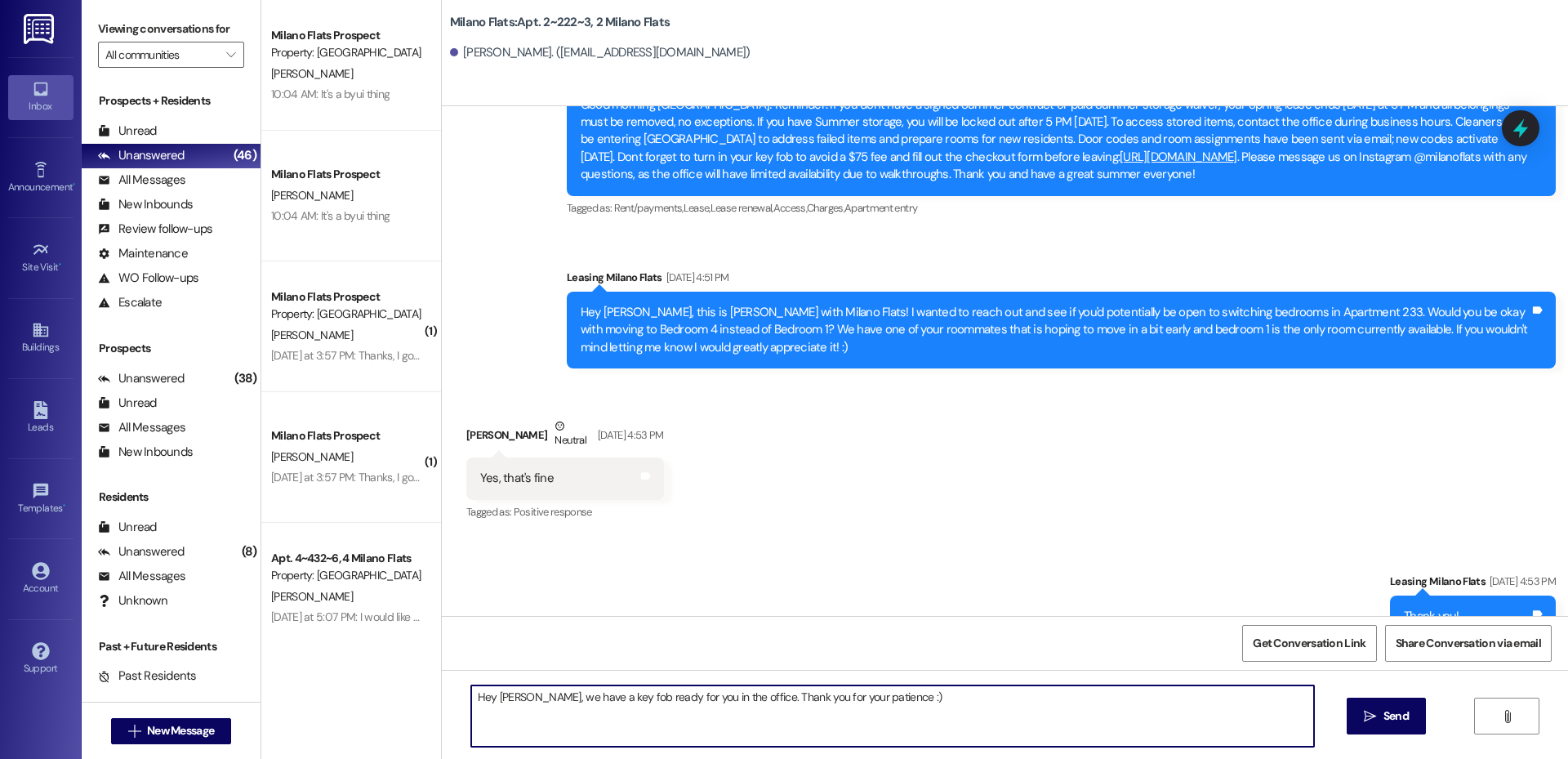
click at [520, 702] on textarea "Hey [PERSON_NAME], we have a key fob ready for you in the office. Thank you for…" at bounding box center [893, 716] width 843 height 61
click at [953, 700] on textarea "Hey [PERSON_NAME], we have a key fob ready for you in the office. Thank you for…" at bounding box center [893, 716] width 843 height 61
type textarea "Hey [PERSON_NAME], we have a key fob ready for you in the office. Thank you for…"
click at [1404, 725] on span "Send" at bounding box center [1395, 716] width 25 height 18
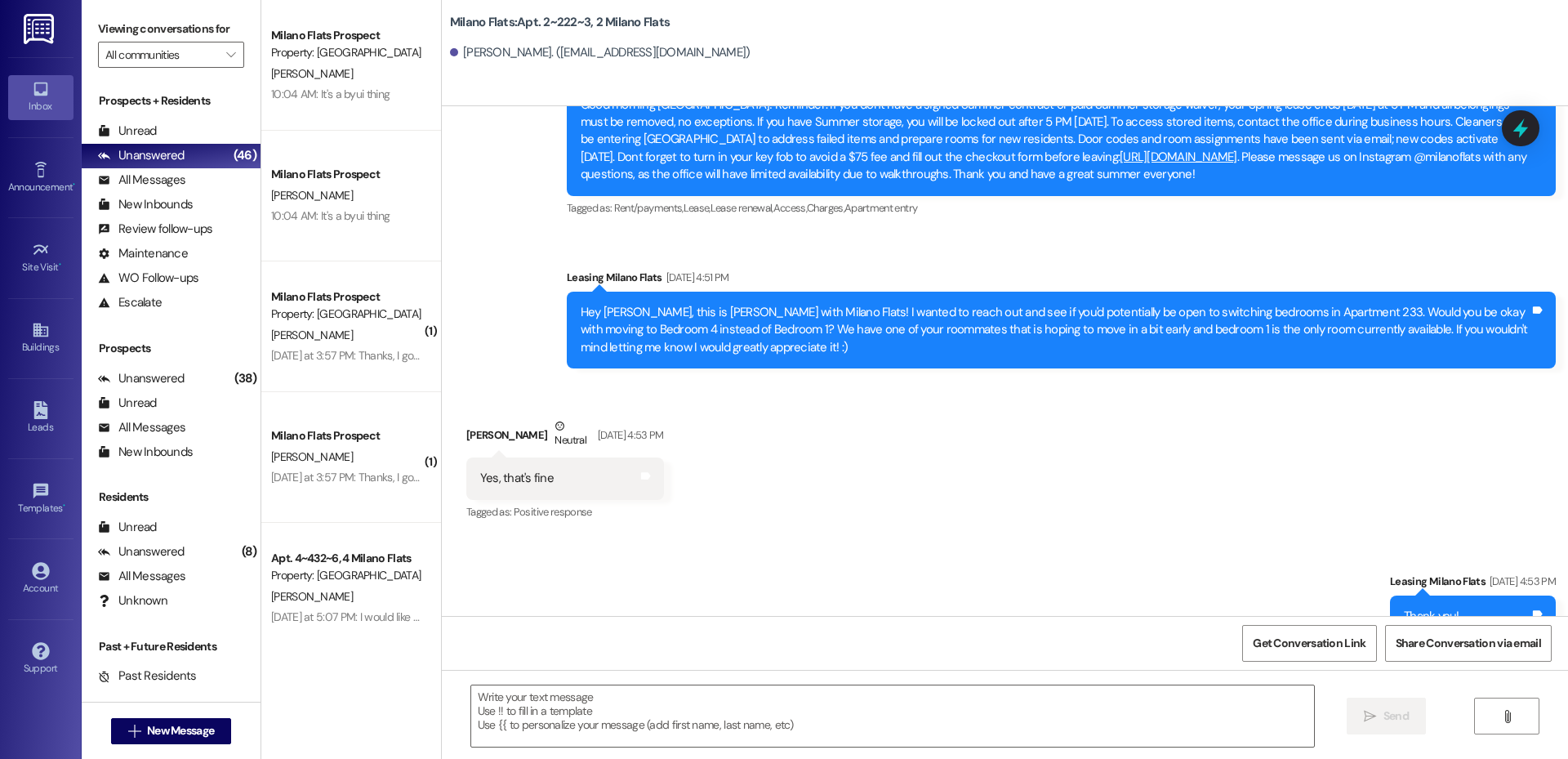
scroll to position [27174, 0]
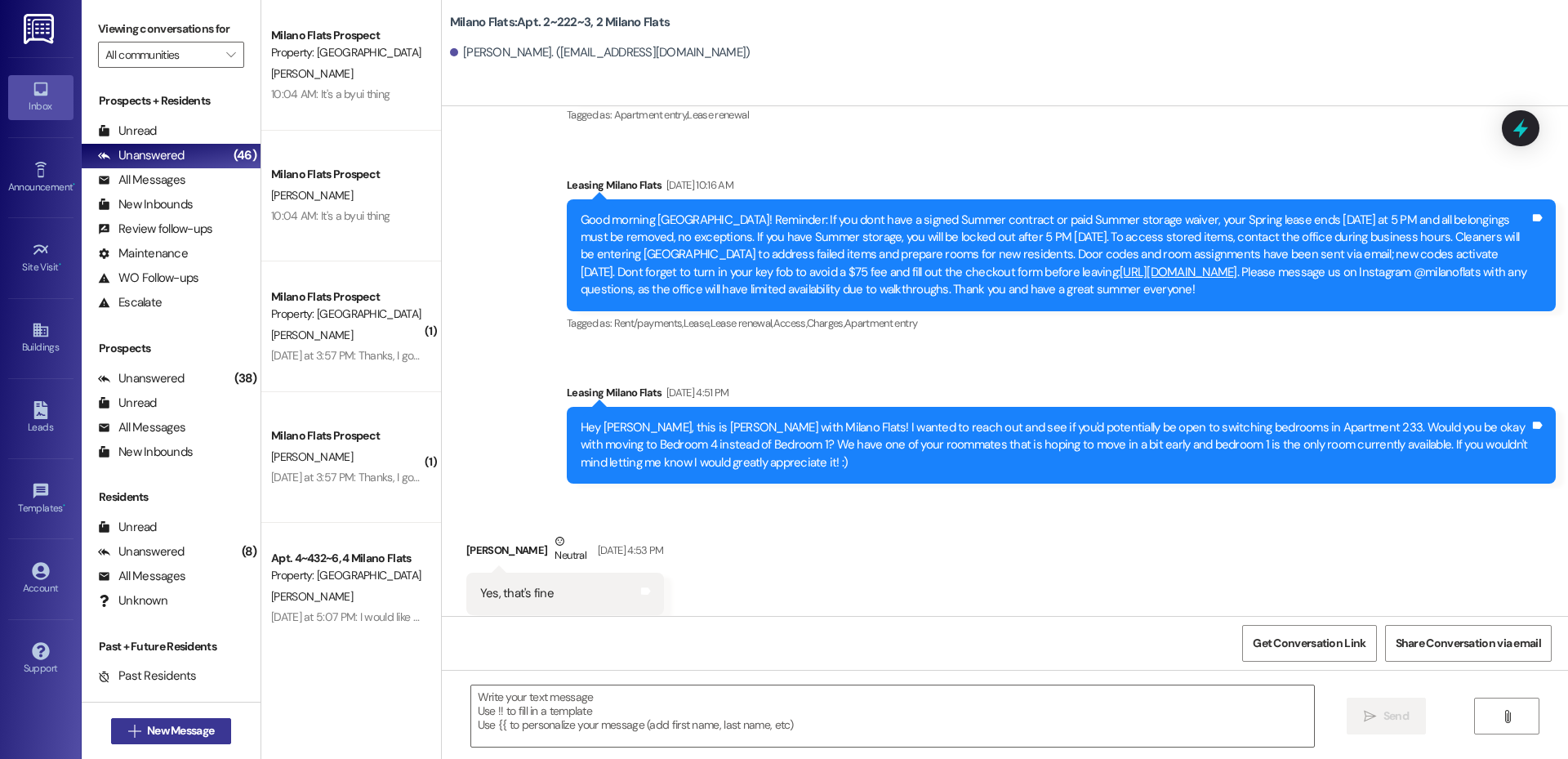
click at [147, 740] on button " New Message" at bounding box center [171, 731] width 121 height 26
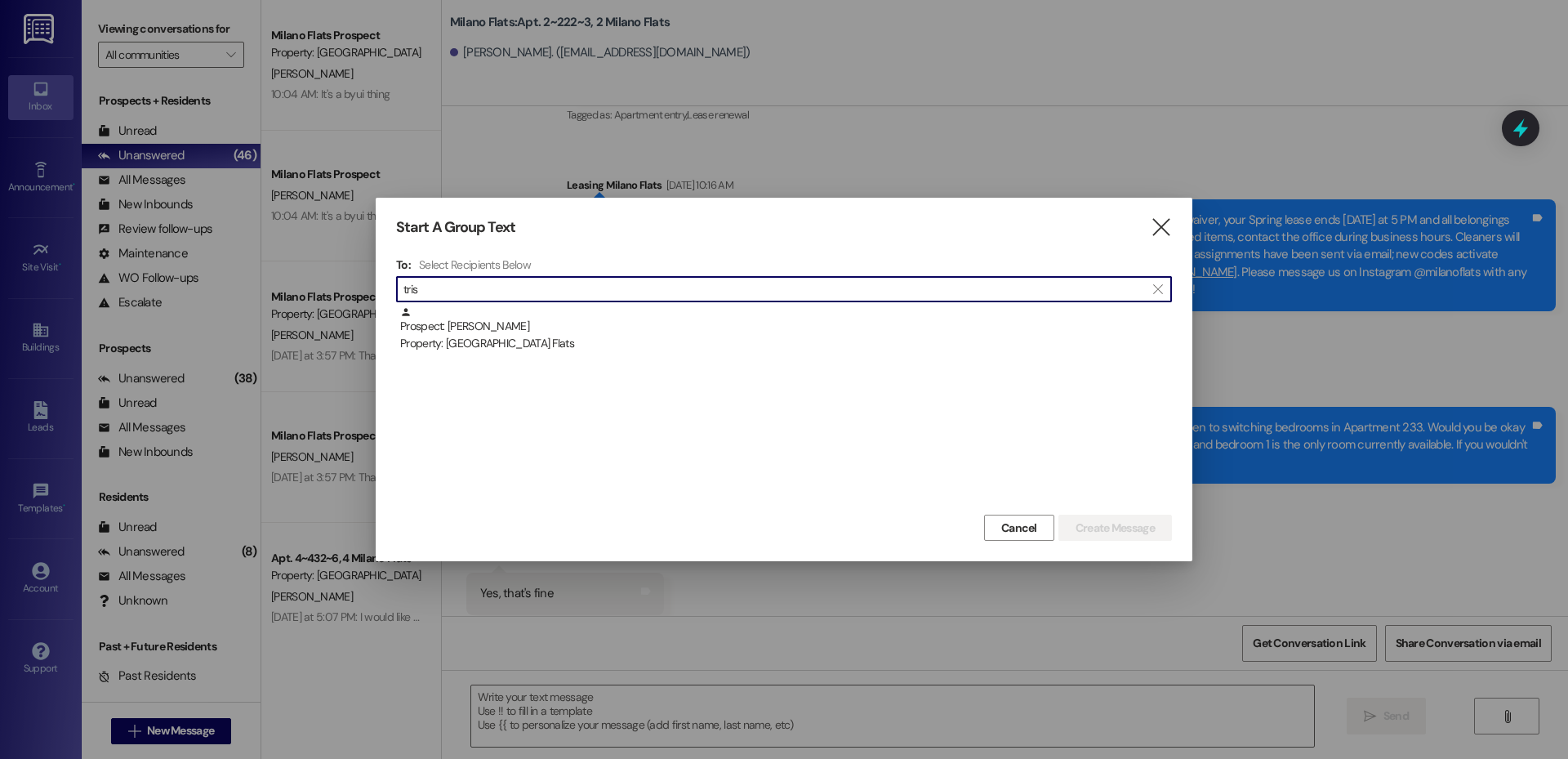
type input "tris"
click at [549, 329] on div "Prospect: [PERSON_NAME] Property: [GEOGRAPHIC_DATA] Flats" at bounding box center [785, 329] width 772 height 46
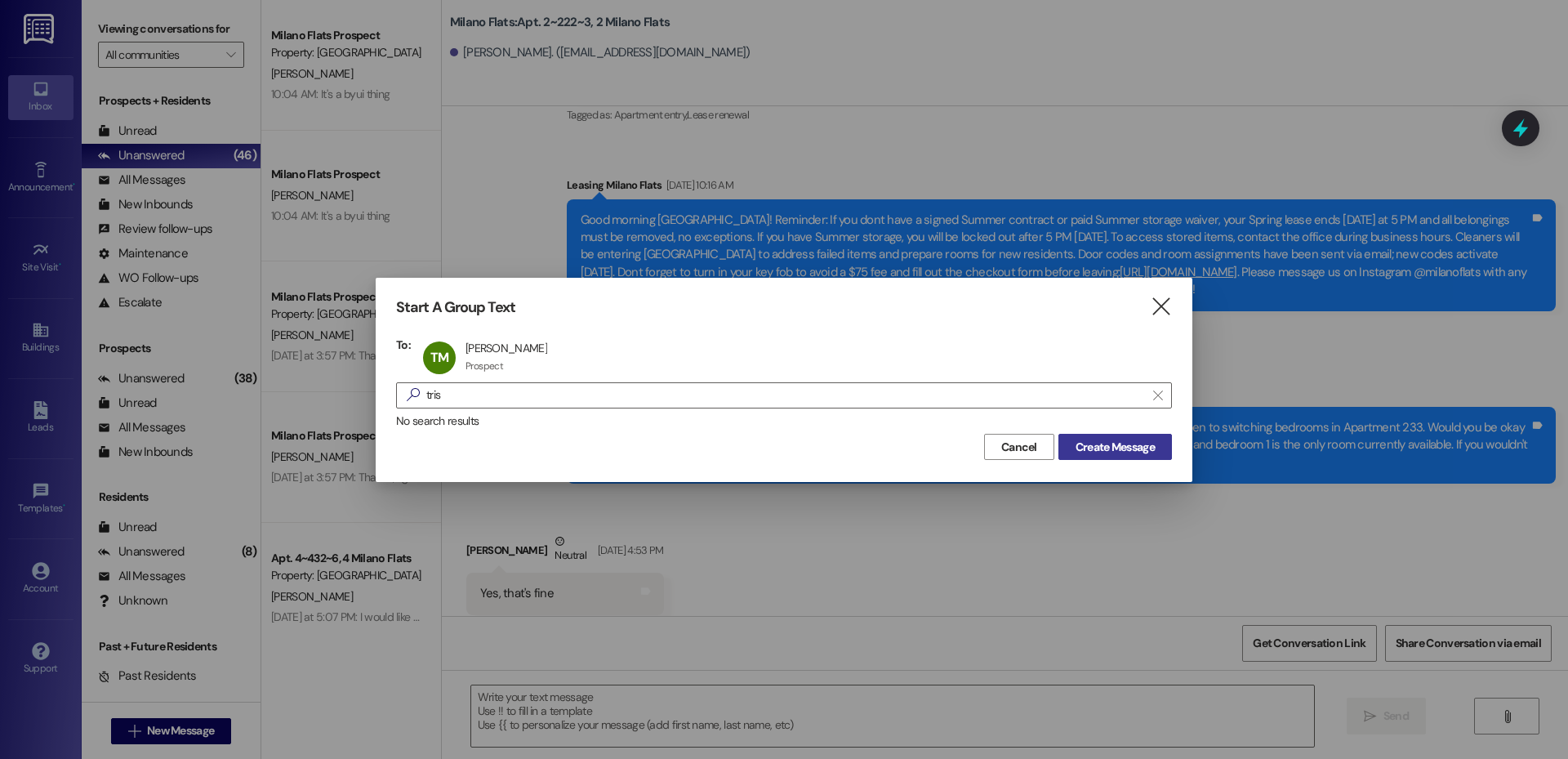
click at [1102, 445] on span "Create Message" at bounding box center [1115, 447] width 79 height 18
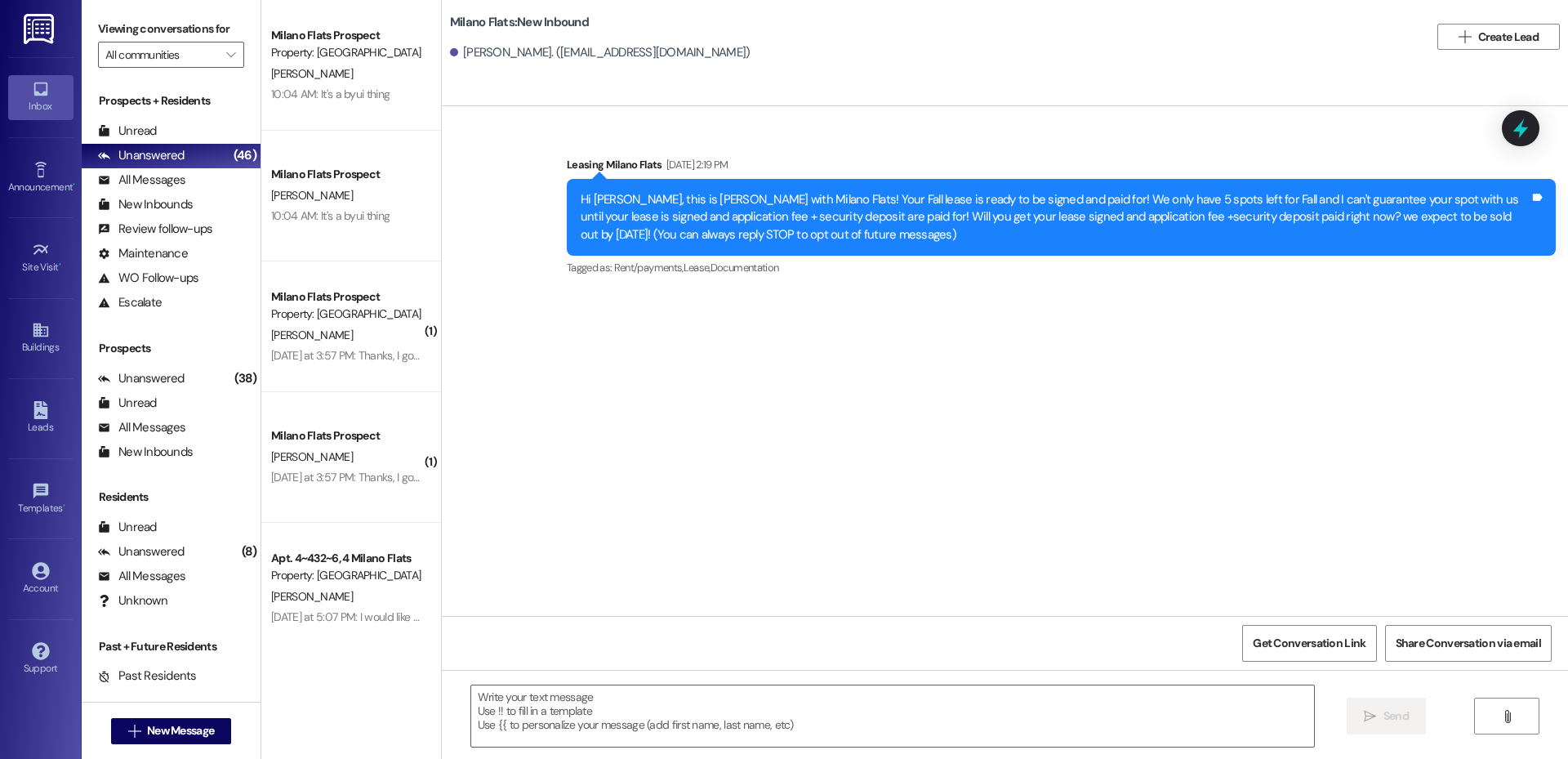
scroll to position [0, 0]
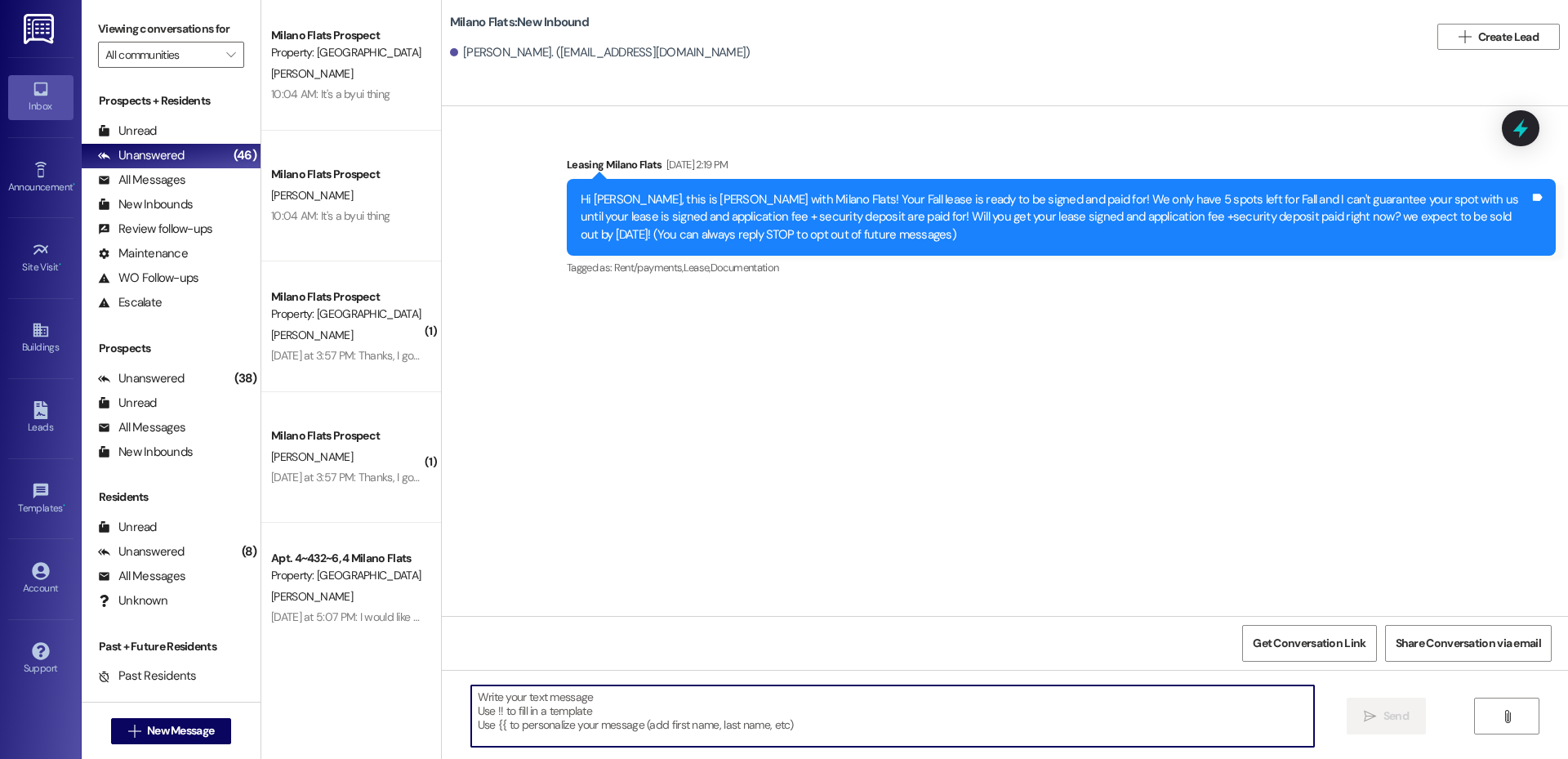
click at [592, 701] on textarea at bounding box center [893, 716] width 843 height 61
type textarea "v"
paste textarea "Hey [PERSON_NAME], we have a key fob ready for you in the office. Thank you for…"
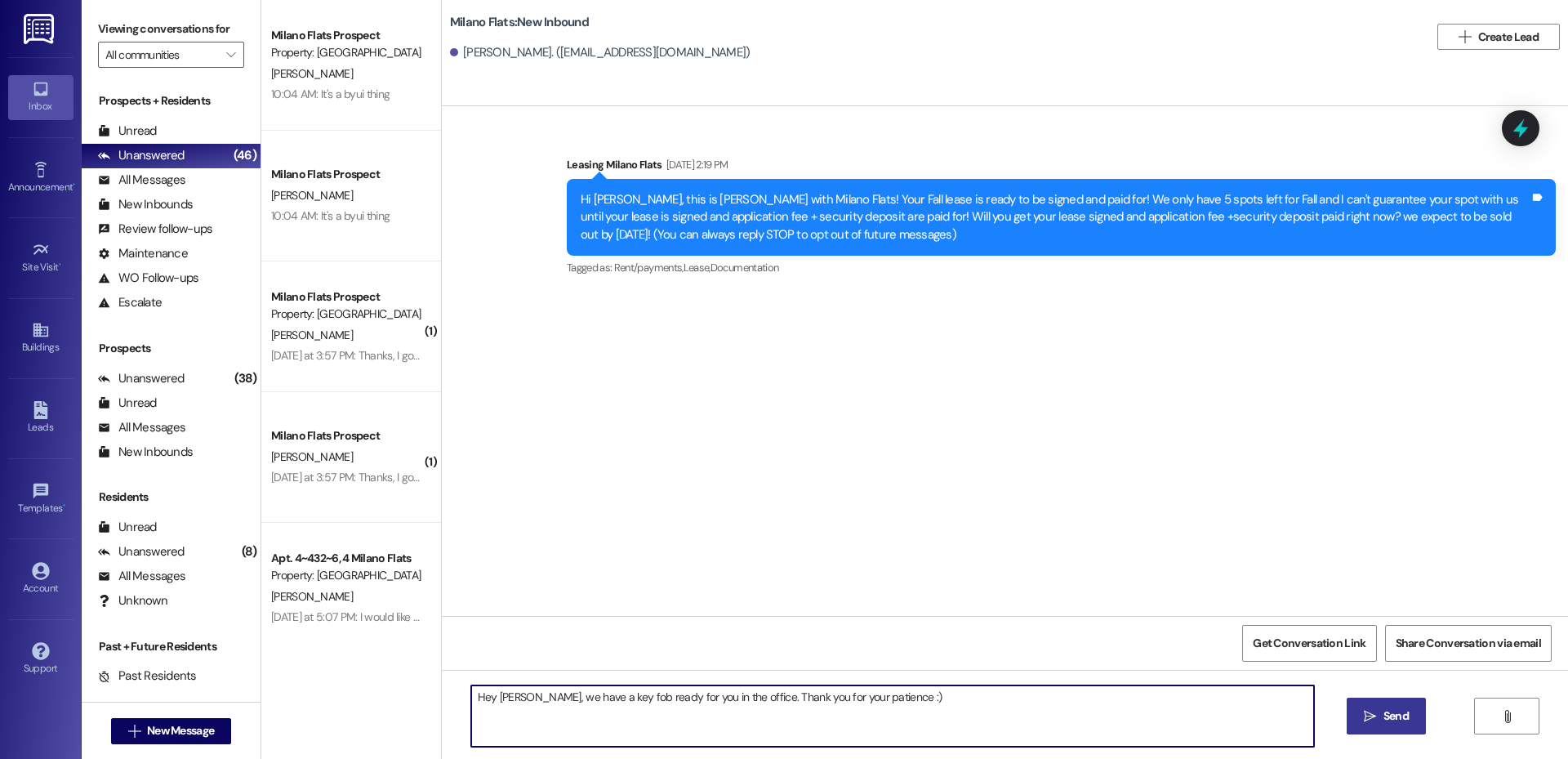
click at [524, 701] on textarea "Hey [PERSON_NAME], we have a key fob ready for you in the office. Thank you for…" at bounding box center [893, 716] width 843 height 61
type textarea "Hey [PERSON_NAME], we have a key fob ready for you in the office. Thank you for…"
click at [1361, 721] on span " Send" at bounding box center [1387, 716] width 52 height 18
